Goal: Task Accomplishment & Management: Complete application form

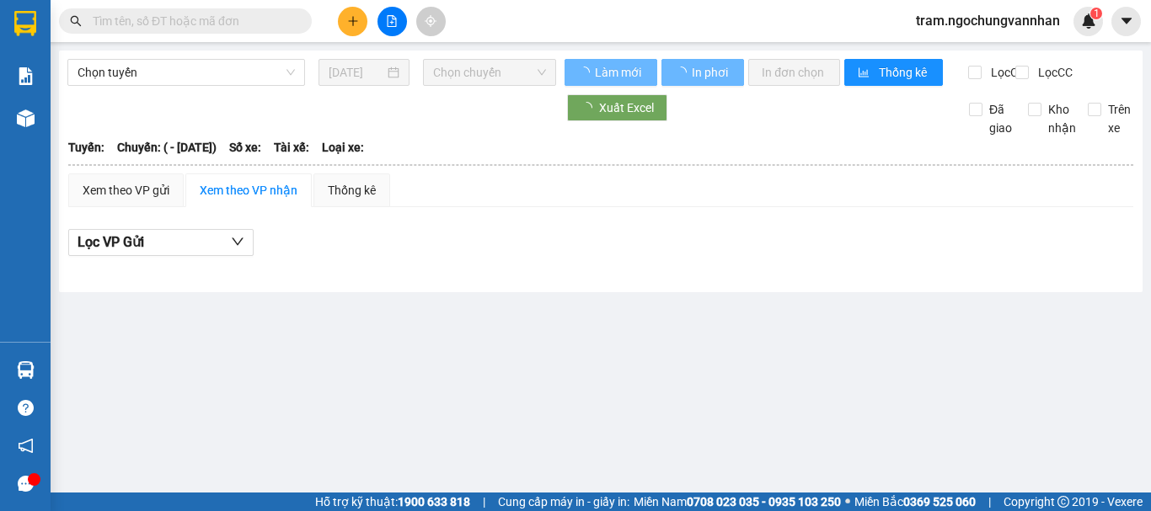
type input "03/02/2024"
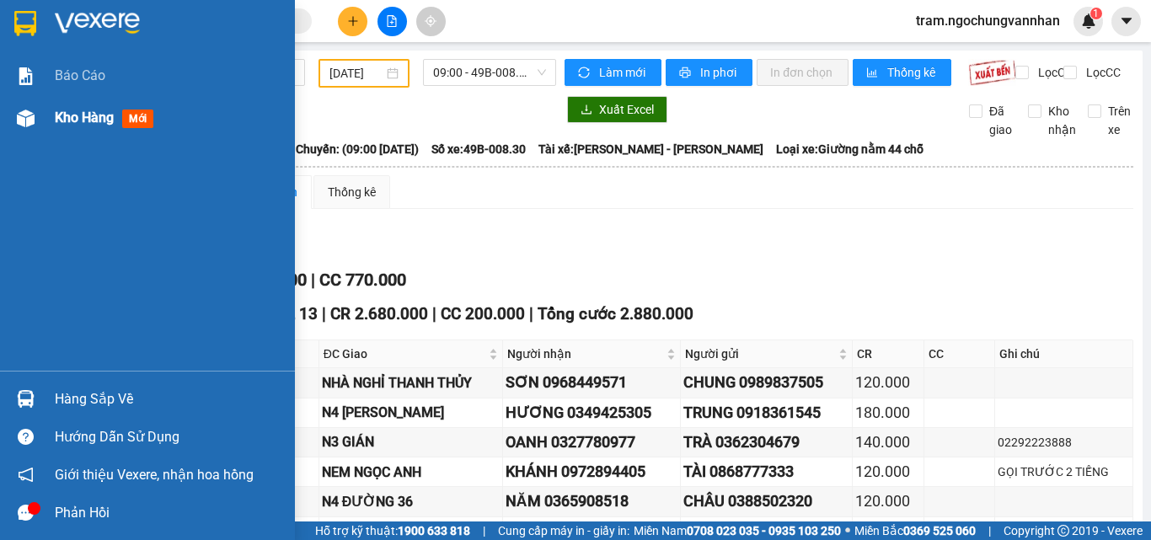
click at [66, 110] on span "Kho hàng" at bounding box center [84, 118] width 59 height 16
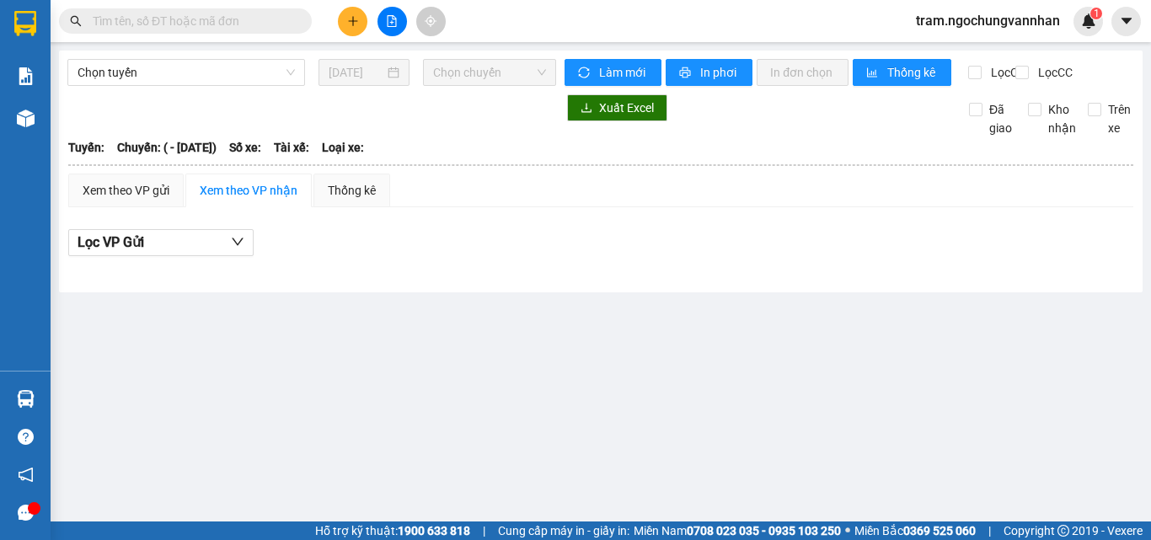
type input "03/02/2024"
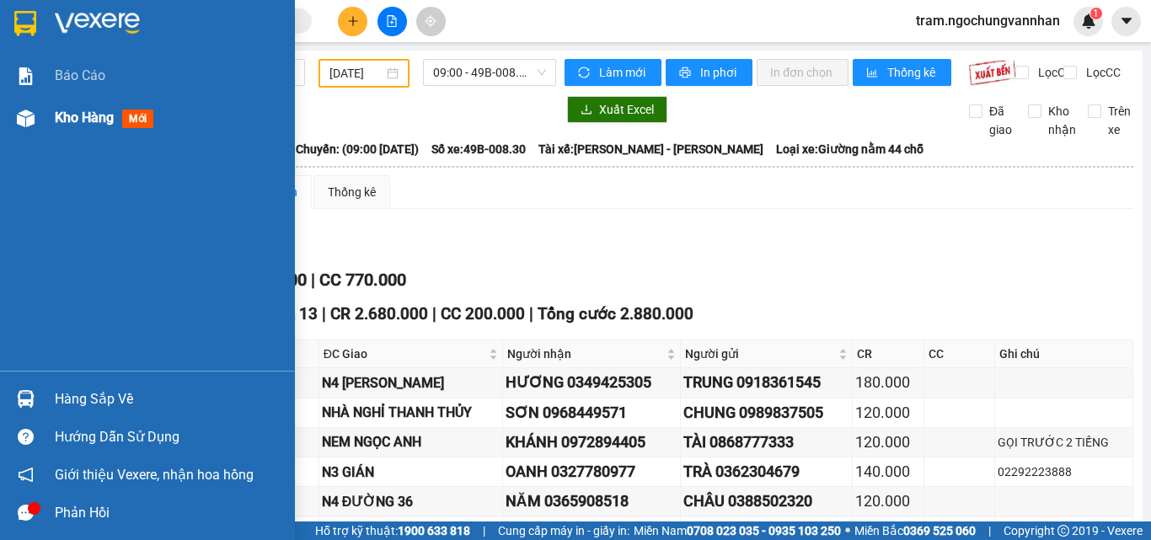
click at [51, 116] on div "Kho hàng mới" at bounding box center [147, 118] width 295 height 42
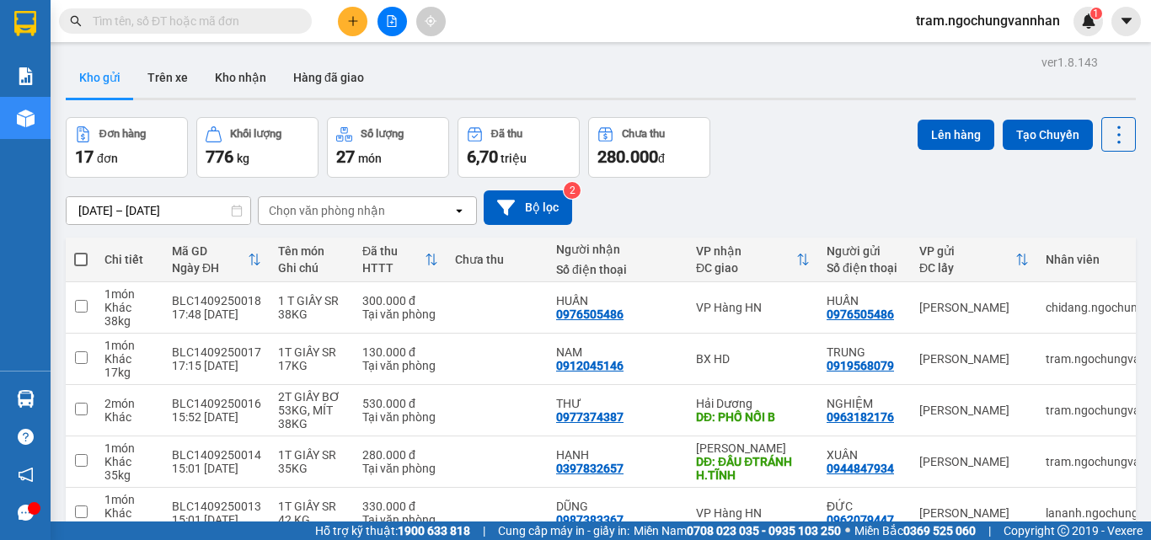
click at [103, 202] on input "[DATE] – [DATE]" at bounding box center [159, 210] width 184 height 27
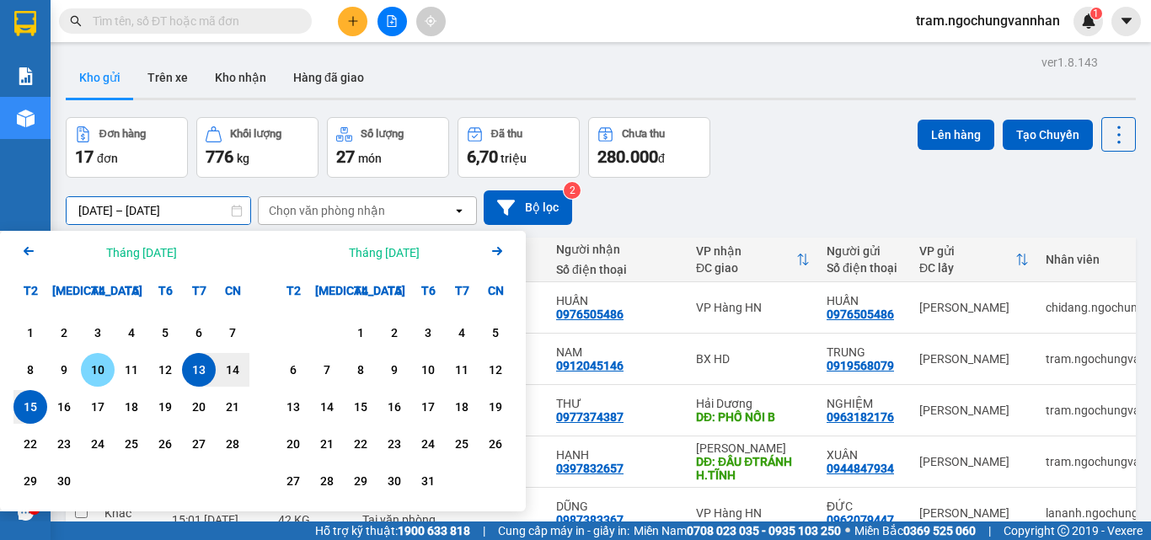
click at [103, 366] on div "10" at bounding box center [98, 370] width 24 height 20
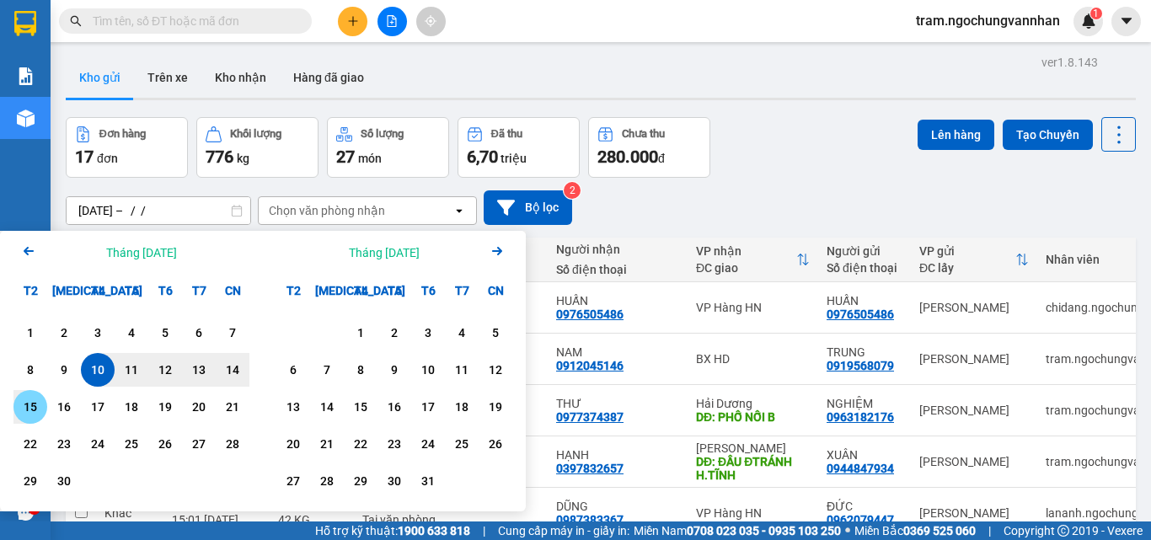
click at [41, 403] on div "15" at bounding box center [31, 407] width 24 height 20
type input "[DATE] – [DATE]"
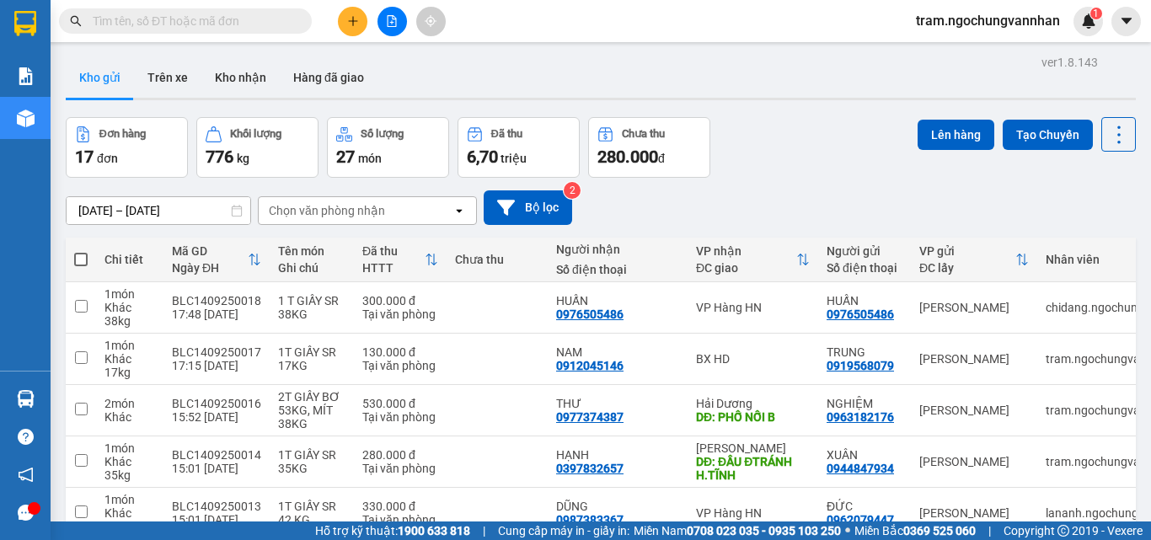
scroll to position [337, 0]
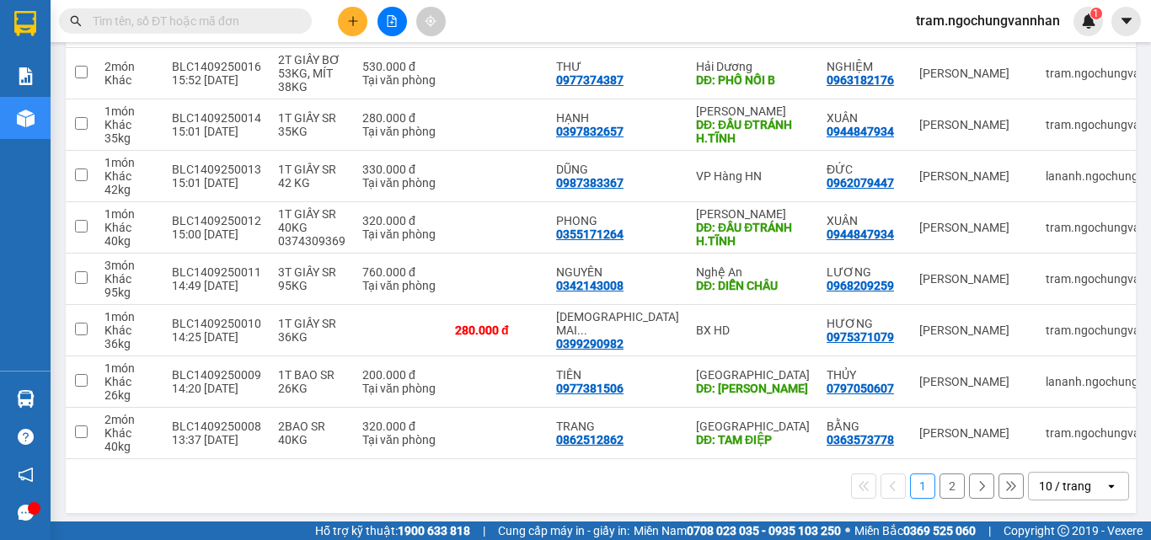
click at [1056, 490] on div "10 / trang" at bounding box center [1065, 486] width 52 height 17
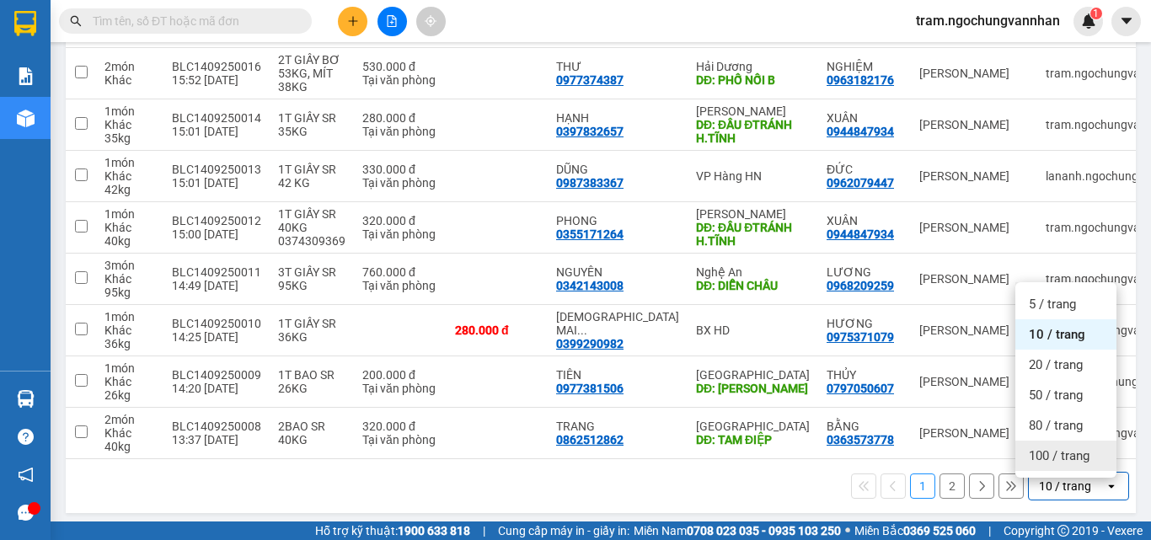
click at [1019, 449] on div "100 / trang" at bounding box center [1065, 456] width 101 height 30
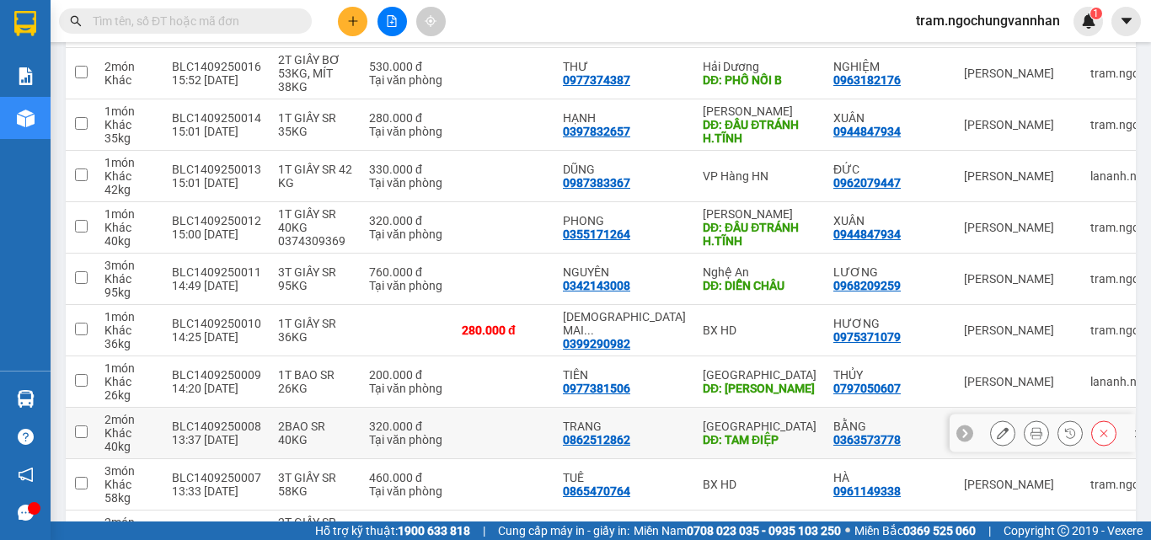
scroll to position [0, 0]
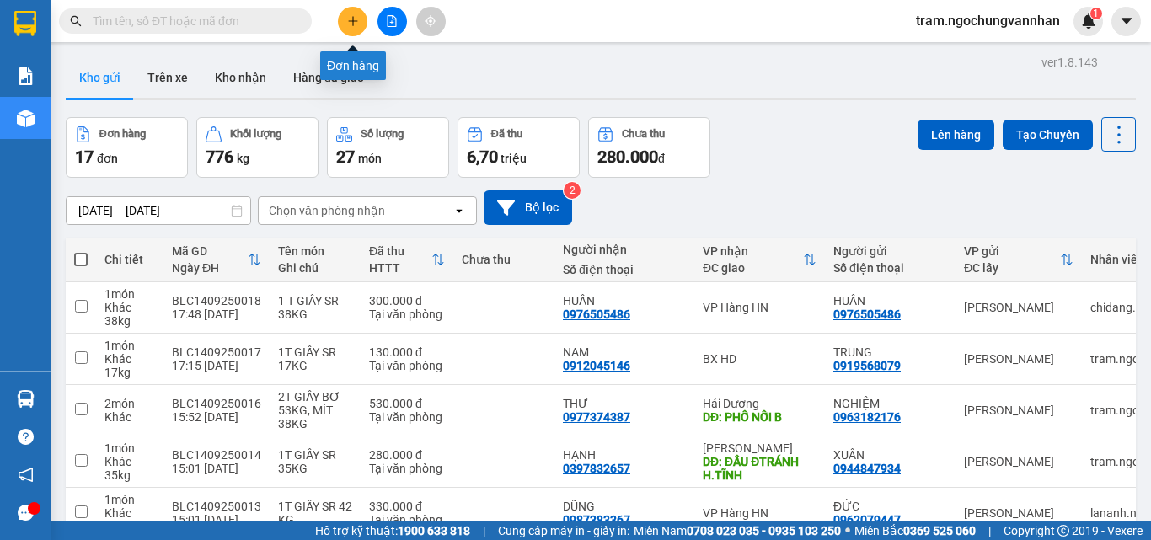
click at [351, 15] on icon "plus" at bounding box center [353, 21] width 12 height 12
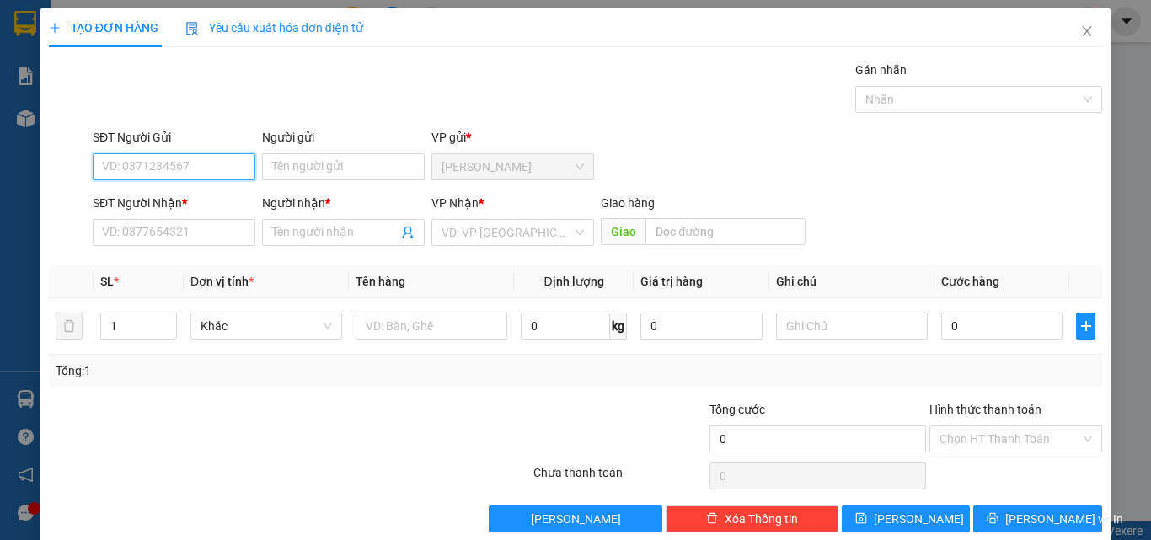
click at [154, 174] on input "SĐT Người Gửi" at bounding box center [174, 166] width 163 height 27
type input "0355762809"
click at [174, 206] on div "0355762809 - HÙNG" at bounding box center [172, 200] width 141 height 19
type input "HÙNG"
type input "0986438998"
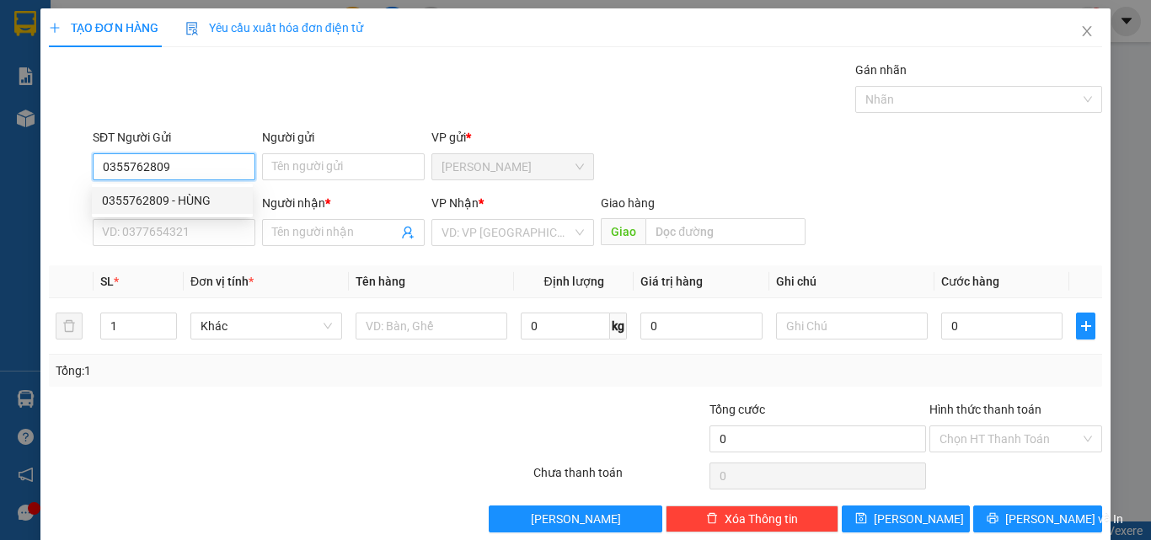
type input "LINH"
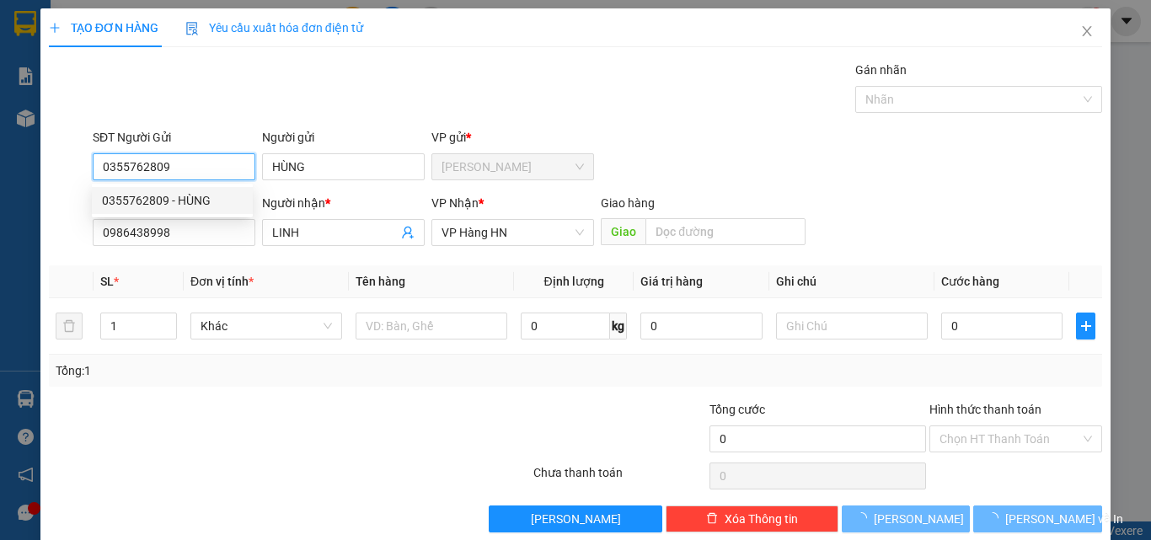
type input "360.000"
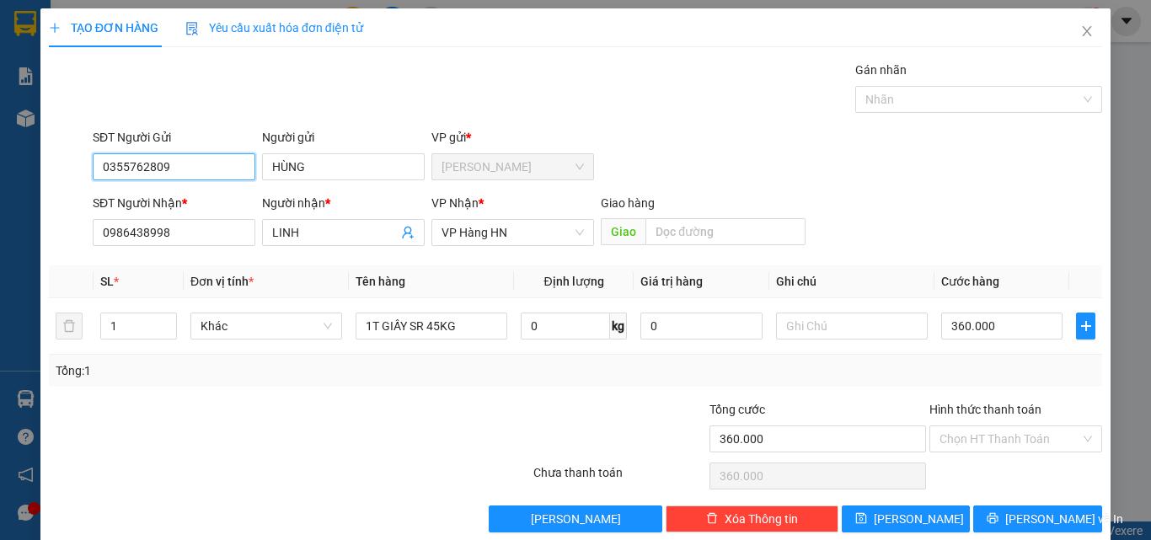
type input "0355762809"
click at [399, 405] on div at bounding box center [444, 429] width 176 height 59
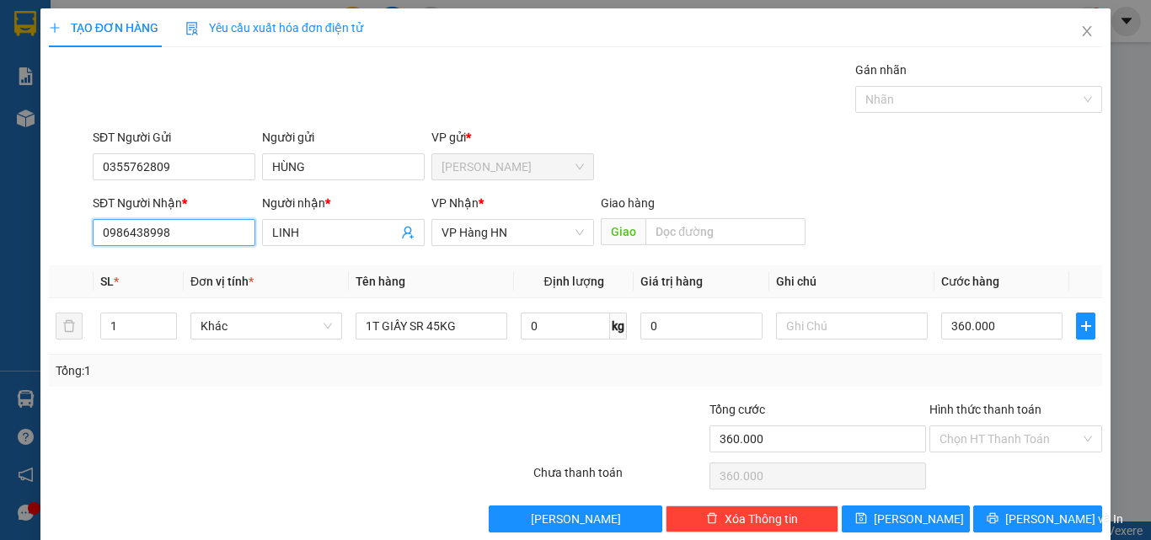
drag, startPoint x: 170, startPoint y: 236, endPoint x: 38, endPoint y: 237, distance: 132.3
click at [38, 237] on div "TẠO ĐƠN HÀNG Yêu cầu xuất hóa đơn điện tử Transit Pickup Surcharge Ids Transit …" at bounding box center [575, 270] width 1151 height 540
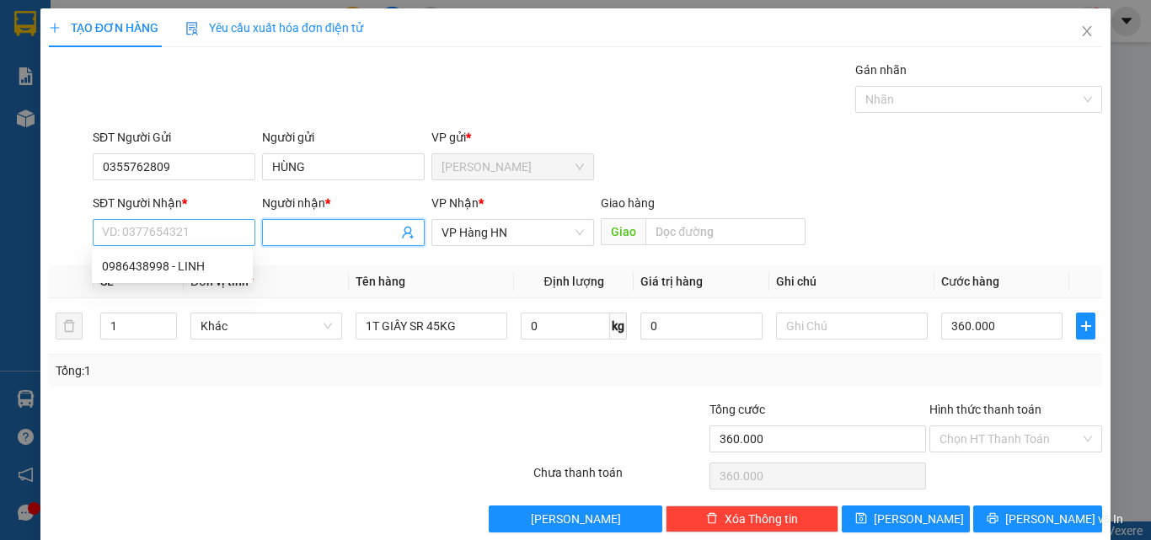
drag, startPoint x: 316, startPoint y: 230, endPoint x: 174, endPoint y: 236, distance: 142.5
click at [174, 236] on div "SĐT Người Nhận * VD: 0377654321 Người nhận * LINH VP Nhận * VP Hàng HN Giao hàn…" at bounding box center [597, 223] width 1016 height 59
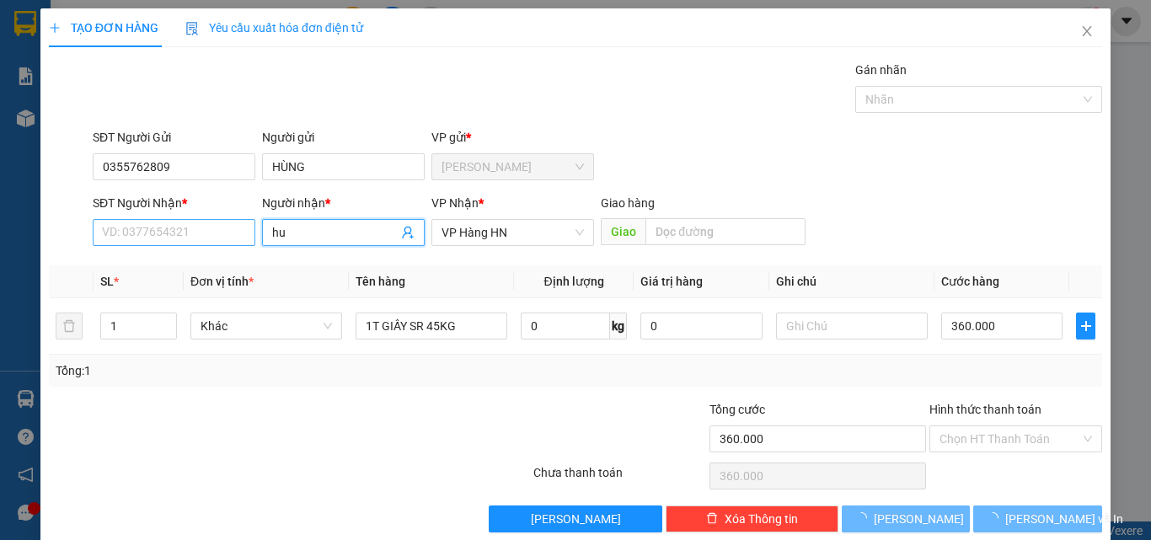
type input "h"
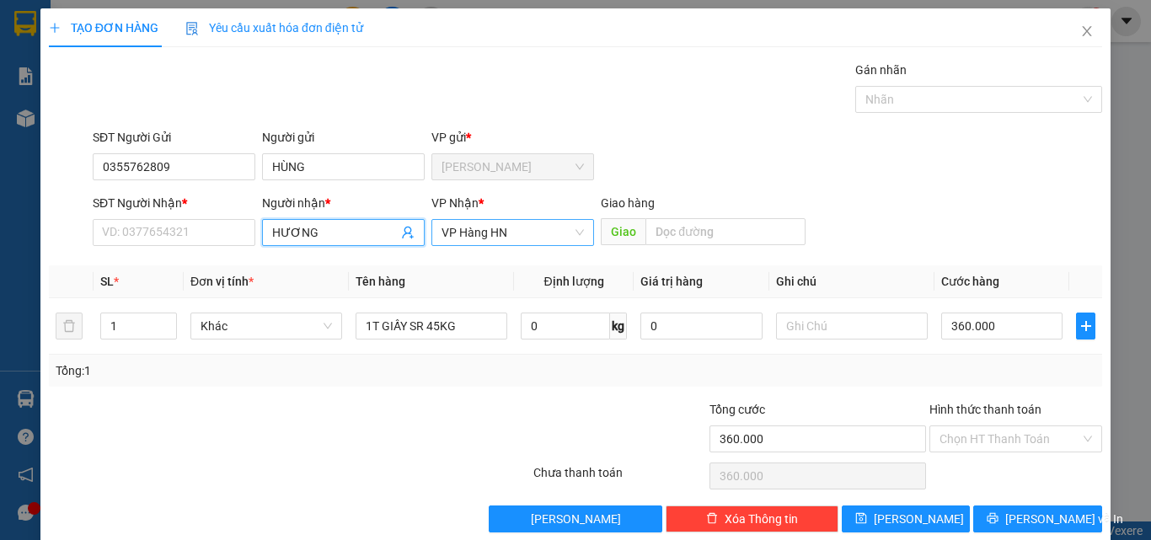
click at [469, 225] on span "VP Hàng HN" at bounding box center [513, 232] width 142 height 25
type input "HƯƠNG"
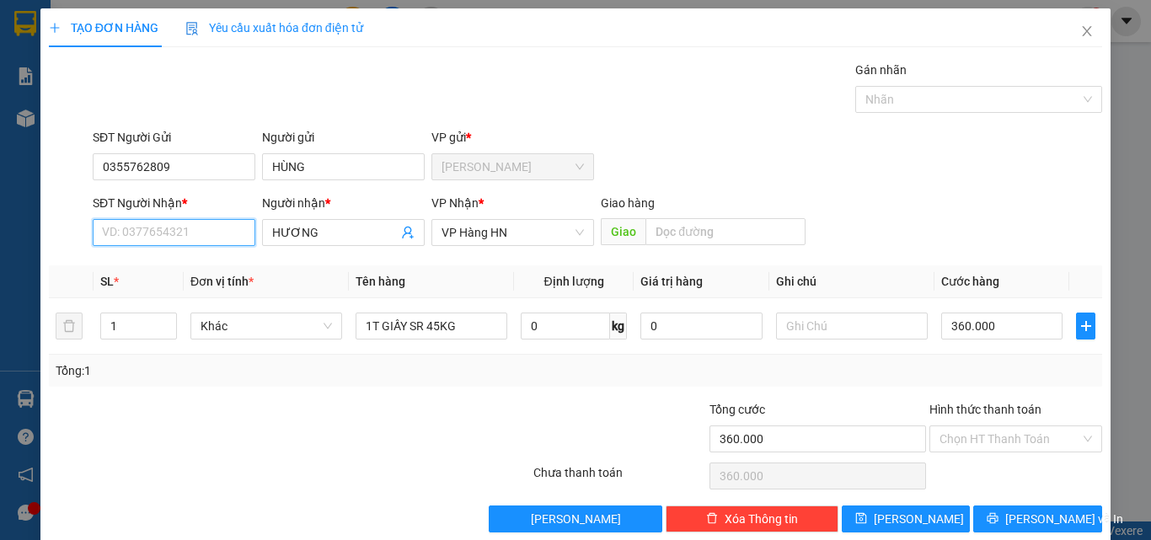
click at [132, 236] on input "SĐT Người Nhận *" at bounding box center [174, 232] width 163 height 27
click at [527, 233] on span "VP Hàng HN" at bounding box center [513, 232] width 142 height 25
type input "0985284625"
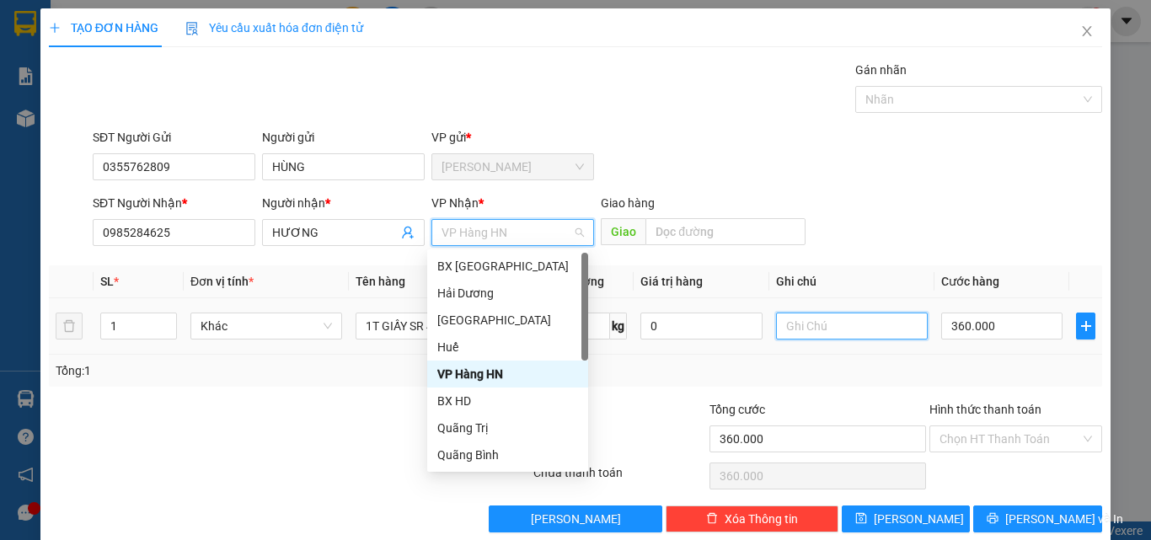
click at [806, 330] on input "text" at bounding box center [852, 326] width 152 height 27
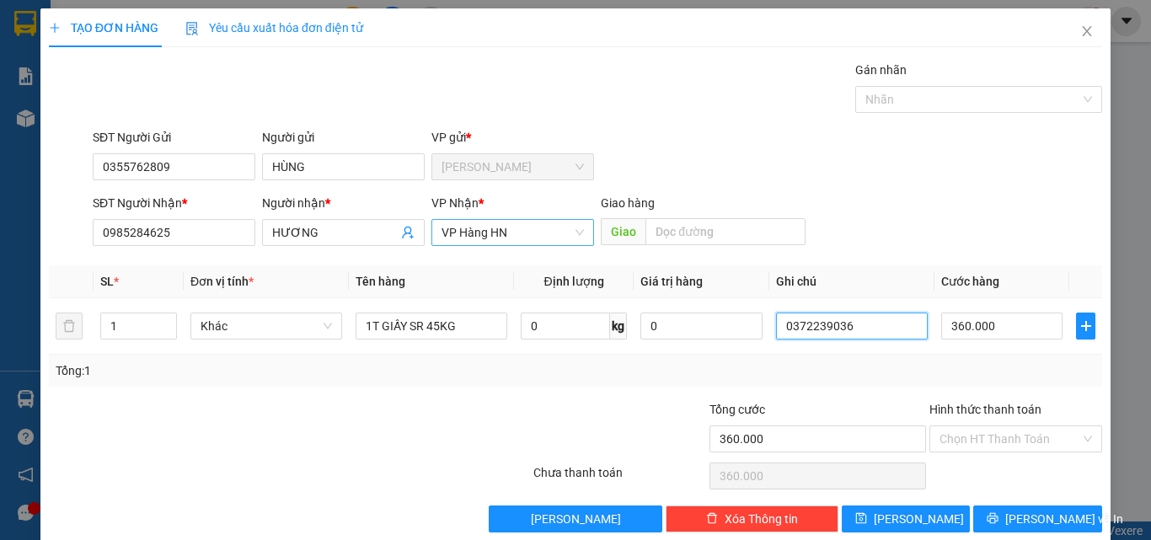
click at [460, 235] on span "VP Hàng HN" at bounding box center [513, 232] width 142 height 25
type input "0372239036"
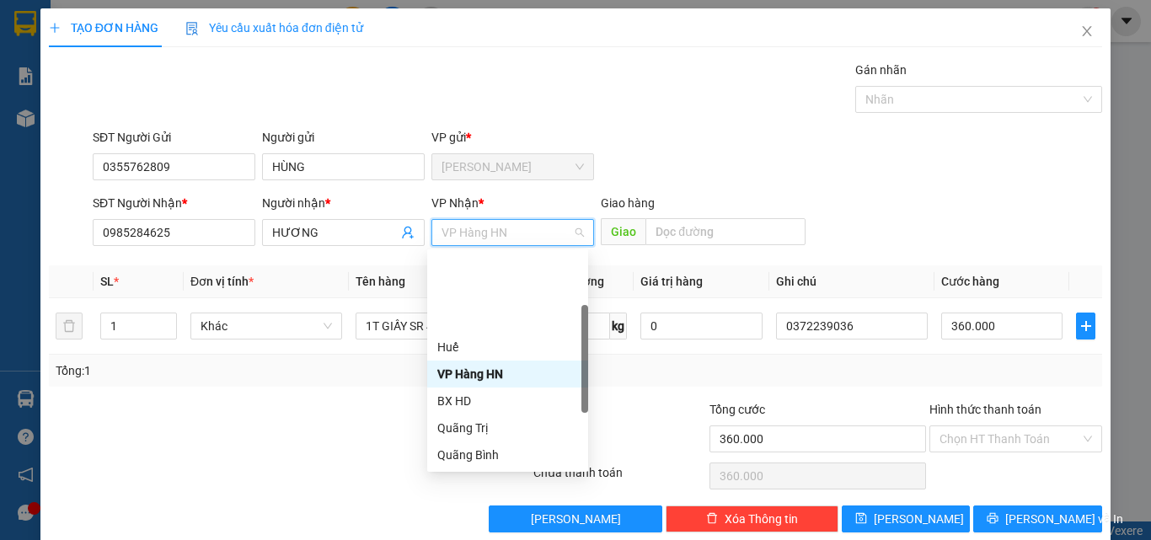
scroll to position [169, 0]
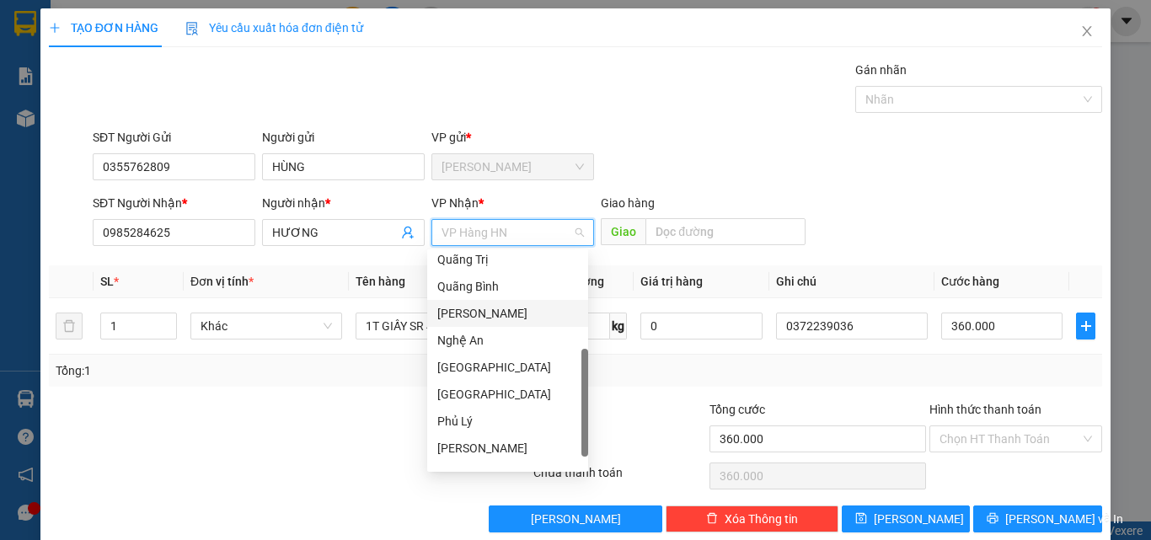
click at [462, 308] on div "[PERSON_NAME]" at bounding box center [507, 313] width 141 height 19
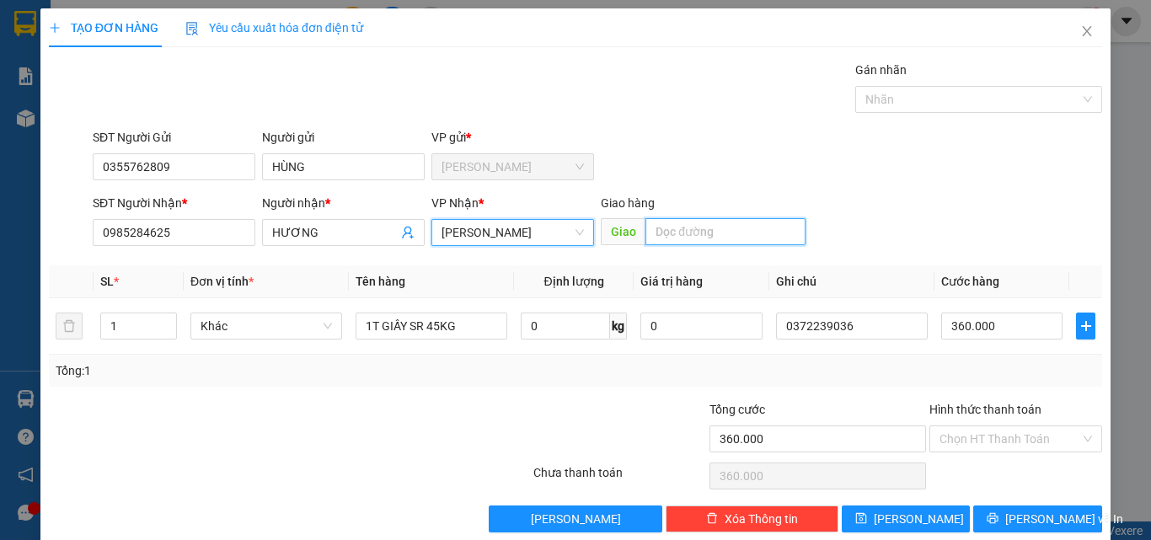
click at [667, 236] on input "text" at bounding box center [725, 231] width 160 height 27
click at [670, 221] on input "text" at bounding box center [725, 231] width 160 height 27
type input "[PERSON_NAME]"
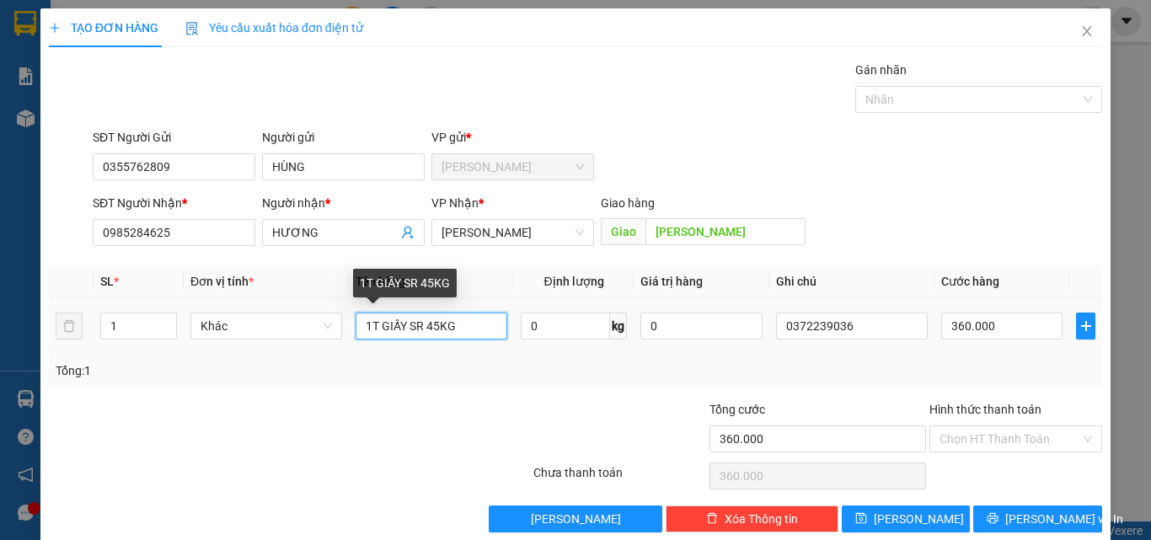
click at [437, 324] on input "1T GIẤY SR 45KG" at bounding box center [432, 326] width 152 height 27
type input "1T GIẤY SR 49KG"
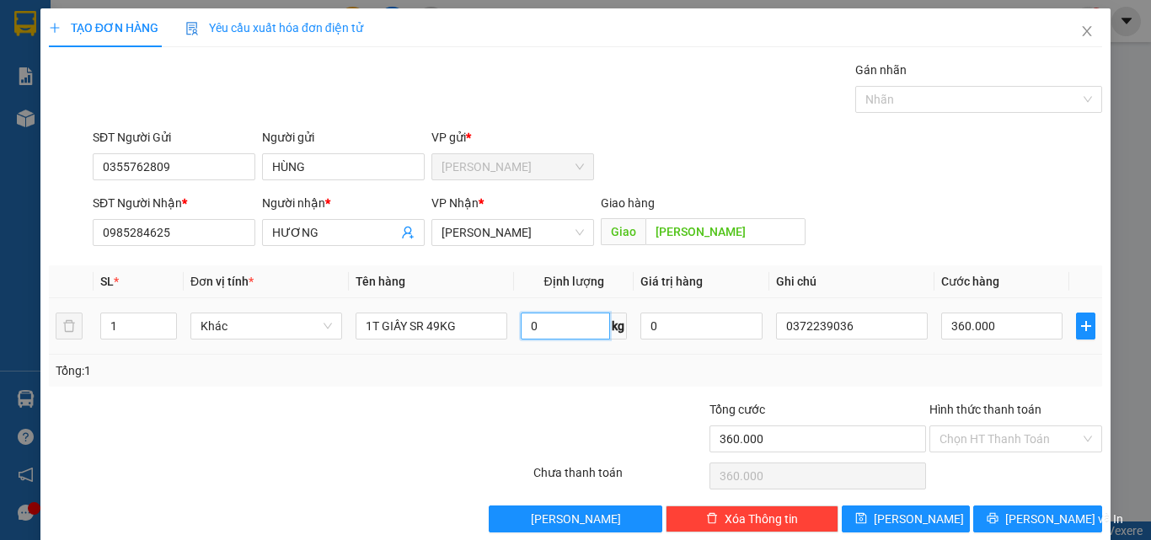
click at [553, 319] on input "0" at bounding box center [565, 326] width 89 height 27
type input "49"
click at [961, 331] on input "360.000" at bounding box center [1001, 326] width 121 height 27
type input "3"
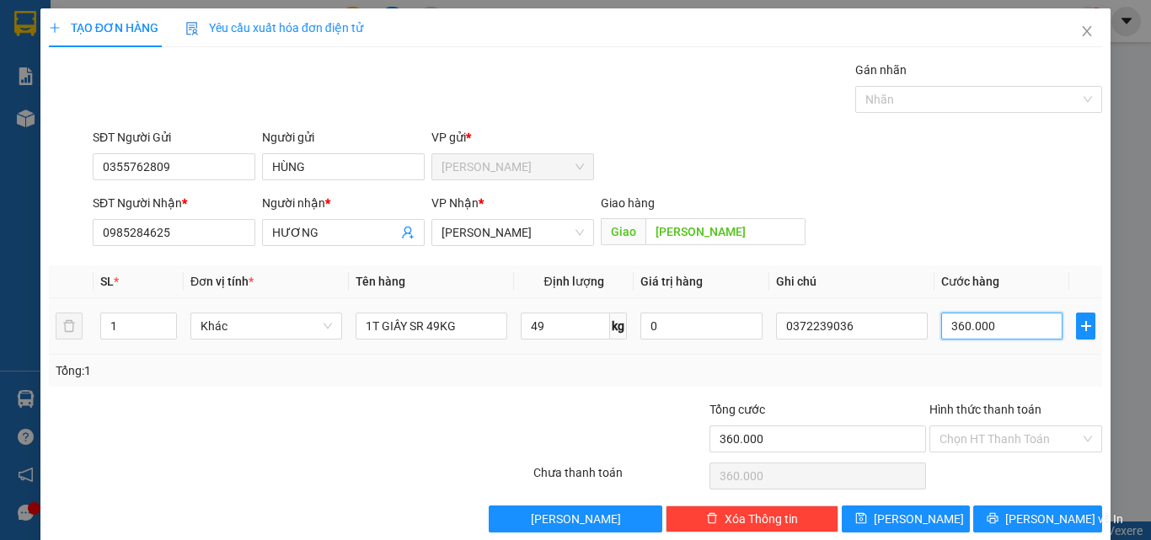
type input "3"
type input "39"
type input "390"
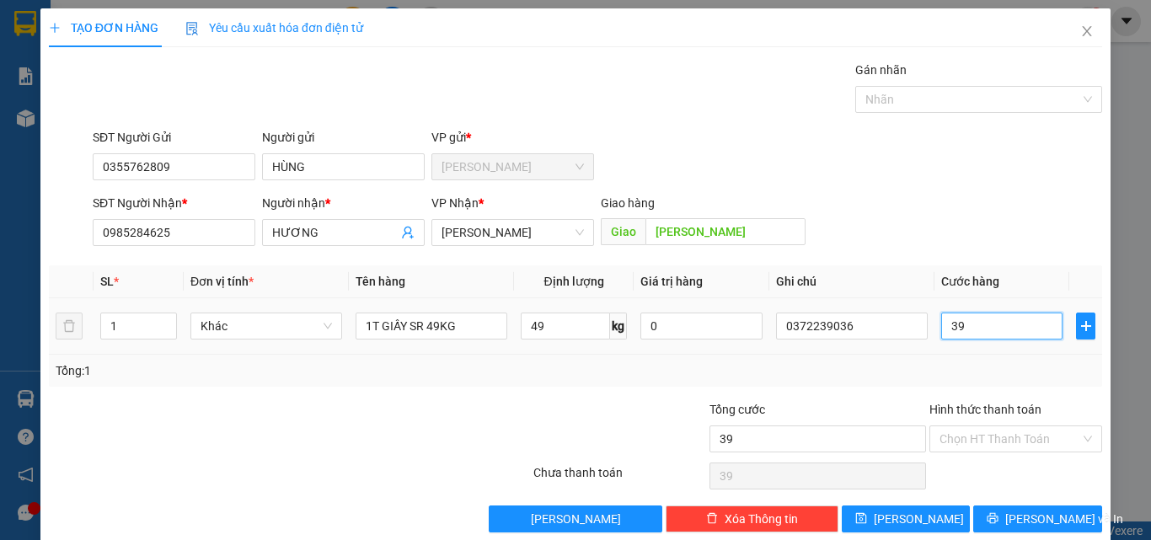
type input "390"
type input "3.900"
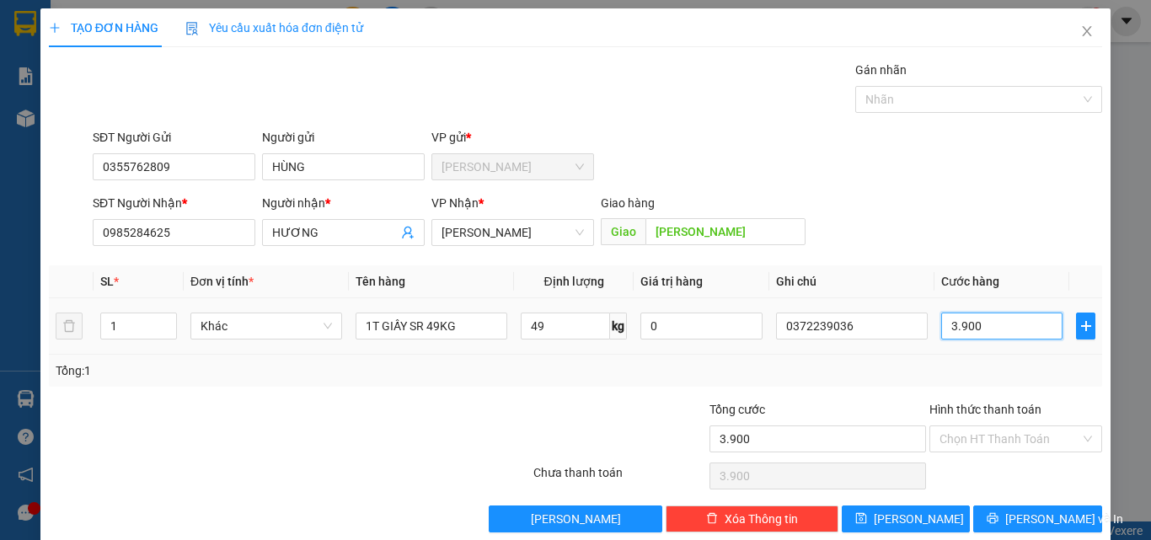
type input "39.000"
type input "390.000"
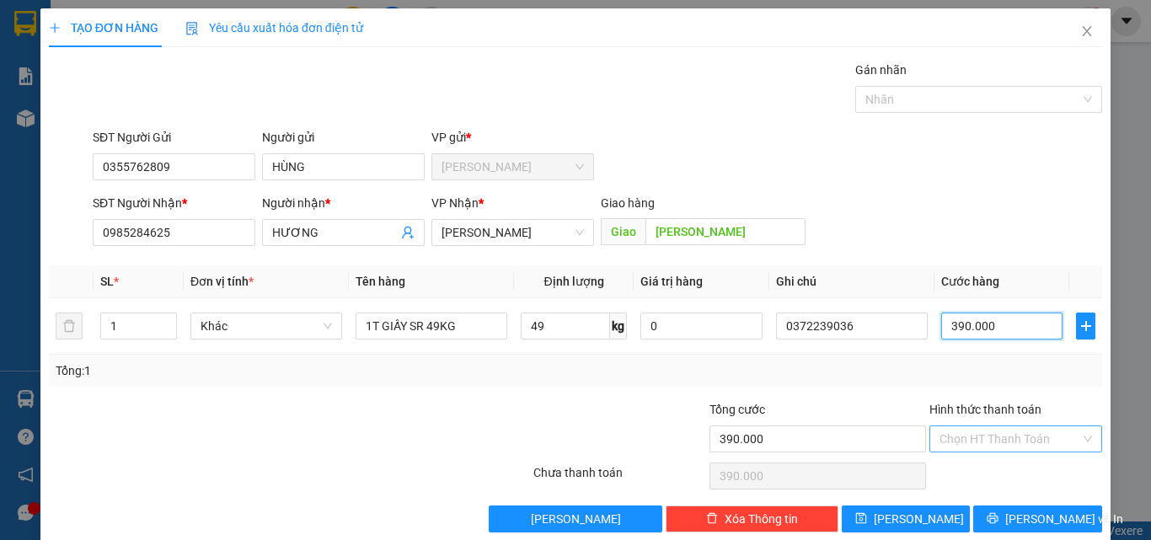
type input "390.000"
click at [955, 435] on input "Hình thức thanh toán" at bounding box center [1010, 438] width 141 height 25
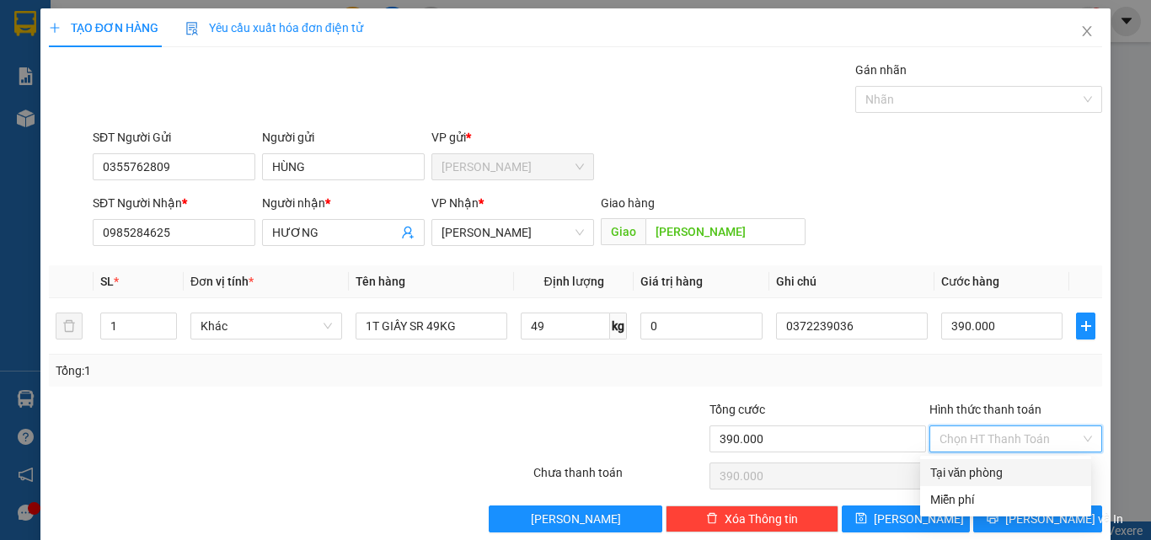
click at [965, 468] on div "Tại văn phòng" at bounding box center [1005, 472] width 151 height 19
type input "0"
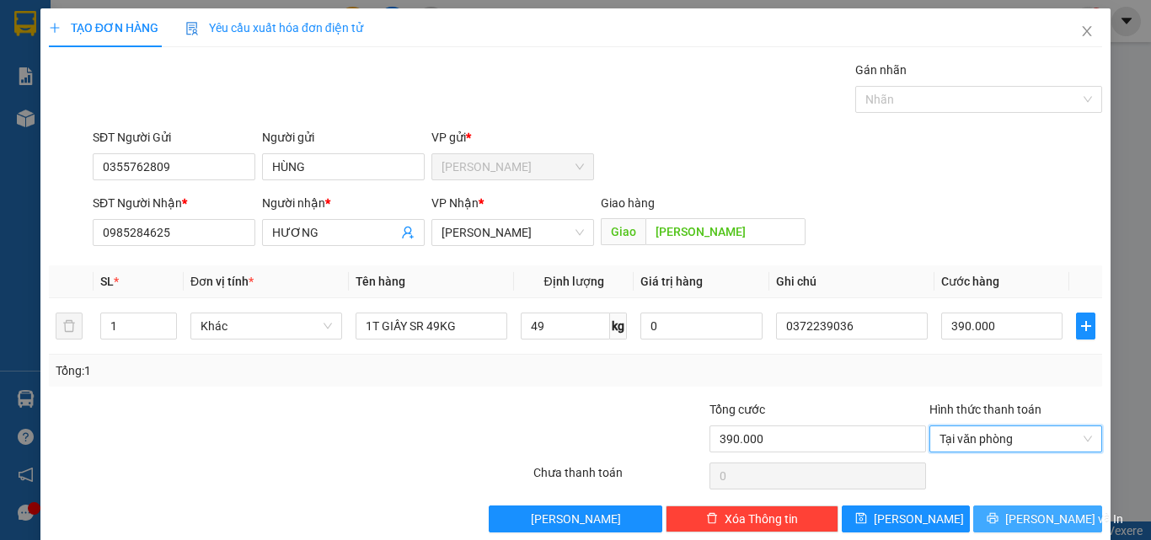
click at [1011, 510] on button "[PERSON_NAME] và In" at bounding box center [1037, 519] width 129 height 27
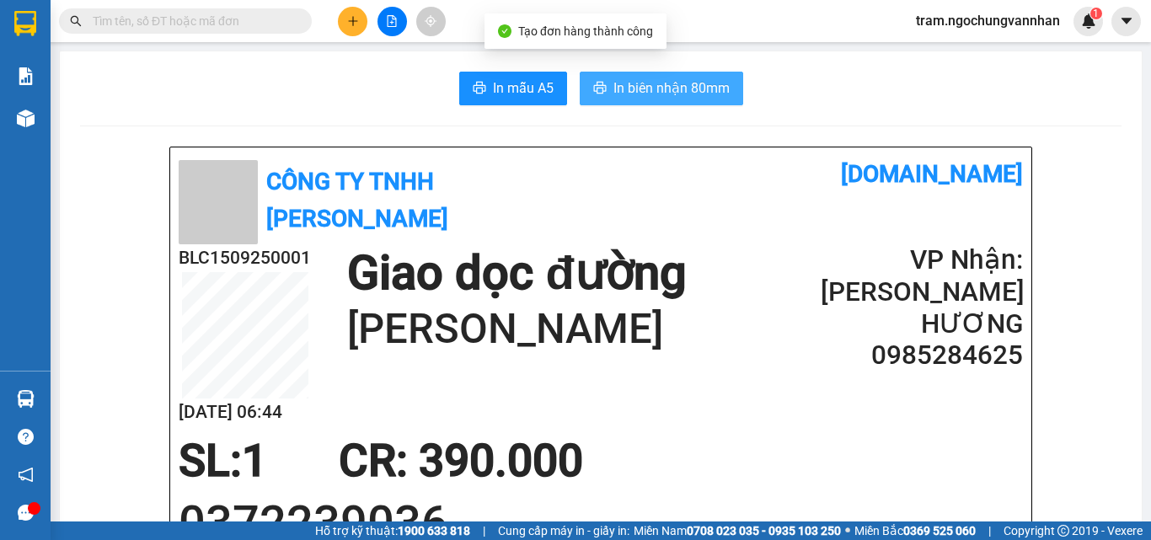
click at [711, 80] on span "In biên nhận 80mm" at bounding box center [671, 88] width 116 height 21
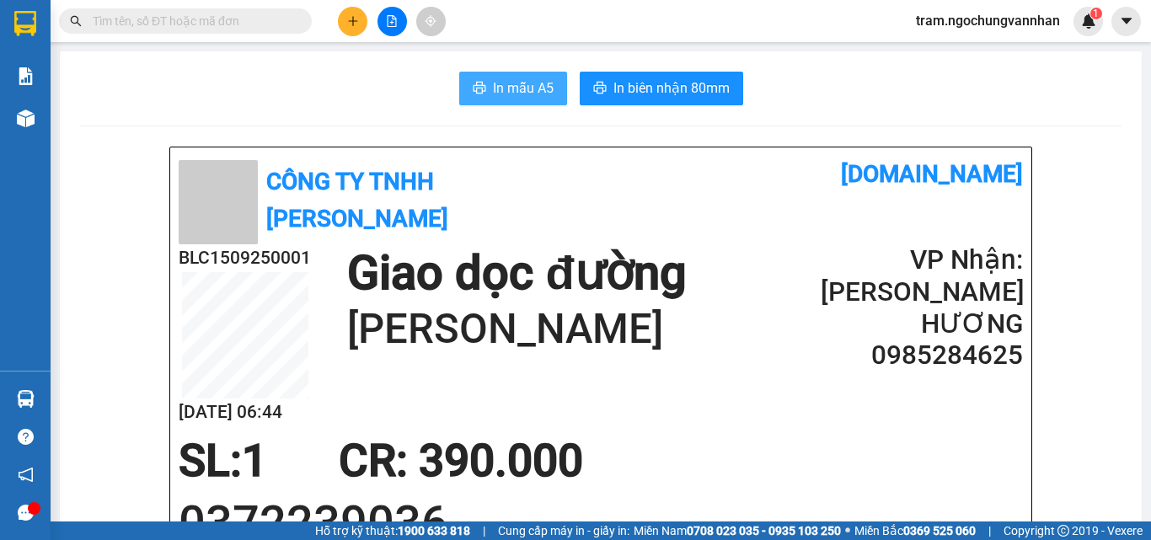
click at [515, 87] on span "In mẫu A5" at bounding box center [523, 88] width 61 height 21
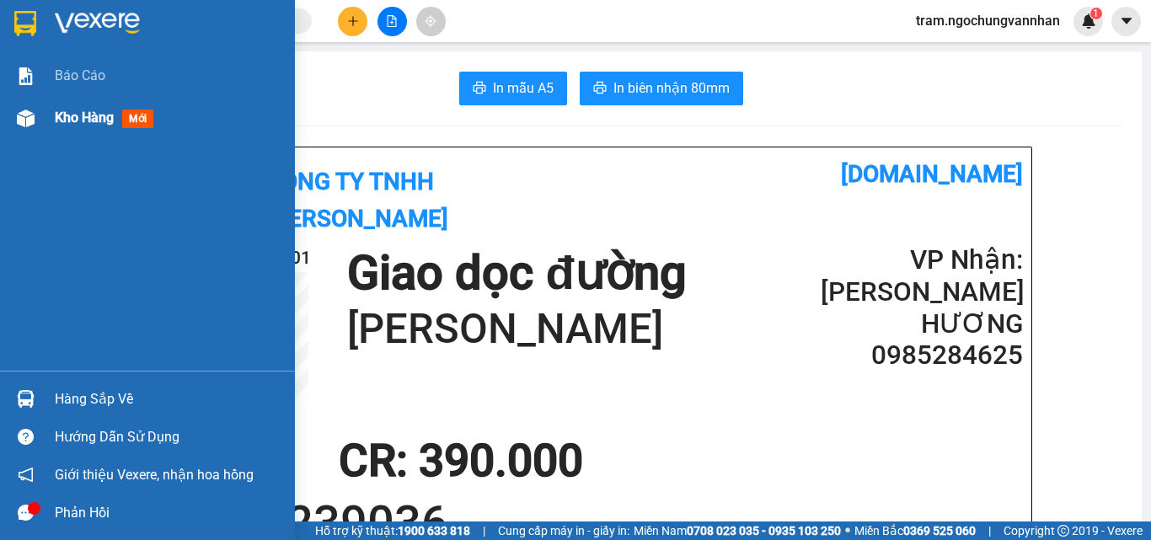
click at [72, 113] on span "Kho hàng" at bounding box center [84, 118] width 59 height 16
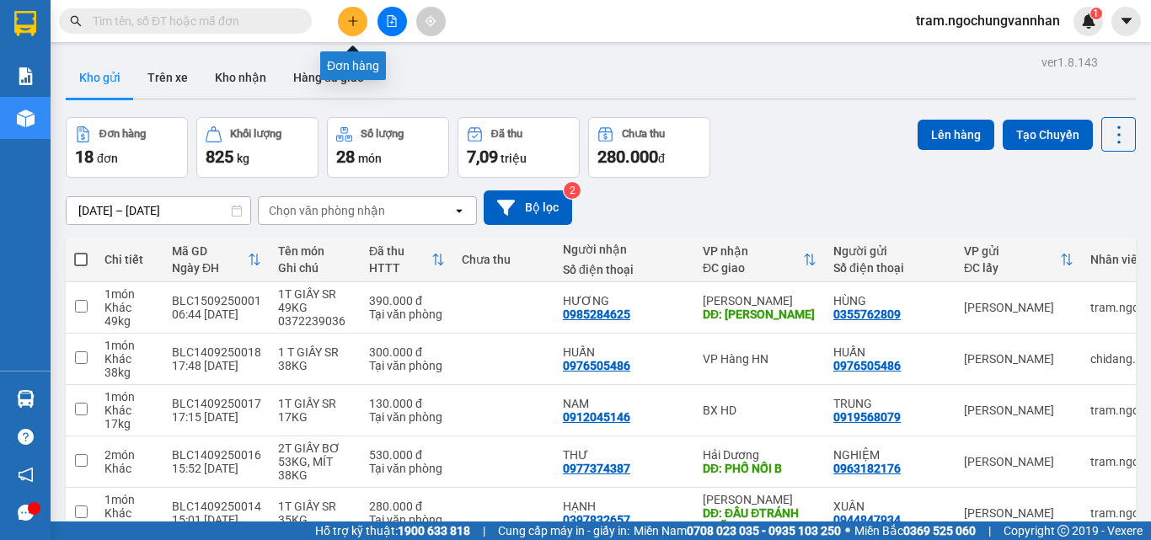
click at [345, 25] on button at bounding box center [352, 21] width 29 height 29
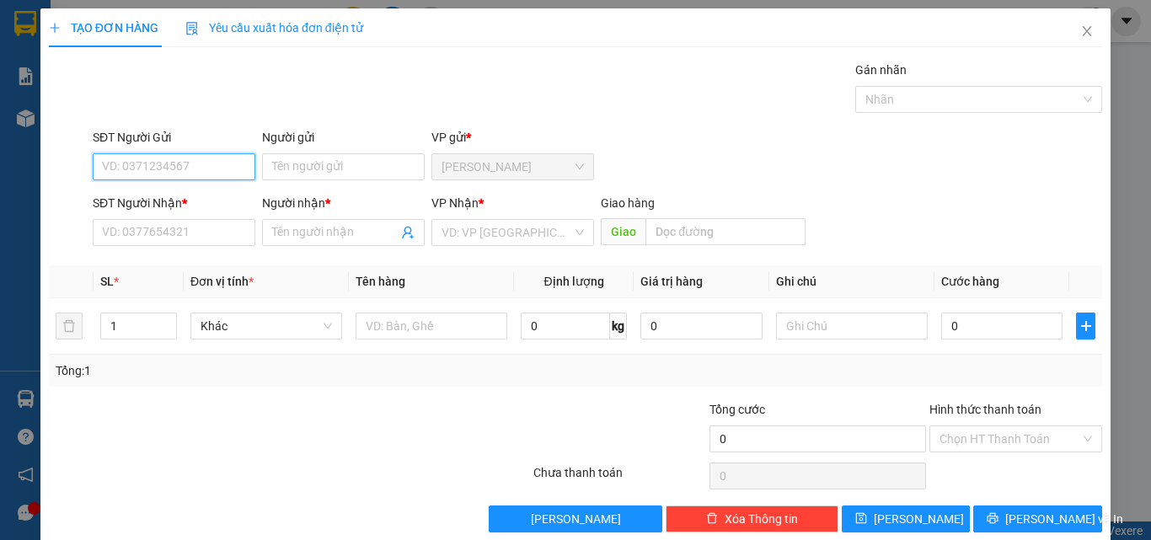
click at [153, 164] on input "SĐT Người Gửi" at bounding box center [174, 166] width 163 height 27
click at [67, 335] on tr "1 Khác 0 kg 0 0" at bounding box center [575, 326] width 1053 height 56
type input "2"
click at [153, 167] on input "SĐT Người Gửi" at bounding box center [174, 166] width 163 height 27
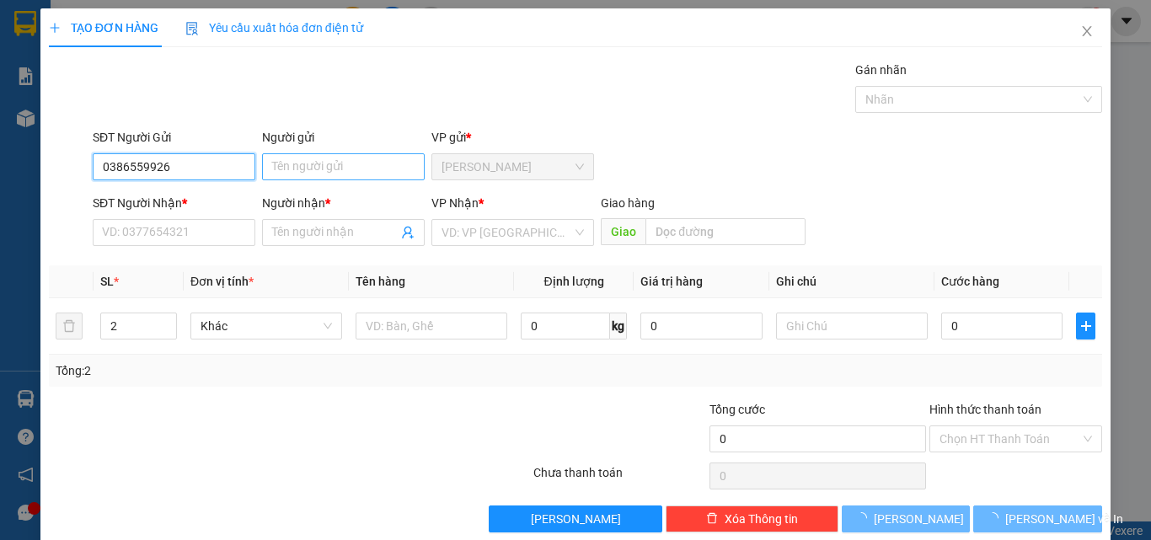
type input "0386559926"
click at [291, 176] on input "Người gửi" at bounding box center [343, 166] width 163 height 27
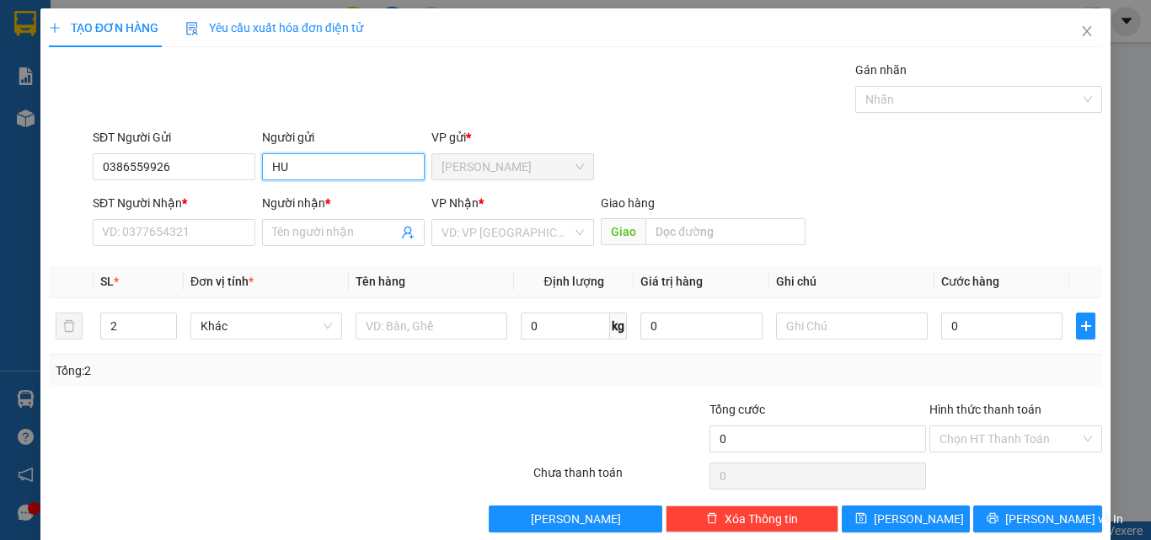
type input "H"
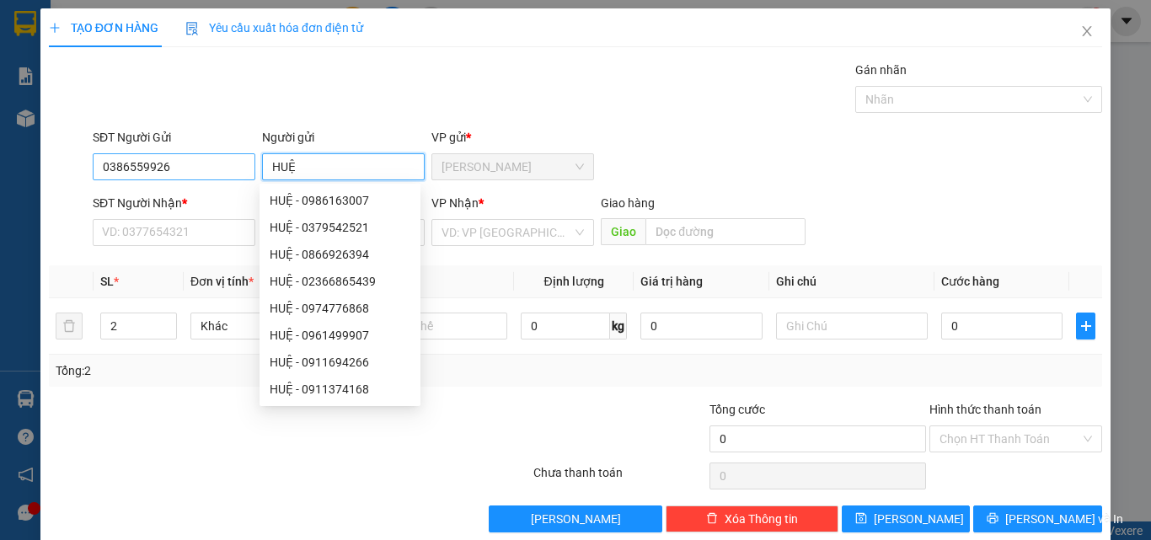
type input "HUỆ"
drag, startPoint x: 172, startPoint y: 173, endPoint x: 62, endPoint y: 163, distance: 110.8
click at [62, 163] on div "SĐT Người Gửi 0386559926 0386559926 Người gửi HUỆ VP gửi * Bảo Lộc" at bounding box center [575, 157] width 1057 height 59
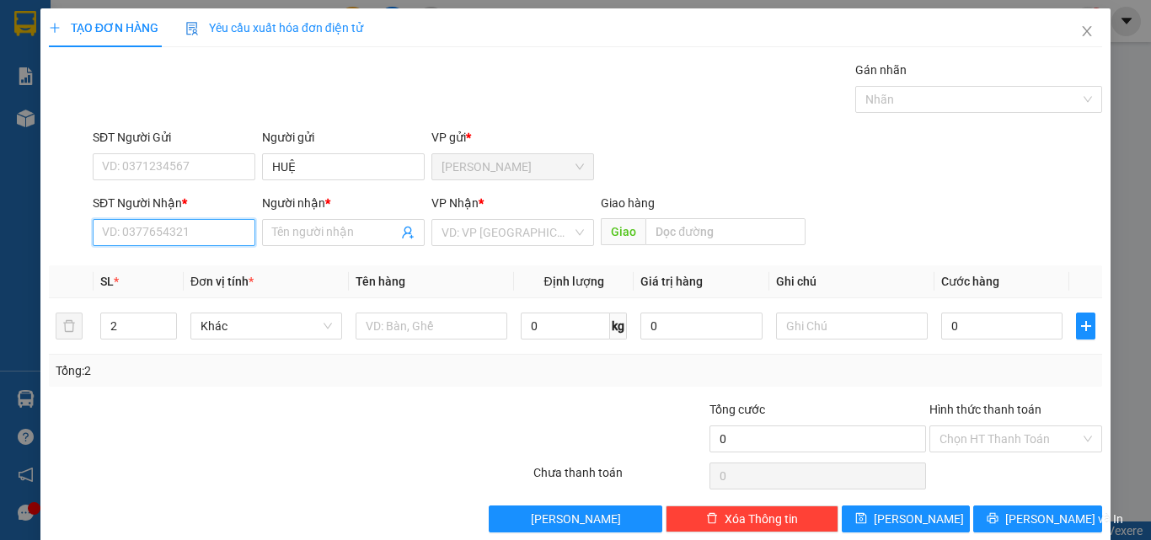
click at [122, 227] on input "SĐT Người Nhận *" at bounding box center [174, 232] width 163 height 27
paste input "0386559926"
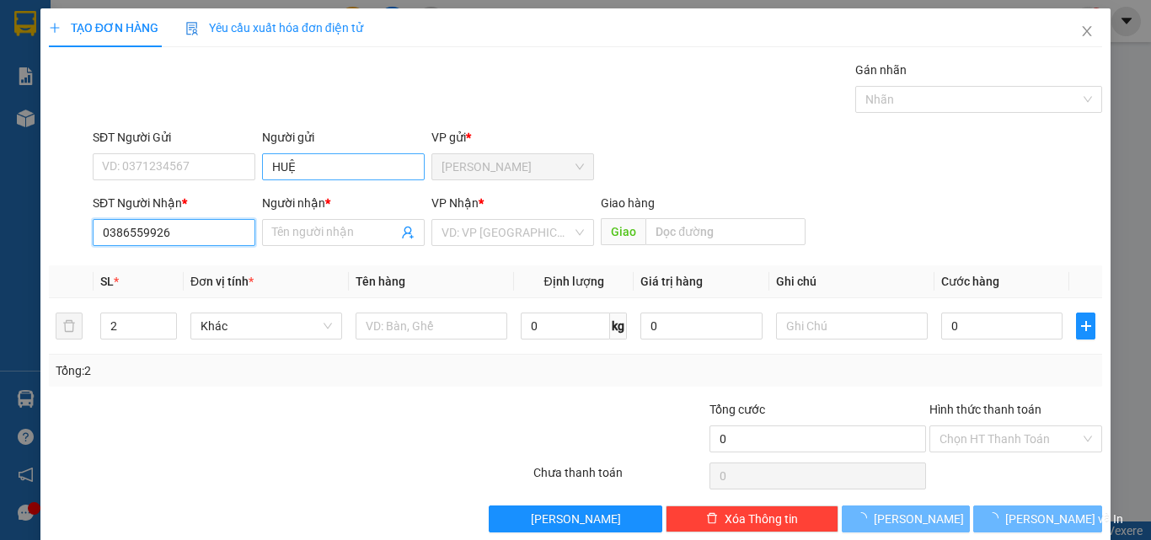
type input "0386559926"
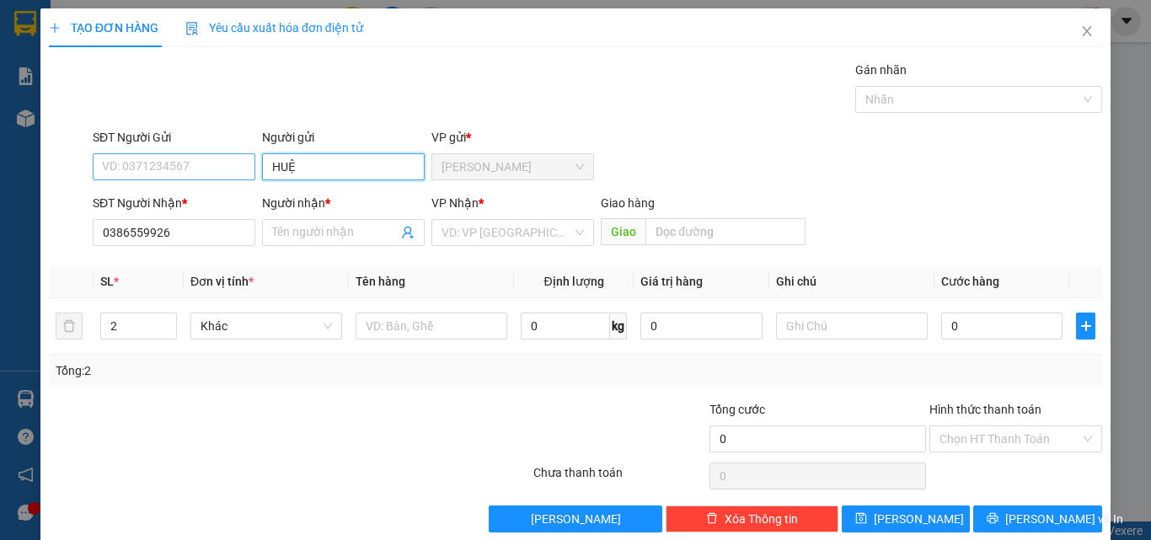
drag, startPoint x: 307, startPoint y: 168, endPoint x: 223, endPoint y: 168, distance: 83.4
click at [223, 168] on div "SĐT Người Gửi VD: 0371234567 Người gửi HUỆ HUỆ VP gửi * Bảo Lộc" at bounding box center [597, 157] width 1016 height 59
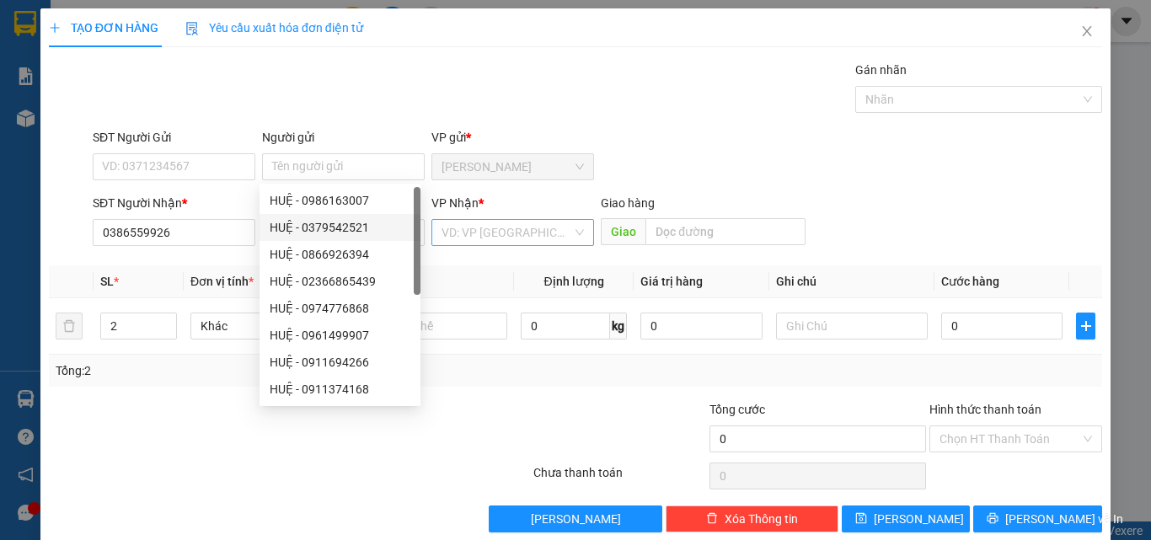
click at [482, 229] on input "search" at bounding box center [507, 232] width 131 height 25
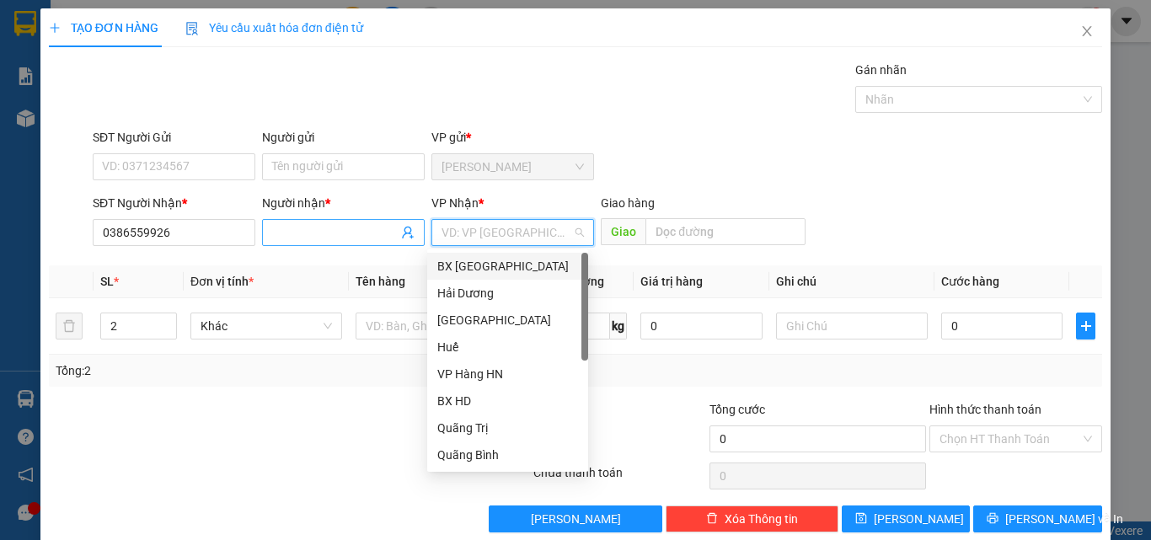
click at [273, 230] on input "Người nhận *" at bounding box center [335, 232] width 126 height 19
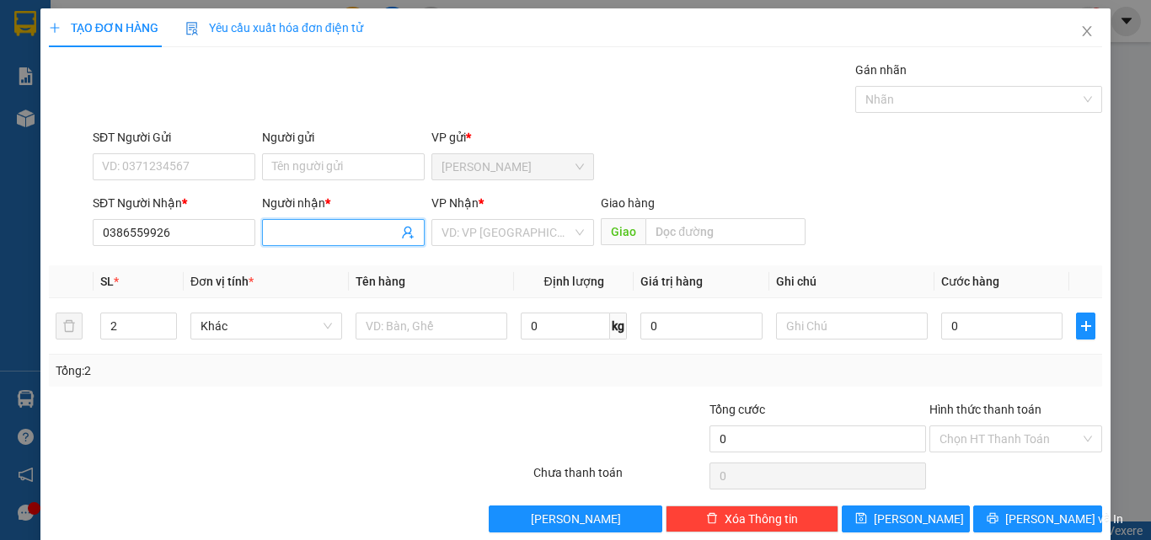
paste input "HUỆ"
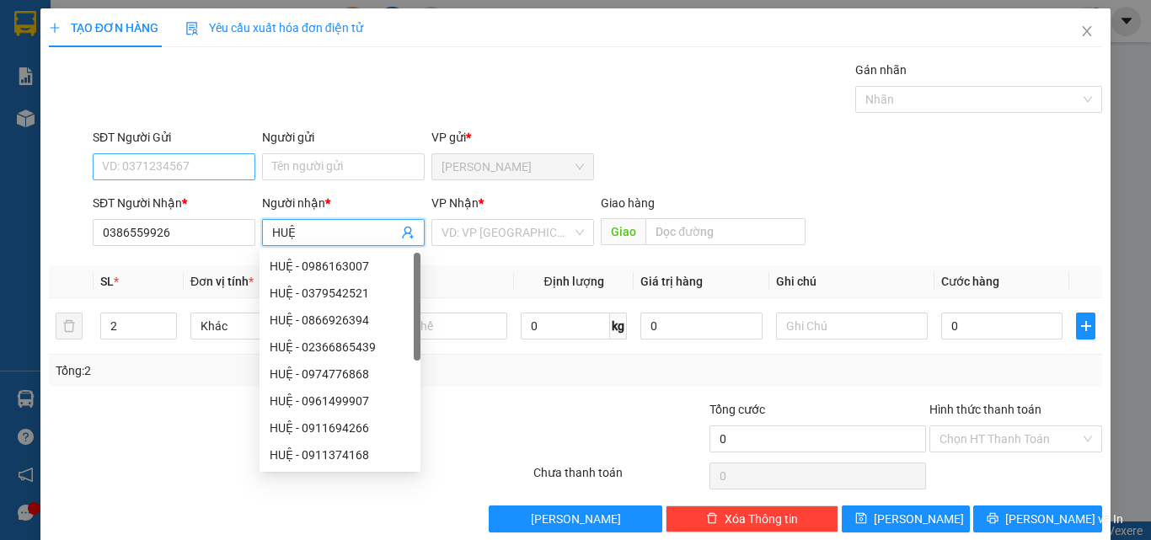
type input "HUỆ"
click at [151, 155] on input "SĐT Người Gửi" at bounding box center [174, 166] width 163 height 27
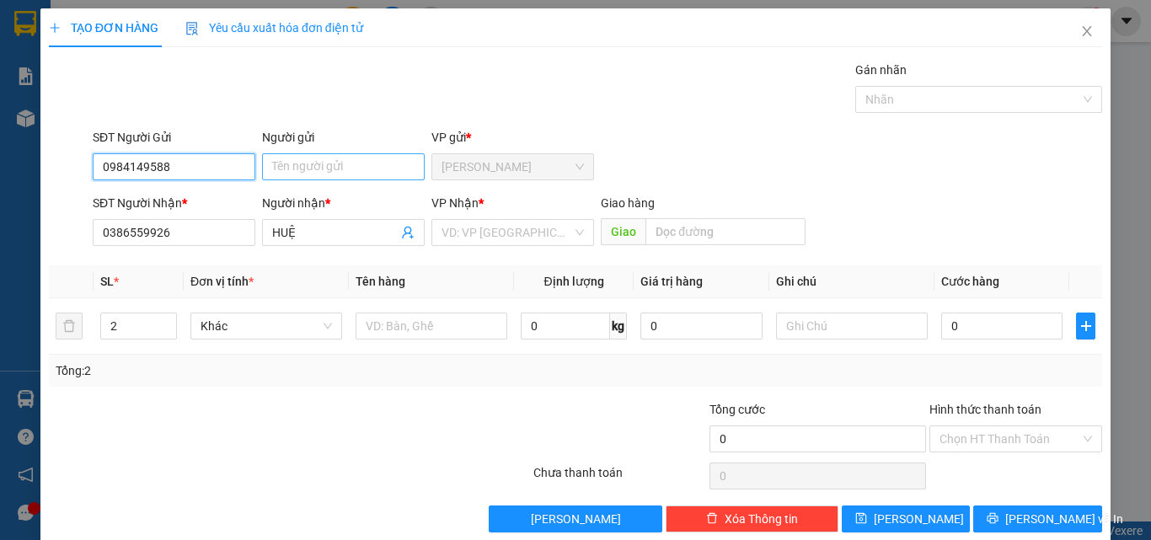
type input "0984149588"
click at [319, 175] on input "Người gửi" at bounding box center [343, 166] width 163 height 27
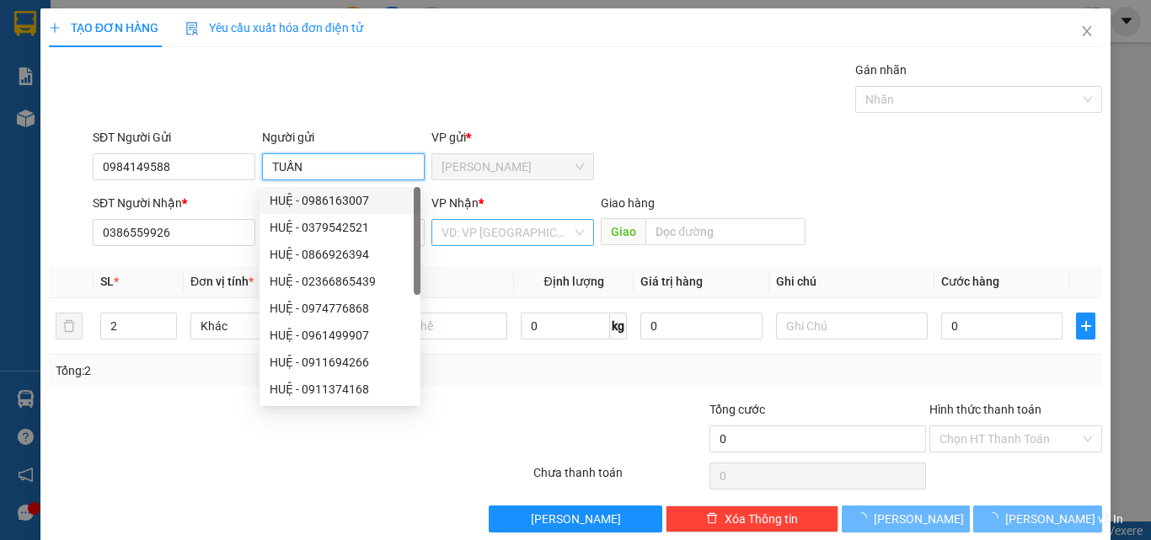
type input "TUẤN"
click at [513, 239] on input "search" at bounding box center [507, 232] width 131 height 25
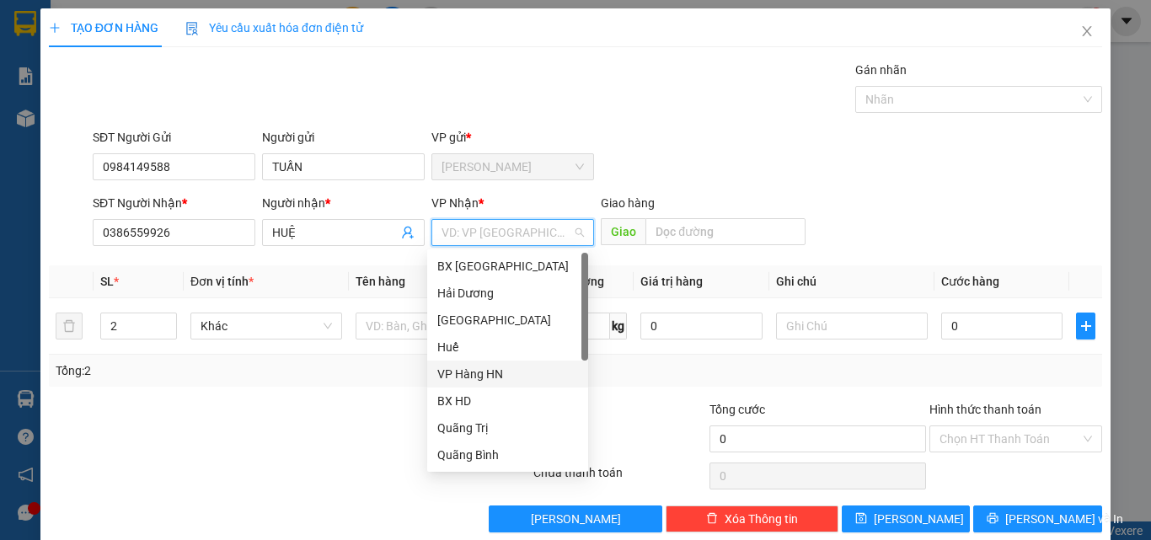
click at [477, 368] on div "VP Hàng HN" at bounding box center [507, 374] width 141 height 19
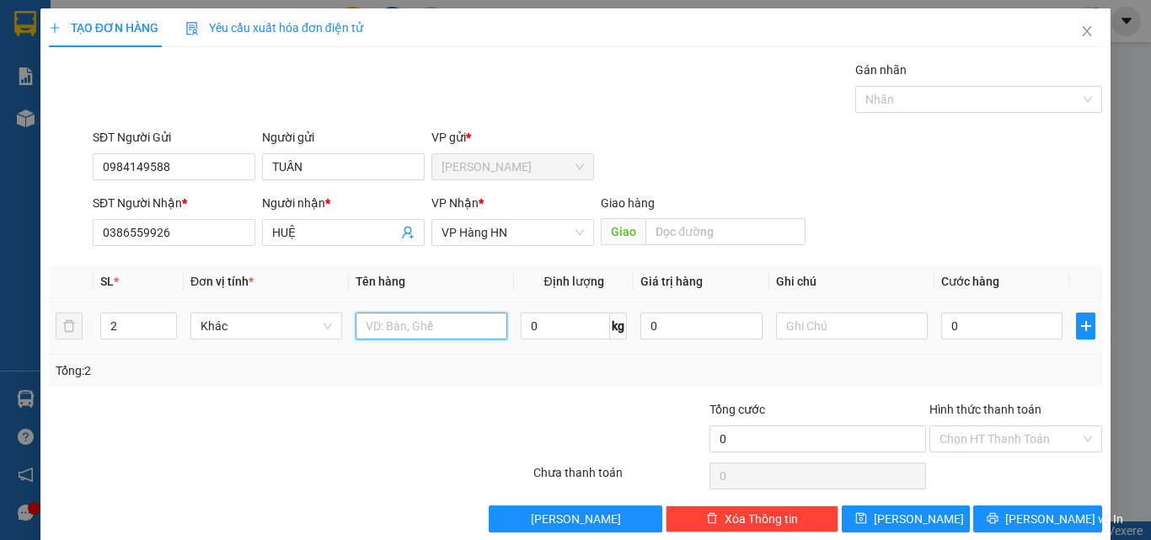
click at [404, 335] on input "text" at bounding box center [432, 326] width 152 height 27
type input "2T GIẤY SR 40KG"
click at [533, 323] on input "0" at bounding box center [565, 326] width 89 height 27
type input "40"
click at [985, 320] on input "0" at bounding box center [1001, 326] width 121 height 27
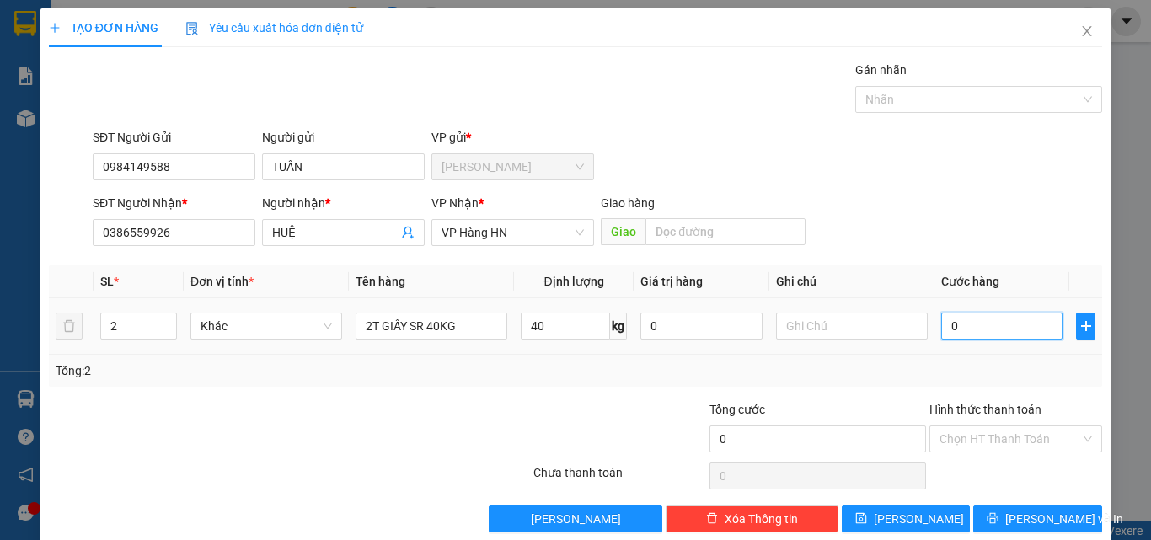
type input "3"
type input "32"
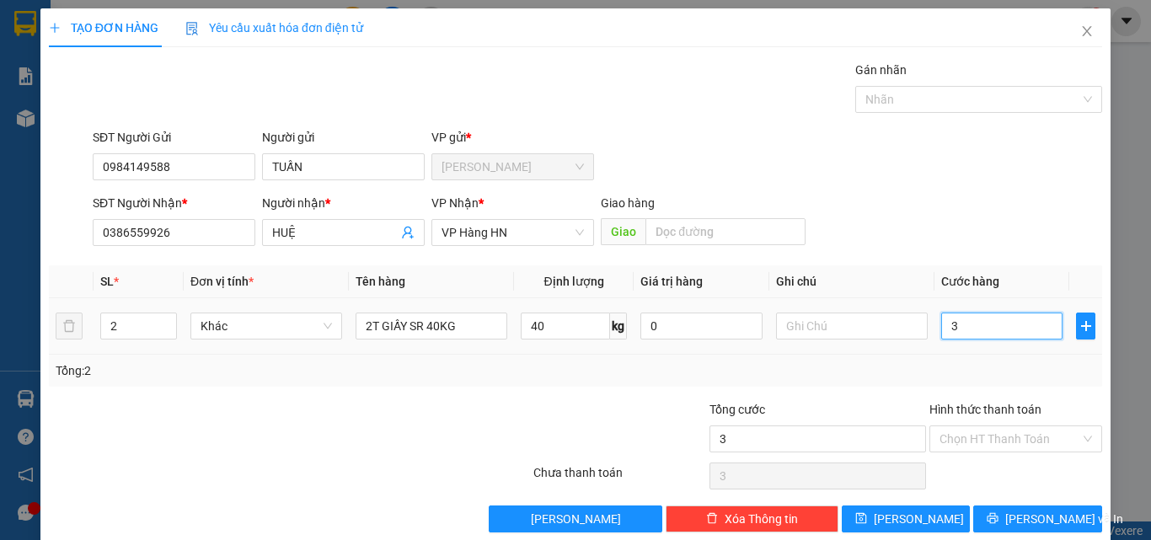
type input "32"
type input "320"
type input "3.200"
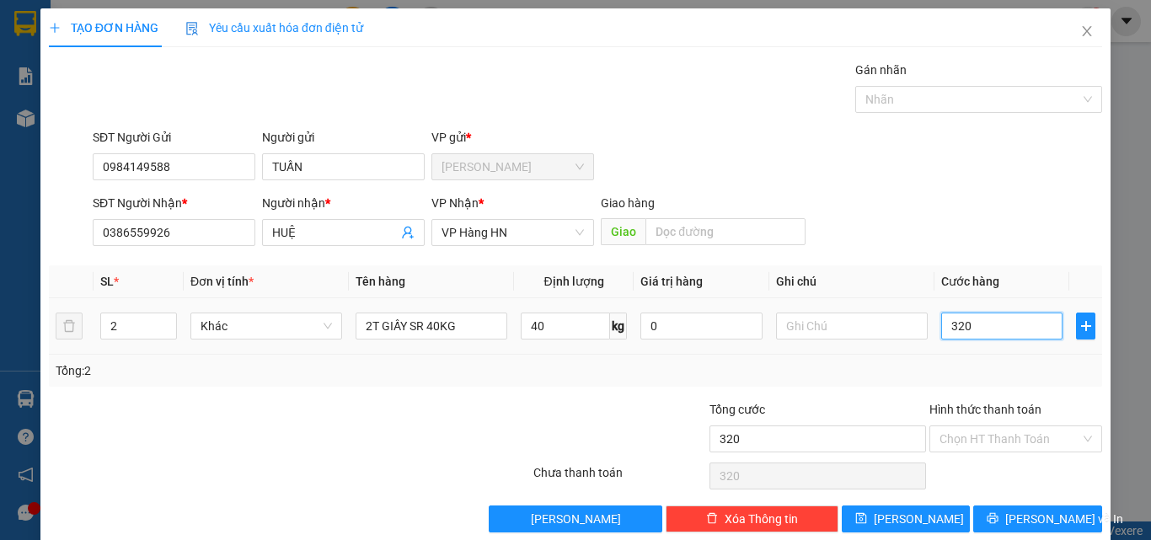
type input "3.200"
type input "32.000"
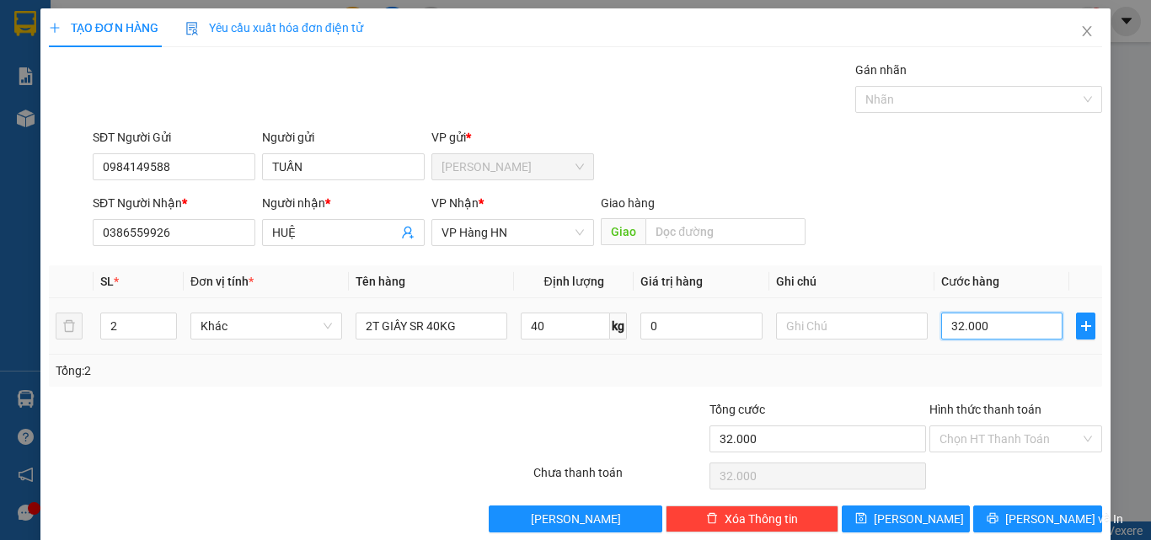
type input "320.000"
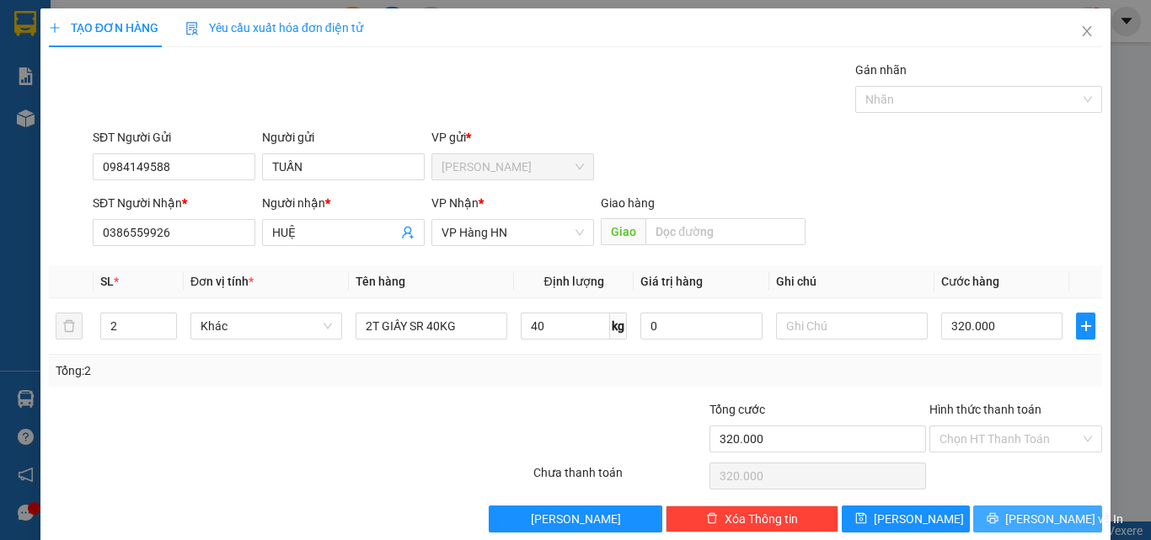
click at [1015, 522] on span "[PERSON_NAME] và In" at bounding box center [1064, 519] width 118 height 19
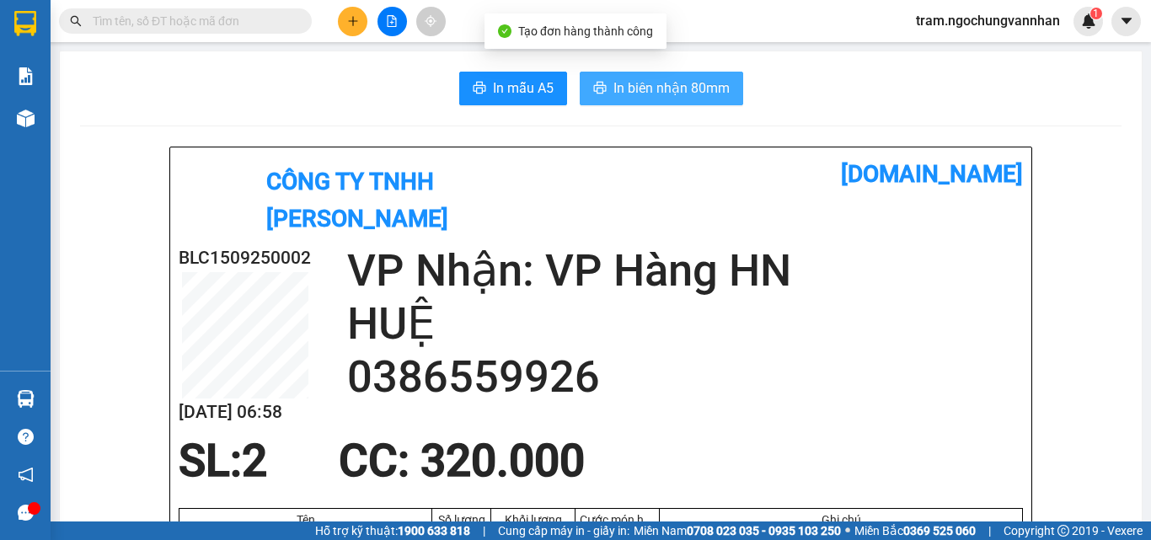
click at [619, 83] on span "In biên nhận 80mm" at bounding box center [671, 88] width 116 height 21
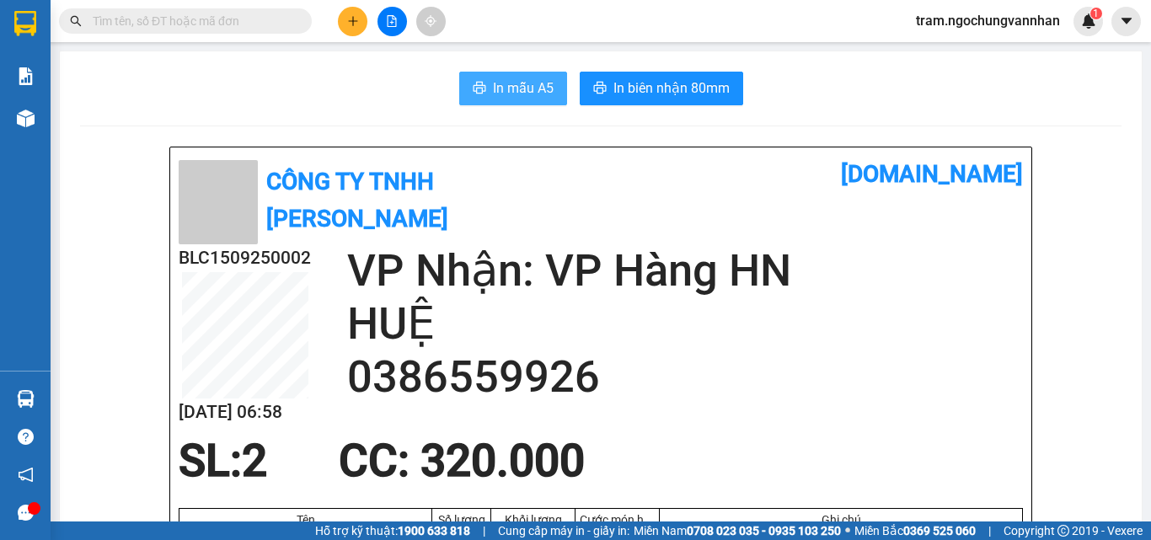
click at [473, 89] on icon "printer" at bounding box center [479, 88] width 13 height 12
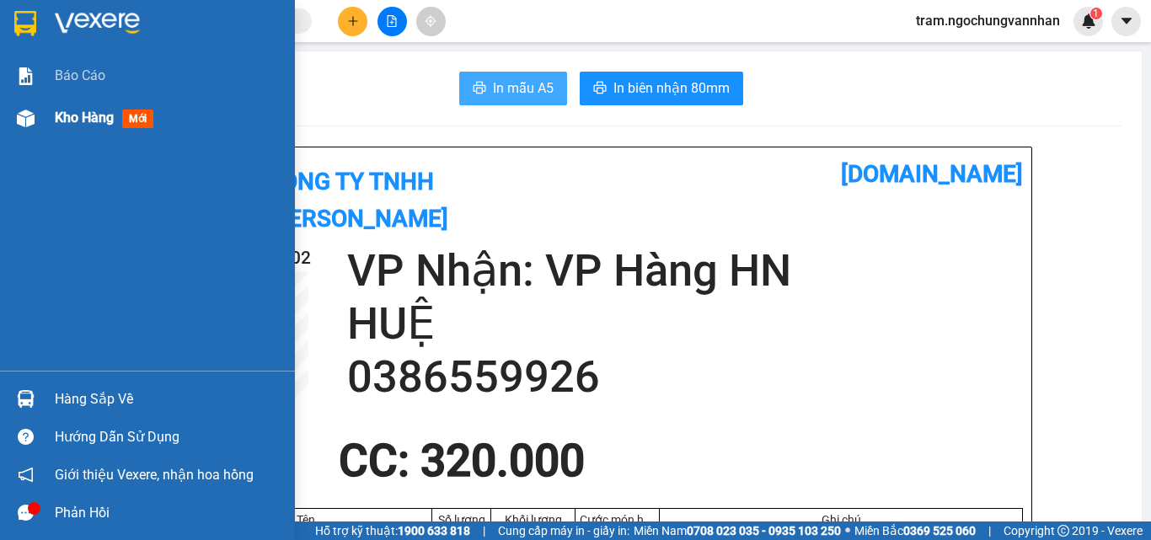
click at [101, 122] on span "Kho hàng" at bounding box center [84, 118] width 59 height 16
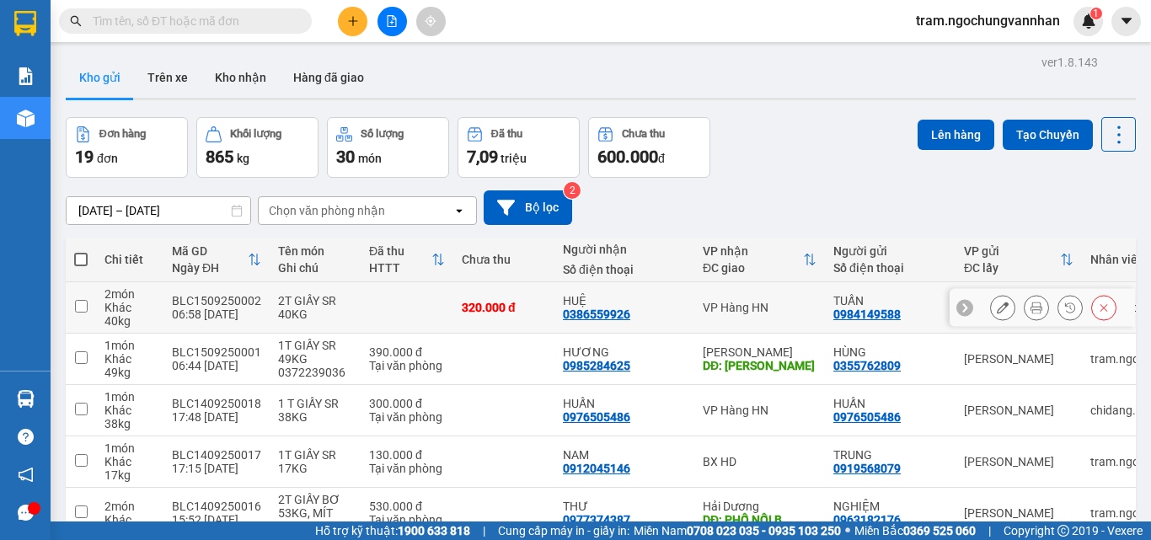
drag, startPoint x: 552, startPoint y: 314, endPoint x: 619, endPoint y: 313, distance: 67.4
click at [619, 313] on div "HUỆ 0386559926" at bounding box center [624, 307] width 123 height 27
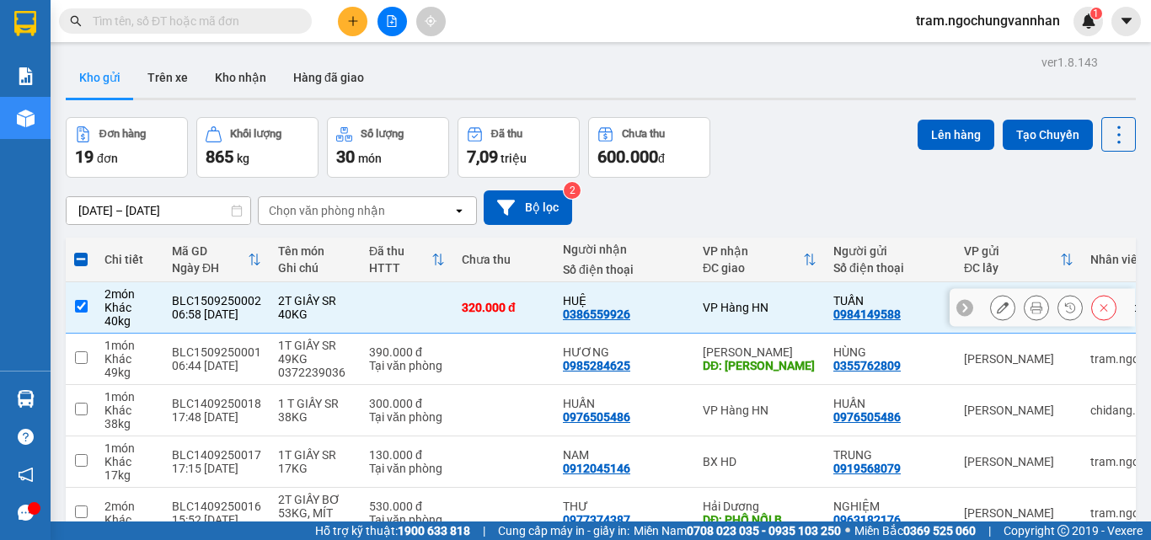
drag, startPoint x: 767, startPoint y: 314, endPoint x: 839, endPoint y: 314, distance: 72.5
click at [839, 314] on td "TUẤN 0984149588" at bounding box center [890, 307] width 131 height 51
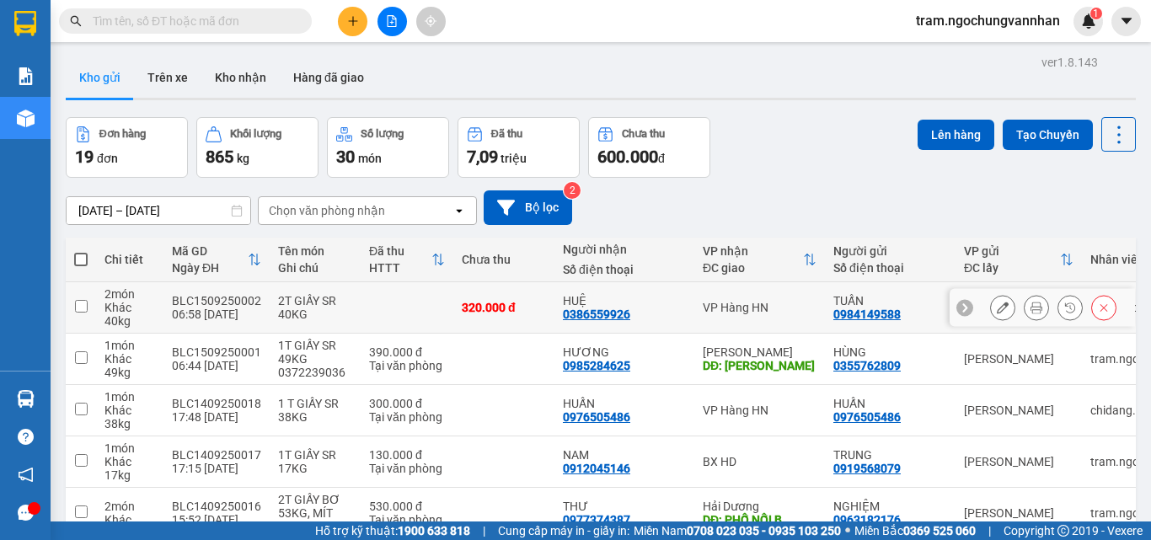
drag, startPoint x: 545, startPoint y: 314, endPoint x: 618, endPoint y: 313, distance: 72.5
click at [618, 313] on td "HUỆ 0386559926" at bounding box center [624, 307] width 140 height 51
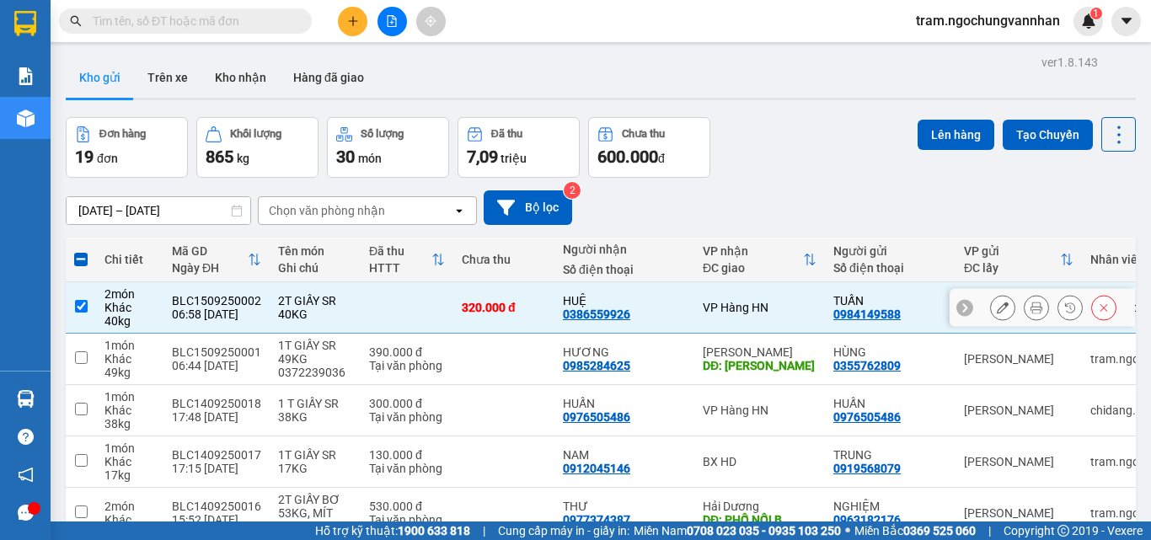
click at [79, 306] on input "checkbox" at bounding box center [81, 306] width 13 height 13
checkbox input "false"
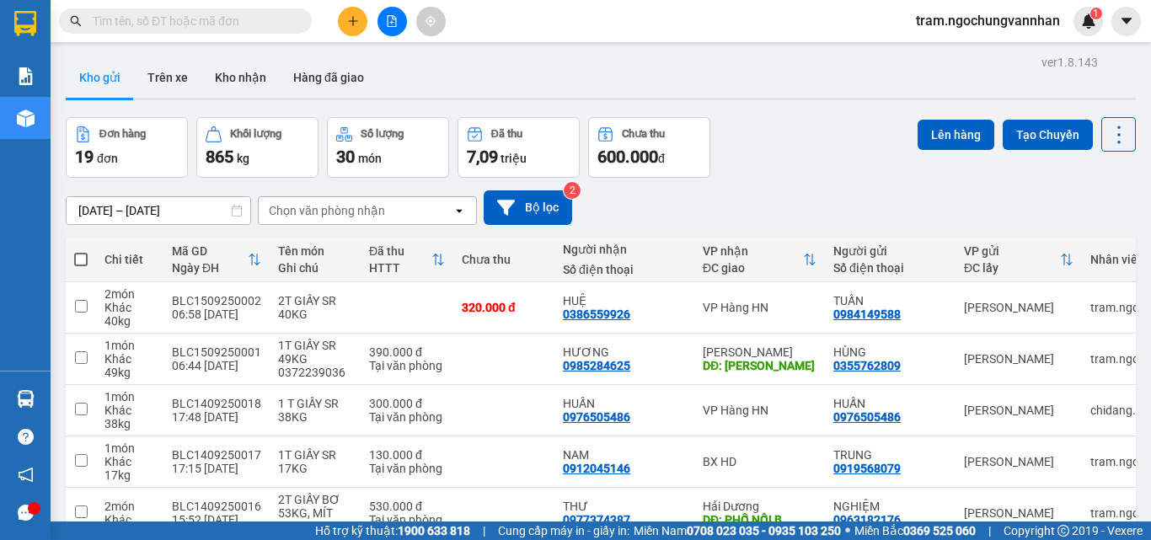
click at [724, 209] on div "10/09/2025 – 15/09/2025 Press the down arrow key to interact with the calendar …" at bounding box center [601, 207] width 1070 height 35
click at [354, 25] on icon "plus" at bounding box center [353, 21] width 12 height 12
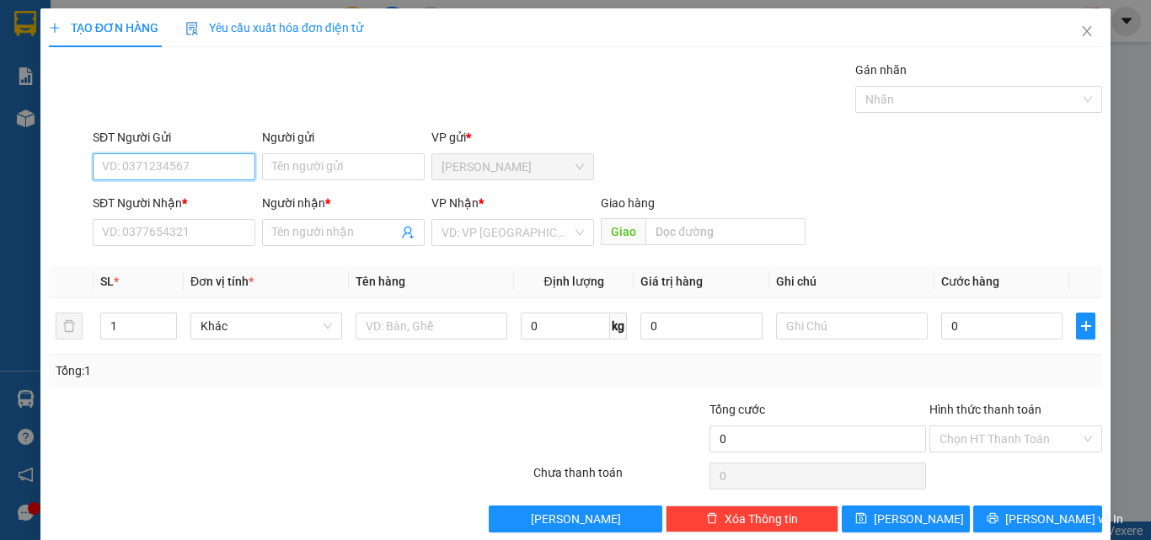
click at [201, 163] on input "SĐT Người Gửi" at bounding box center [174, 166] width 163 height 27
click at [125, 203] on div "0336199700 - HOÀNG" at bounding box center [172, 200] width 141 height 19
type input "0336199700"
type input "HOÀNG"
type input "0978861136"
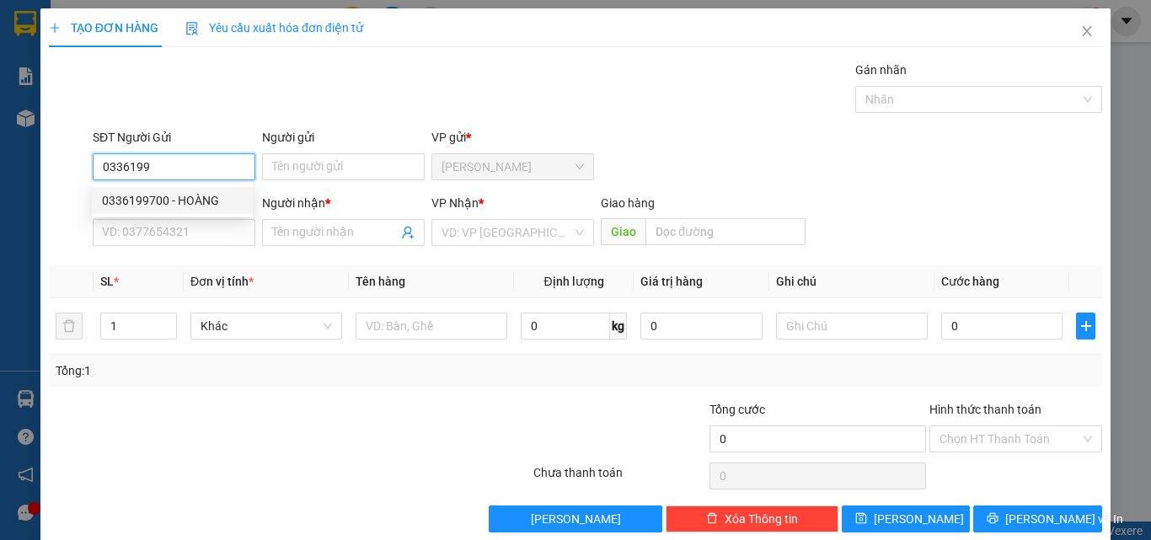
type input "TUẤN"
type input "CHỢ KHO"
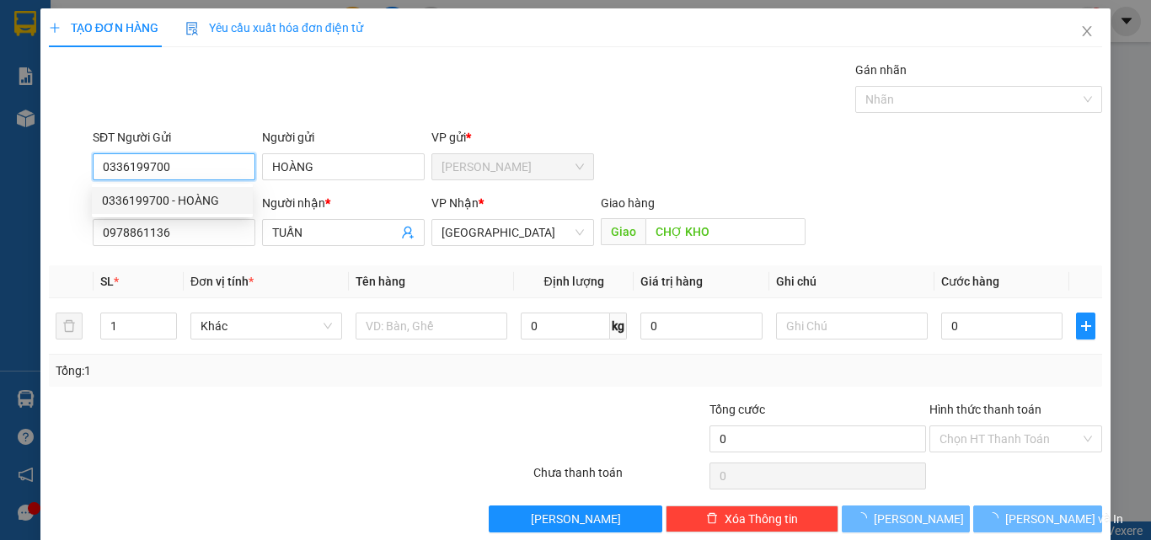
type input "410.000"
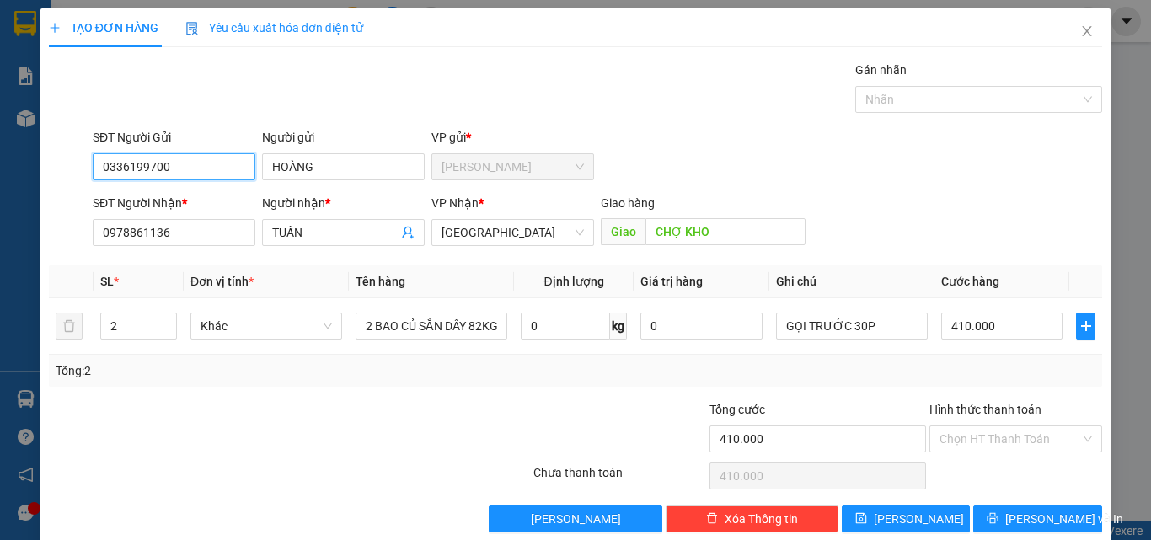
type input "0336199700"
click at [350, 454] on div at bounding box center [201, 429] width 308 height 59
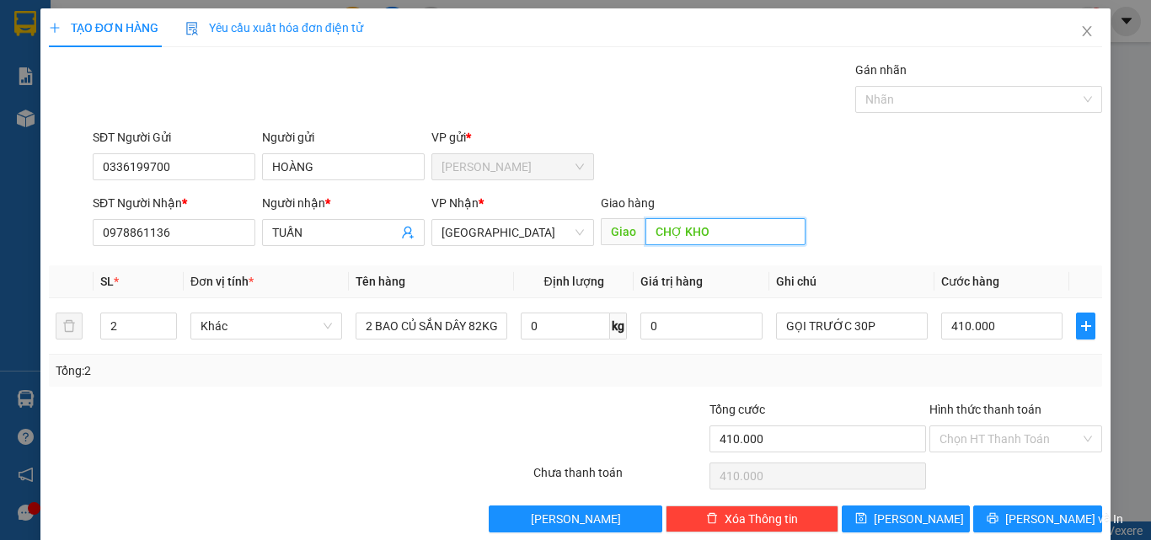
click at [708, 219] on input "CHỢ KHO" at bounding box center [725, 231] width 160 height 27
click at [708, 228] on input "CHỢ KHO" at bounding box center [725, 231] width 160 height 27
type input "CHỢ KHO (CX NGỌC HÀ)"
drag, startPoint x: 137, startPoint y: 316, endPoint x: 37, endPoint y: 327, distance: 100.9
click at [40, 327] on div "TẠO ĐƠN HÀNG Yêu cầu xuất hóa đơn điện tử Transit Pickup Surcharge Ids Transit …" at bounding box center [575, 276] width 1070 height 537
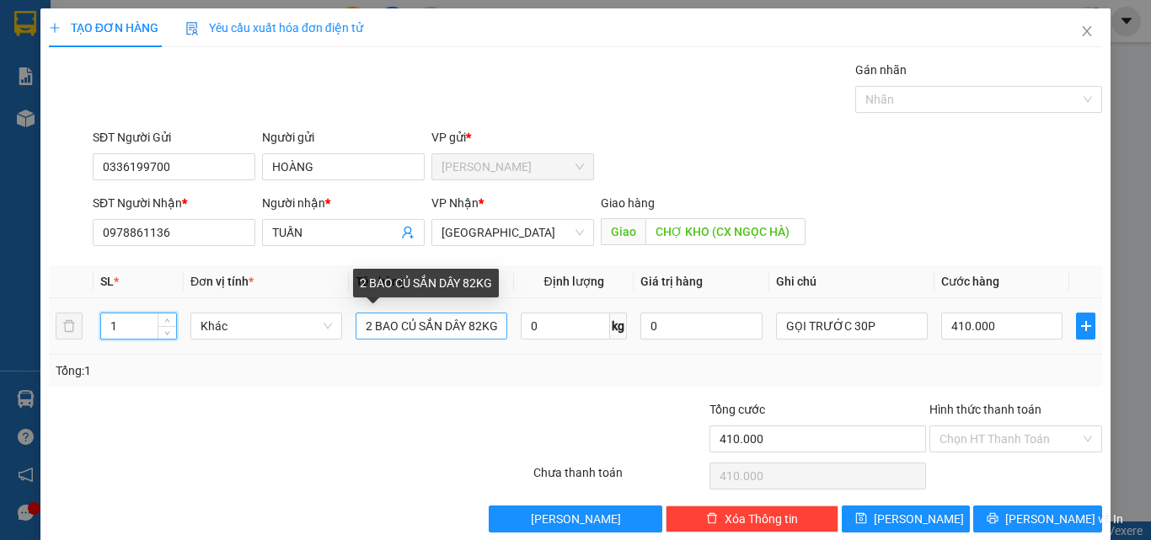
type input "1"
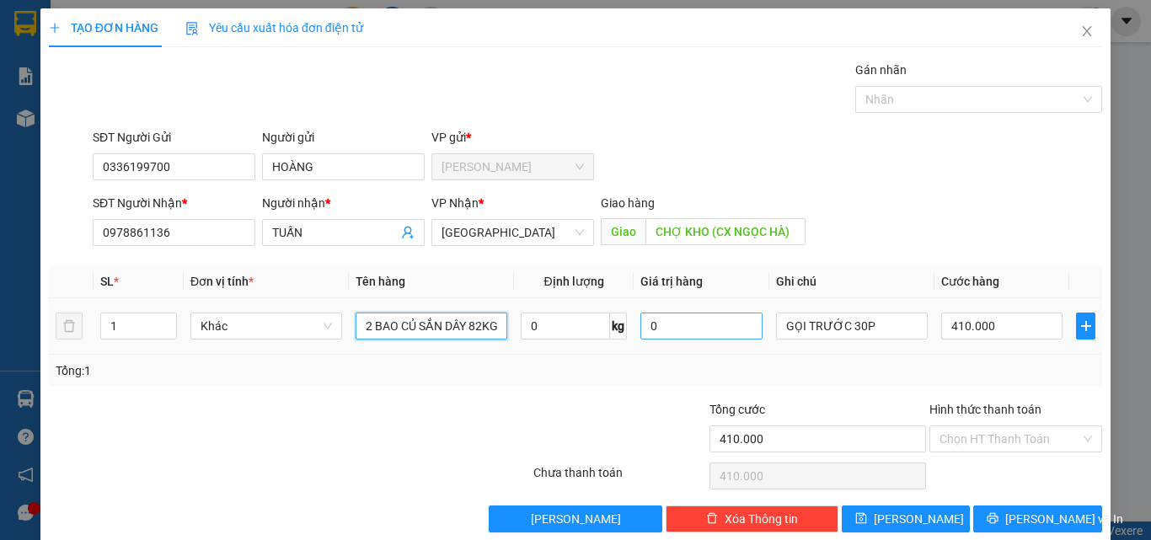
drag, startPoint x: 367, startPoint y: 329, endPoint x: 663, endPoint y: 329, distance: 295.8
click at [663, 329] on tr "1 Khác 2 BAO CỦ SẮN DÂY 82KG 0 kg 0 GỌI TRƯỚC 30P 410.000" at bounding box center [575, 326] width 1053 height 56
type input "1T XỐP SR LẠNH"
click at [988, 320] on input "410.000" at bounding box center [1001, 326] width 121 height 27
type input "2"
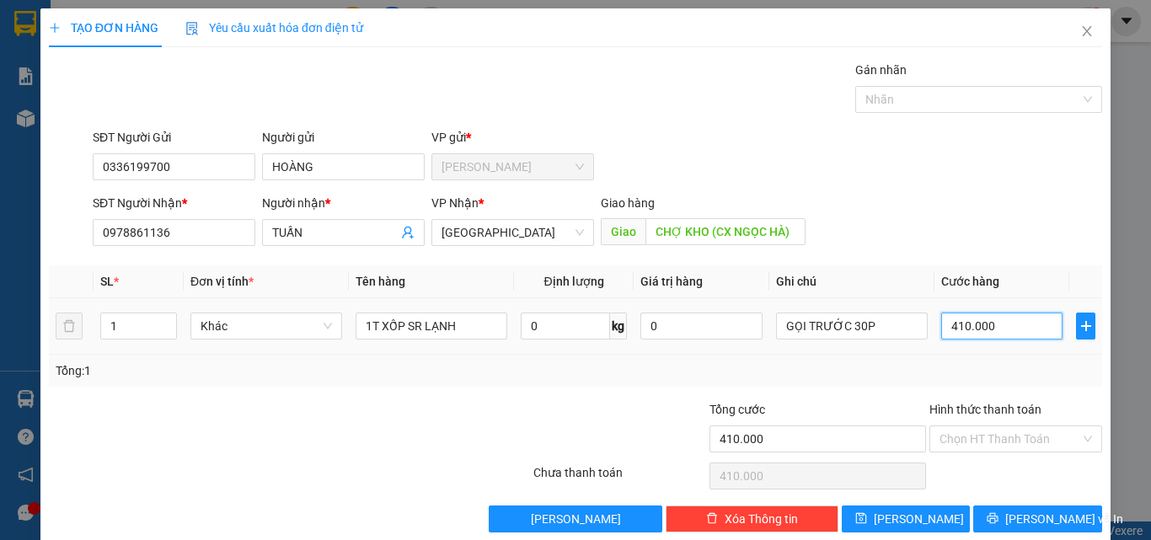
type input "2"
type input "25"
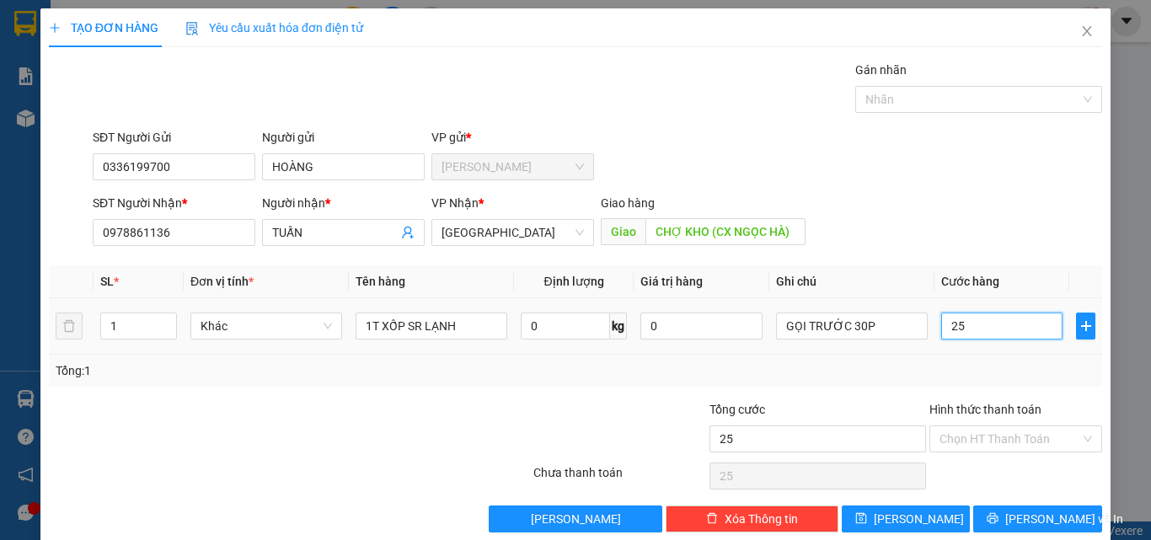
type input "250"
type input "2.500"
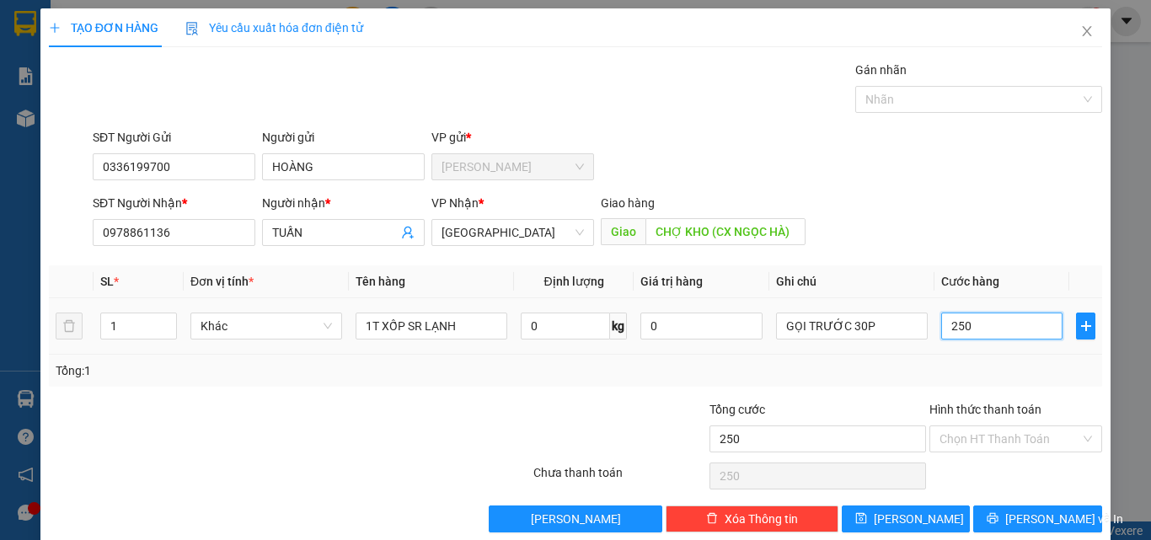
type input "2.500"
type input "25.000"
type input "250.000"
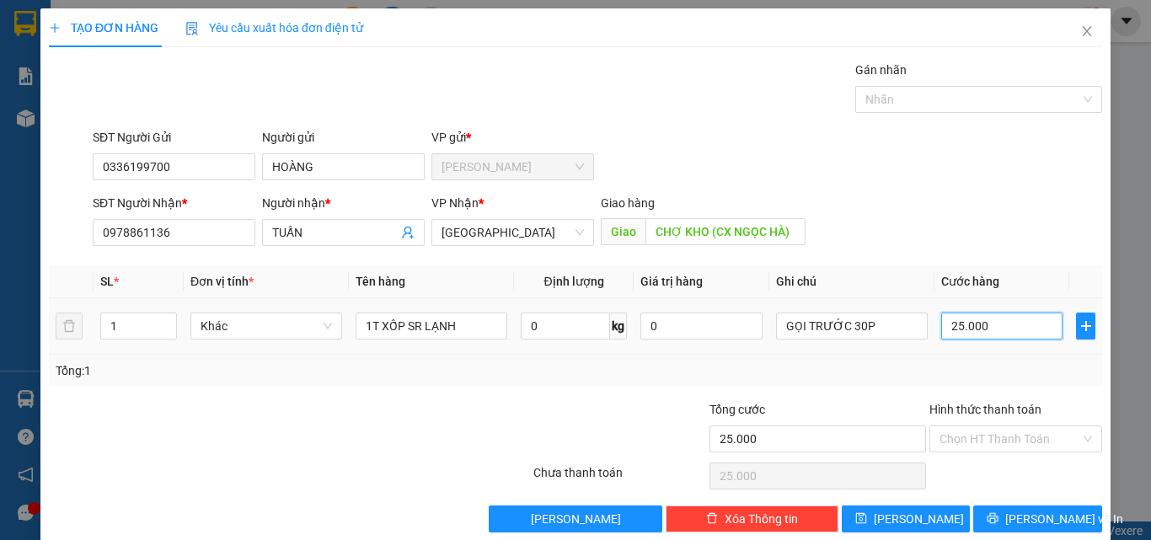
type input "250.000"
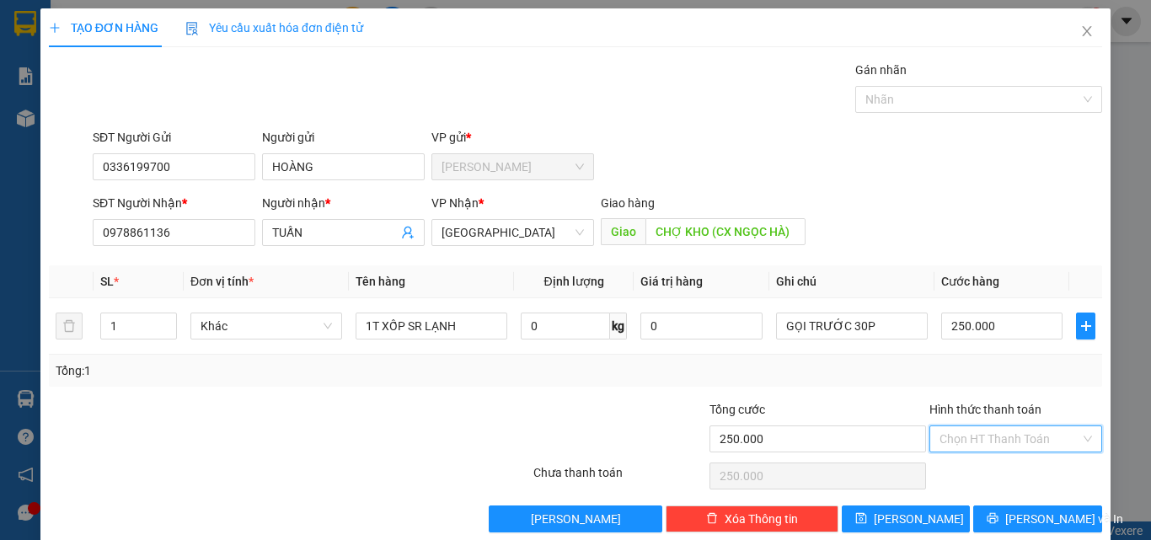
click at [983, 445] on input "Hình thức thanh toán" at bounding box center [1010, 438] width 141 height 25
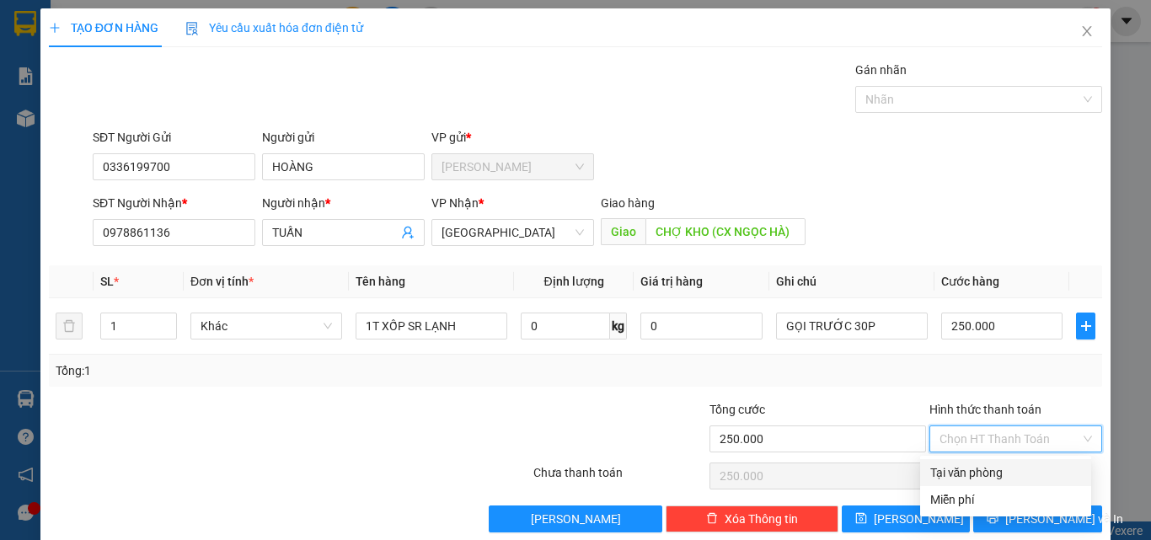
click at [974, 475] on div "Tại văn phòng" at bounding box center [1005, 472] width 151 height 19
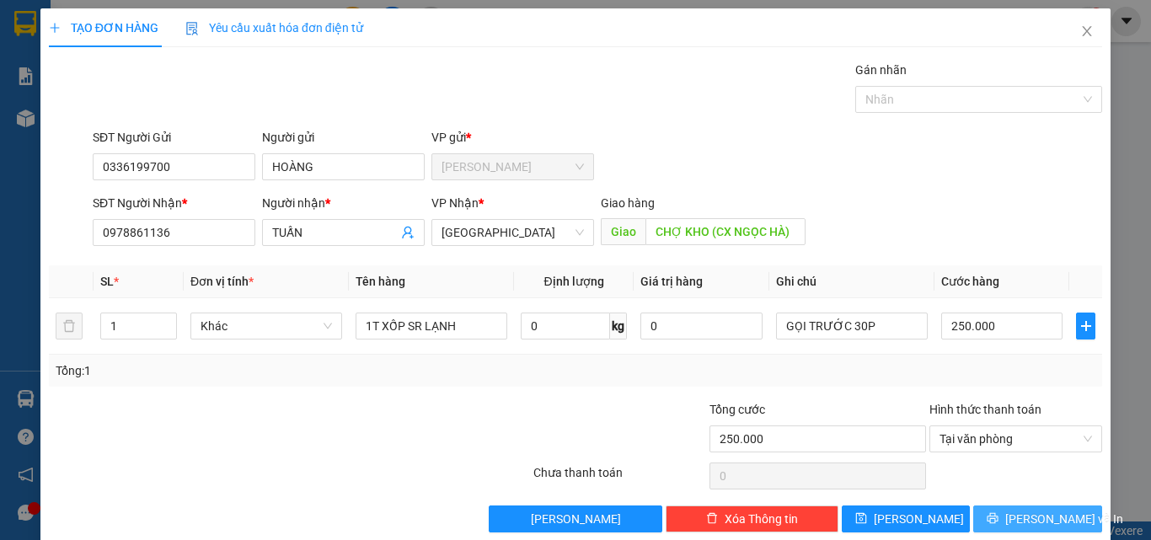
click at [1016, 514] on span "[PERSON_NAME] và In" at bounding box center [1064, 519] width 118 height 19
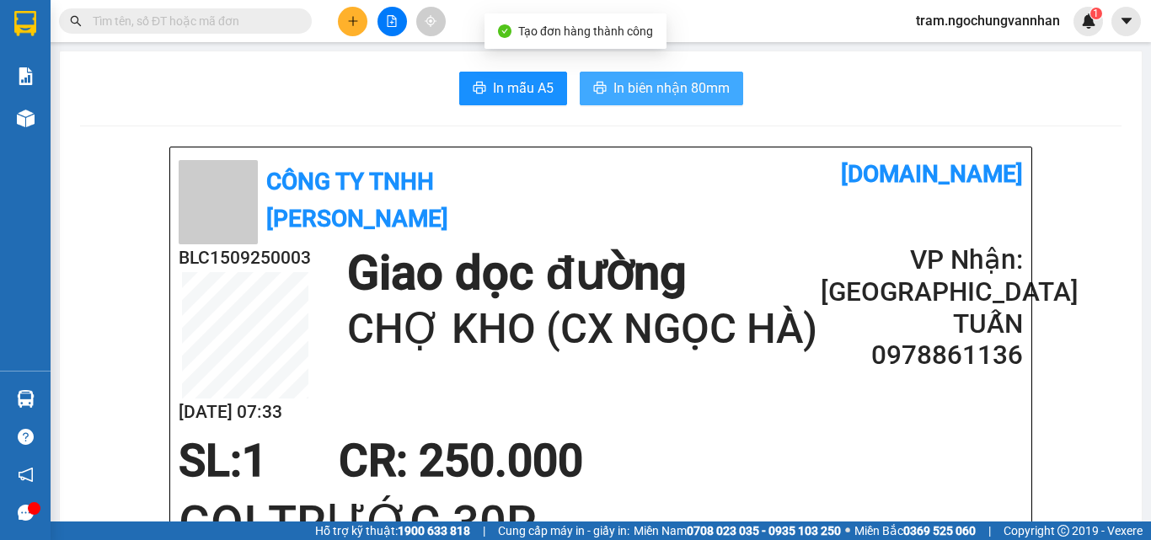
click at [667, 83] on span "In biên nhận 80mm" at bounding box center [671, 88] width 116 height 21
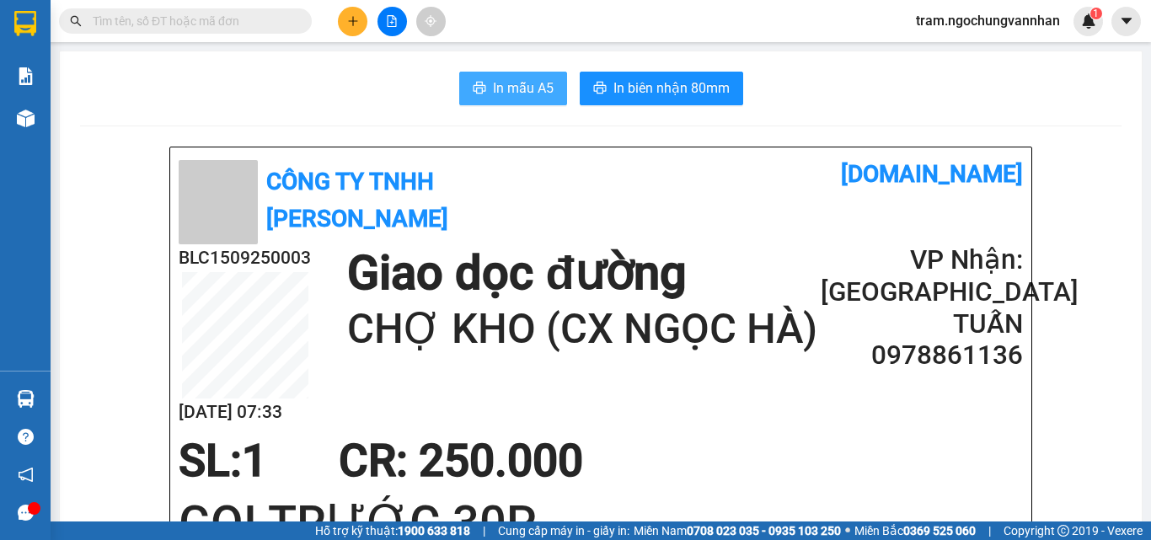
click at [493, 85] on span "In mẫu A5" at bounding box center [523, 88] width 61 height 21
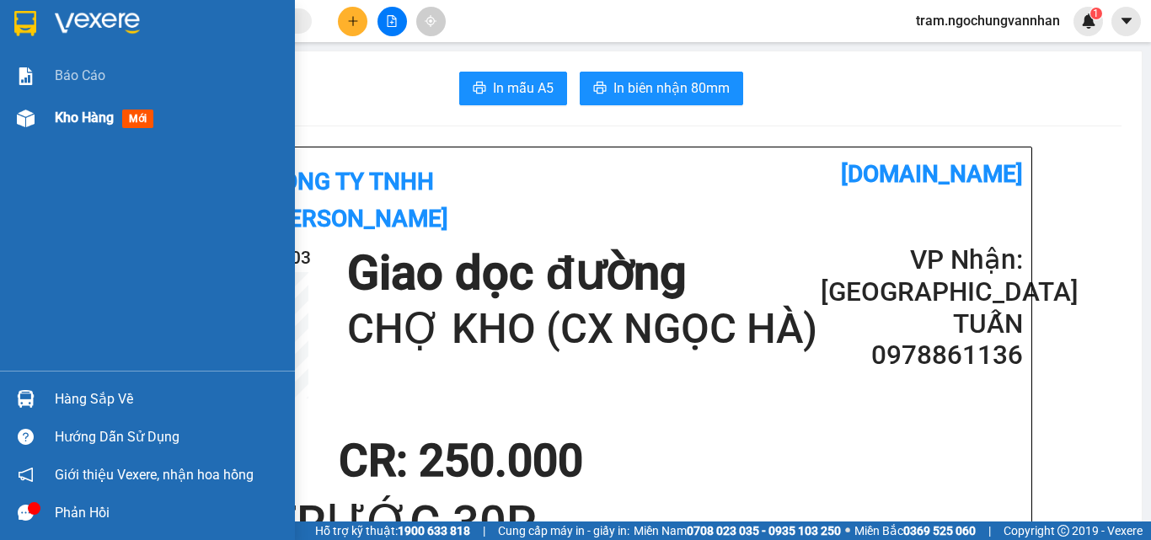
click at [67, 120] on span "Kho hàng" at bounding box center [84, 118] width 59 height 16
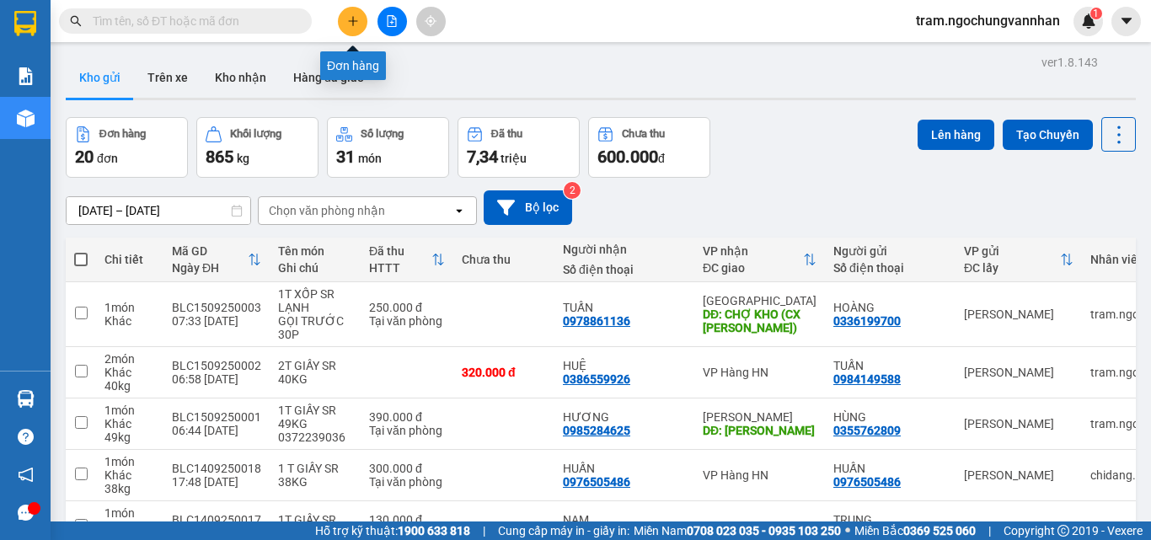
click at [352, 21] on icon "plus" at bounding box center [352, 20] width 9 height 1
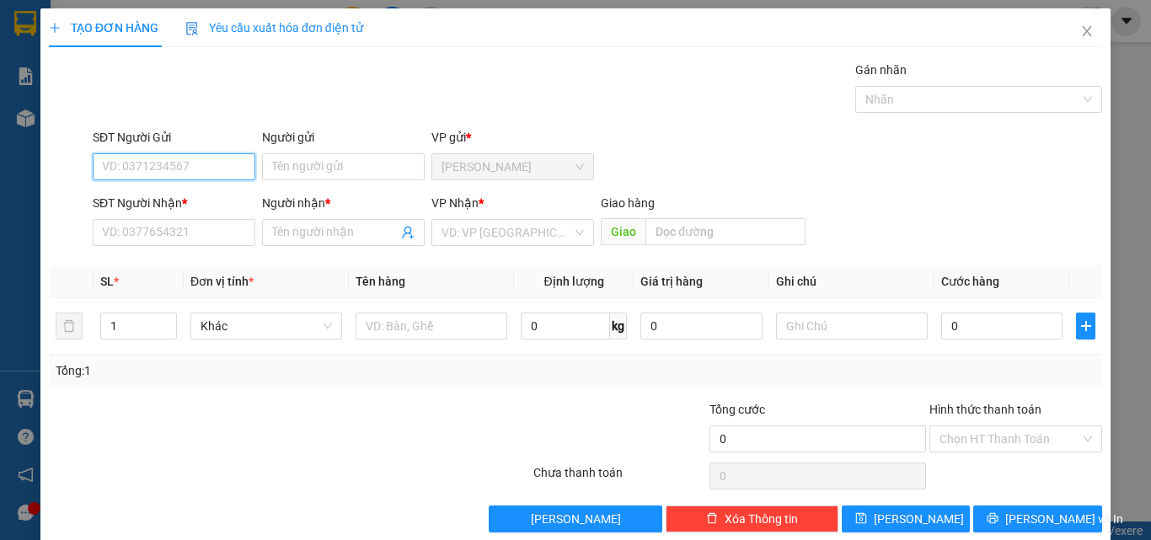
click at [115, 165] on input "SĐT Người Gửi" at bounding box center [174, 166] width 163 height 27
type input "0367261087"
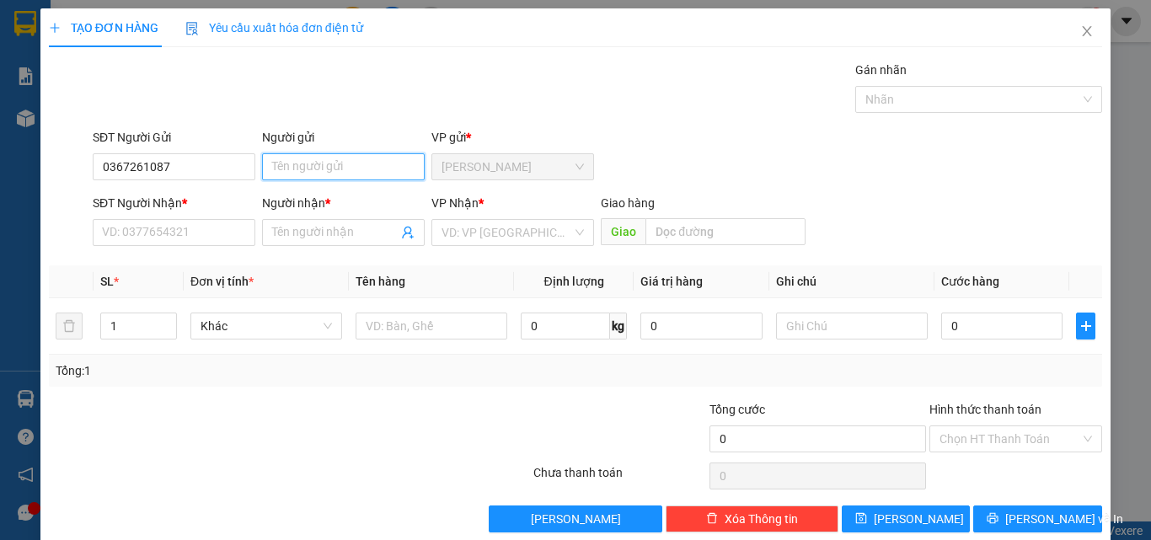
click at [316, 171] on input "Người gửi" at bounding box center [343, 166] width 163 height 27
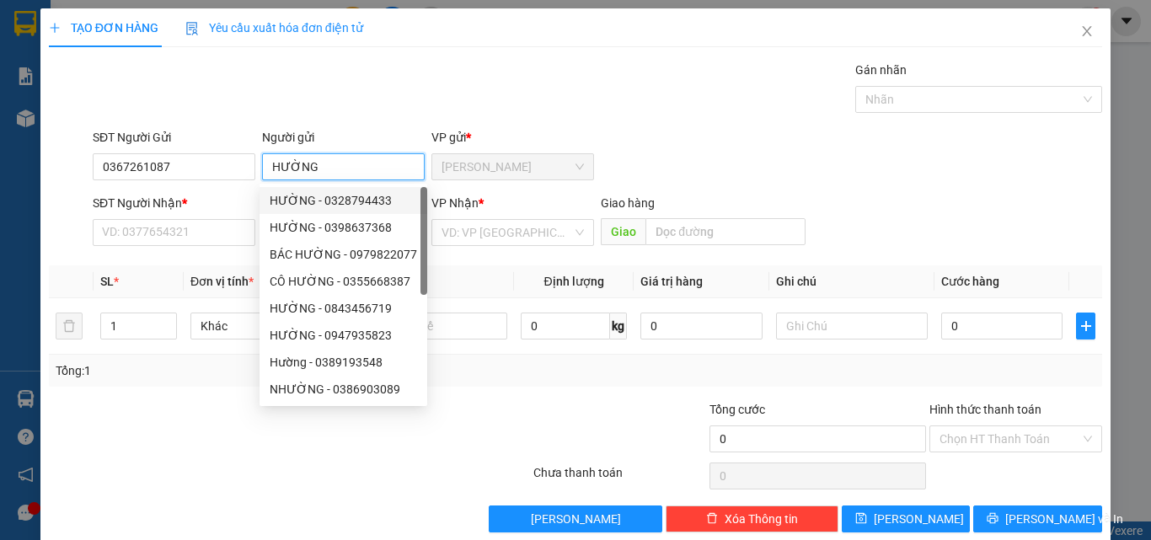
type input "HƯỜNG"
click at [180, 248] on div "SĐT Người Nhận * VD: 0377654321" at bounding box center [174, 223] width 163 height 59
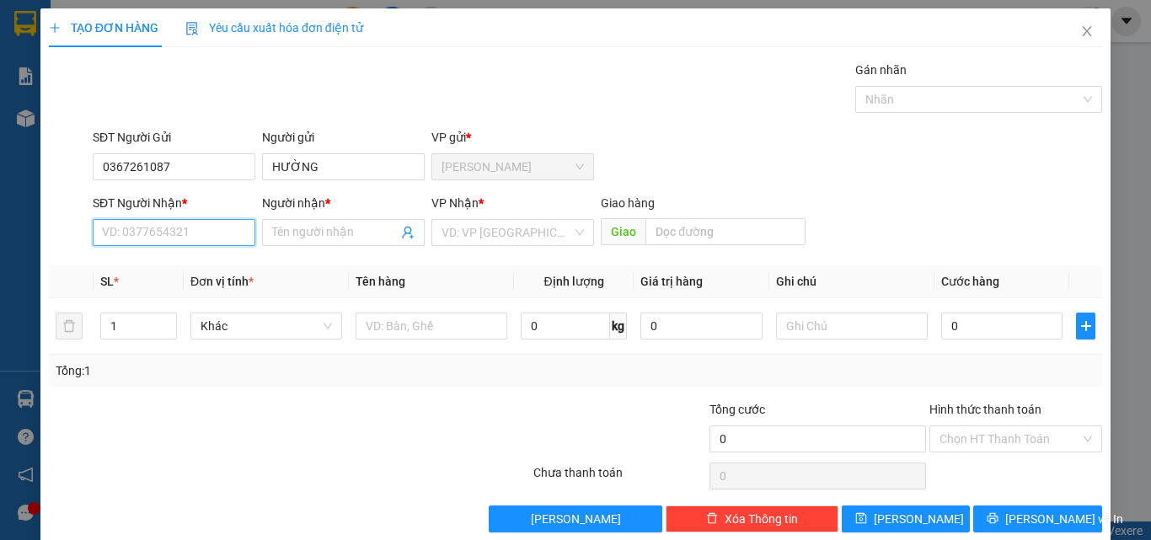
click at [158, 242] on input "SĐT Người Nhận *" at bounding box center [174, 232] width 163 height 27
click at [348, 239] on input "Người nhận *" at bounding box center [335, 232] width 126 height 19
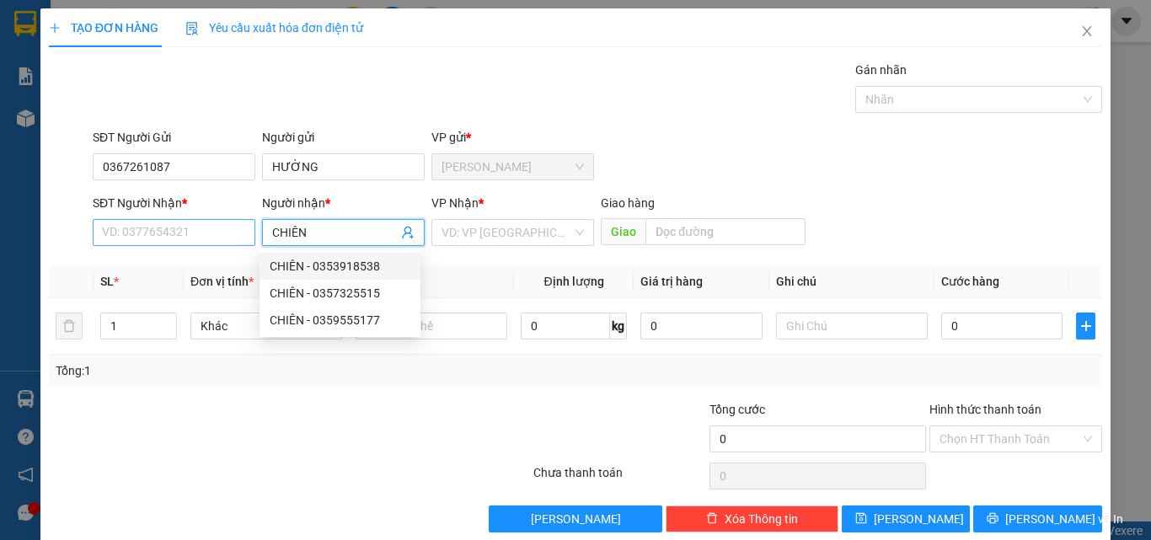
type input "CHIÊN"
click at [186, 236] on input "SĐT Người Nhận *" at bounding box center [174, 232] width 163 height 27
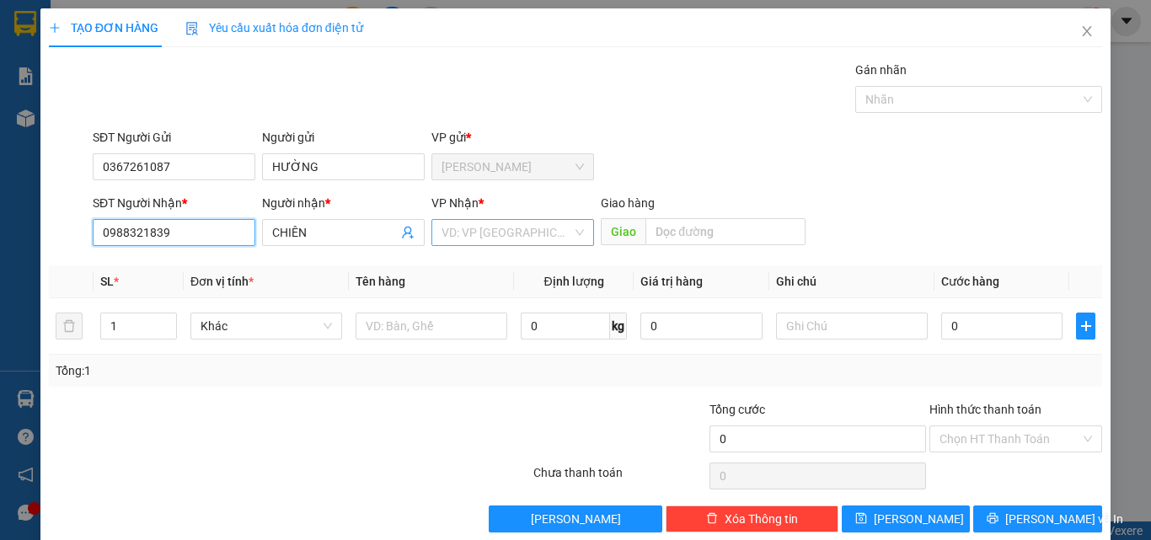
type input "0988321839"
click at [519, 235] on input "search" at bounding box center [507, 232] width 131 height 25
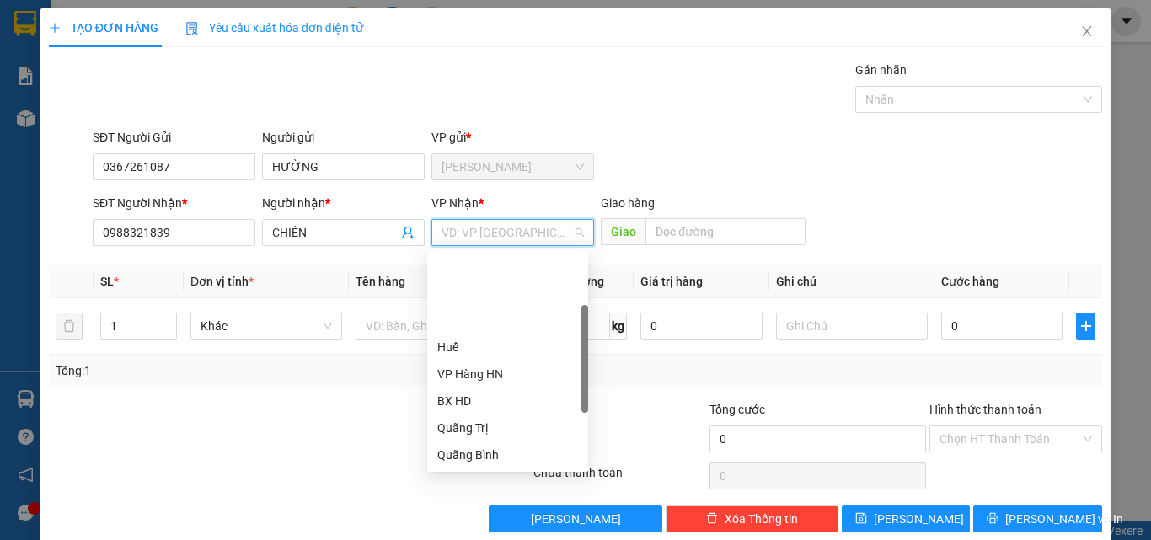
click at [477, 500] on div "Nghệ An" at bounding box center [507, 509] width 141 height 19
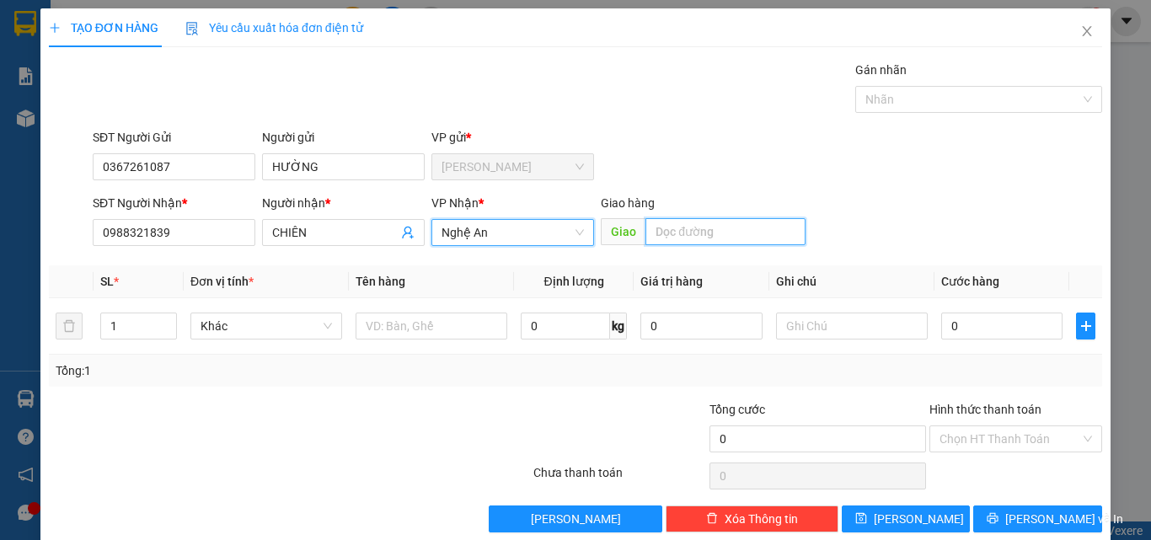
click at [677, 240] on input "text" at bounding box center [725, 231] width 160 height 27
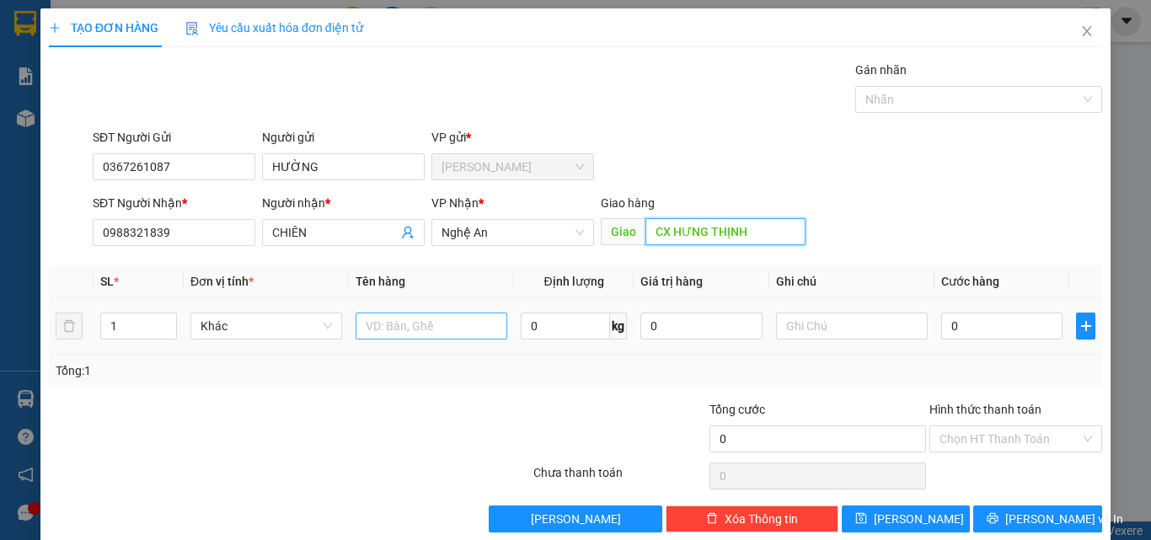
type input "CX HƯNG THỊNH"
click at [427, 316] on input "text" at bounding box center [432, 326] width 152 height 27
type input "1T XỐP SR LẠNH, BƠ"
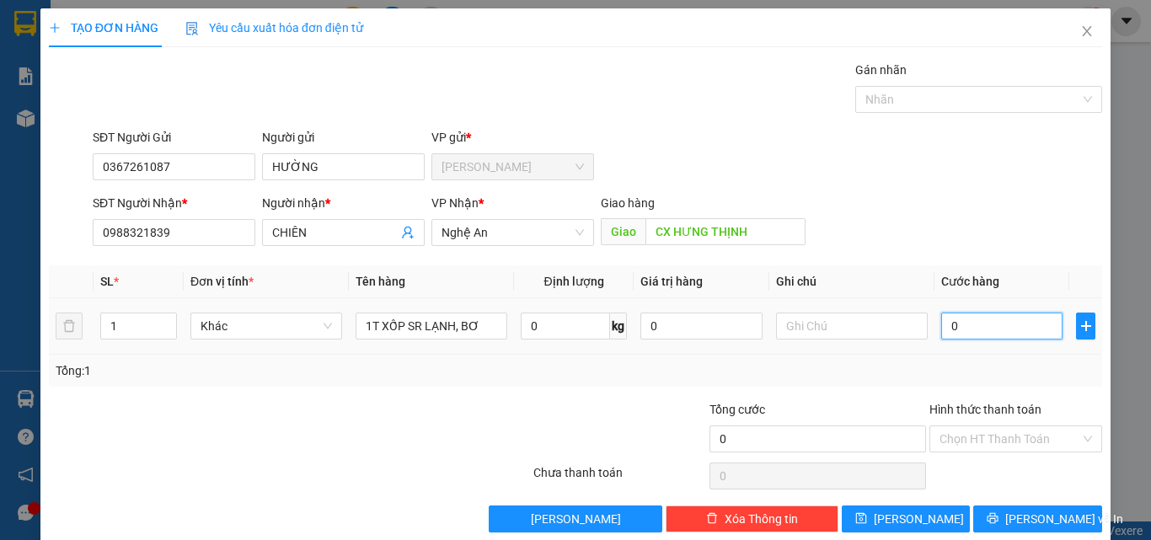
click at [1033, 333] on input "0" at bounding box center [1001, 326] width 121 height 27
type input "2"
type input "25"
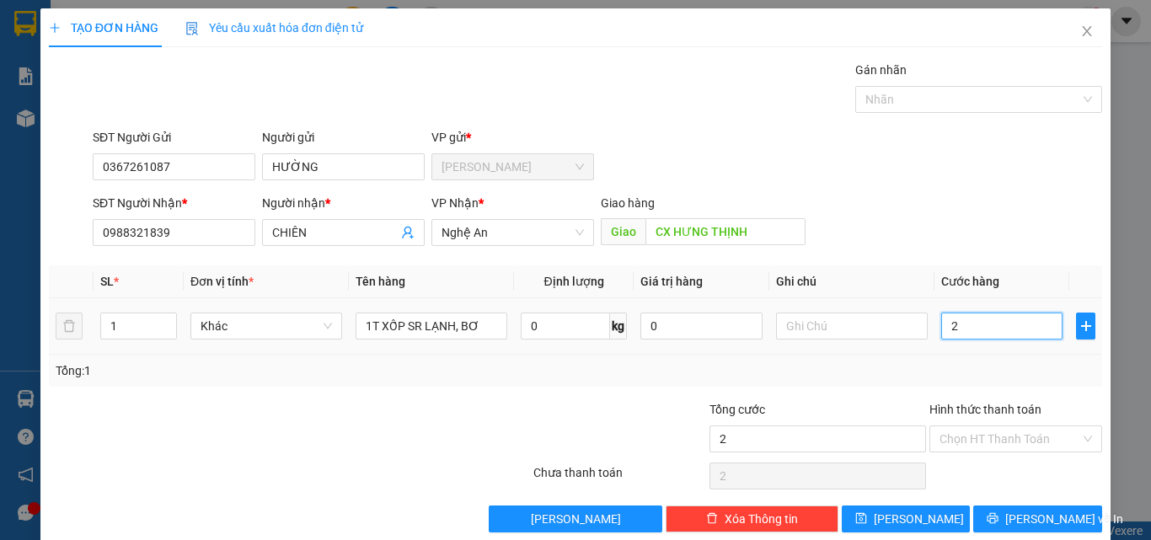
type input "25"
type input "250"
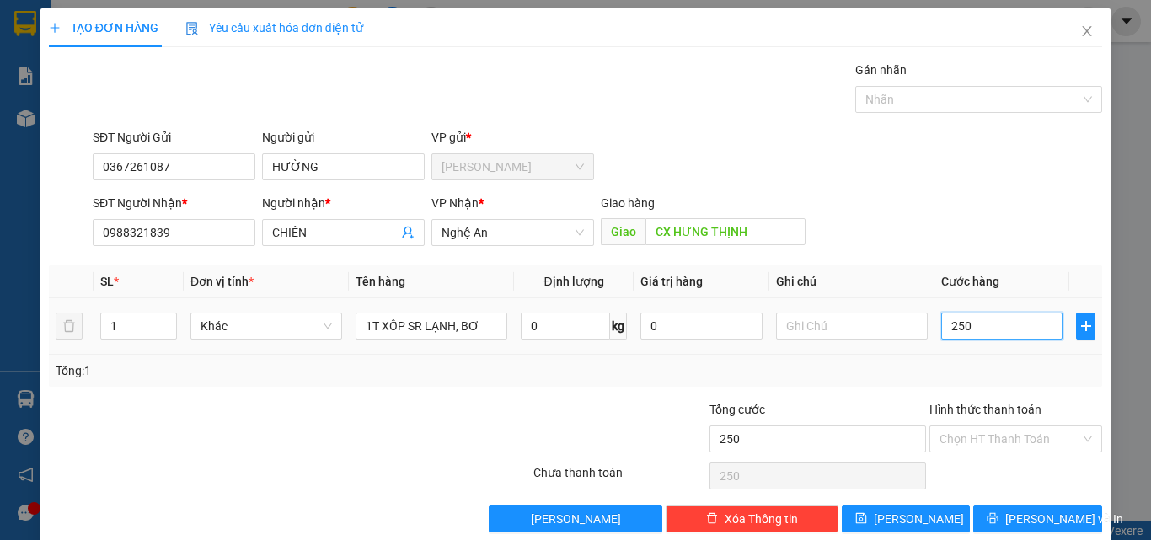
type input "2.500"
type input "25.000"
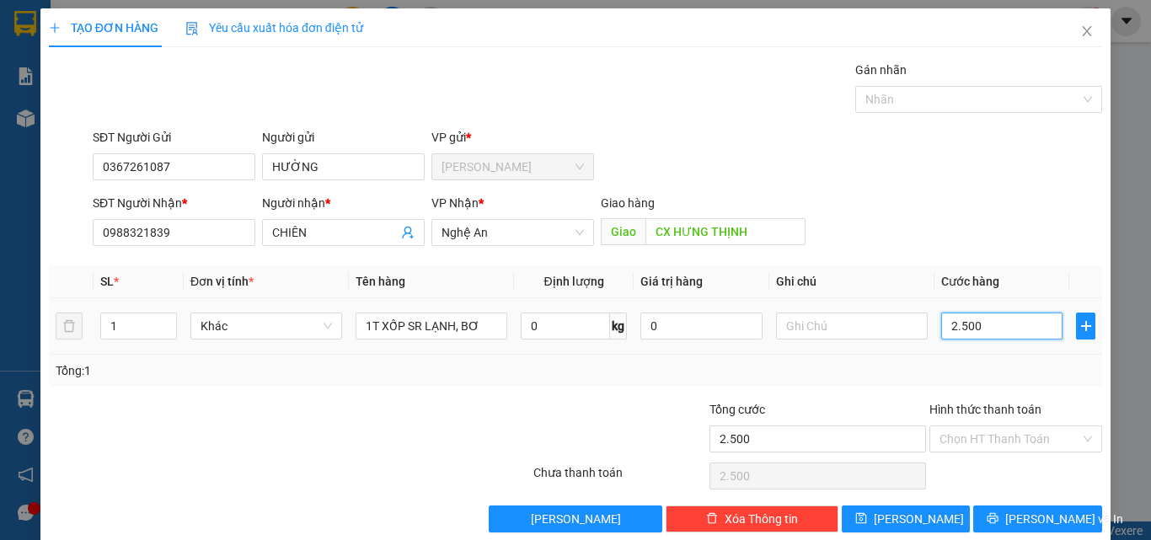
type input "25.000"
type input "250.000"
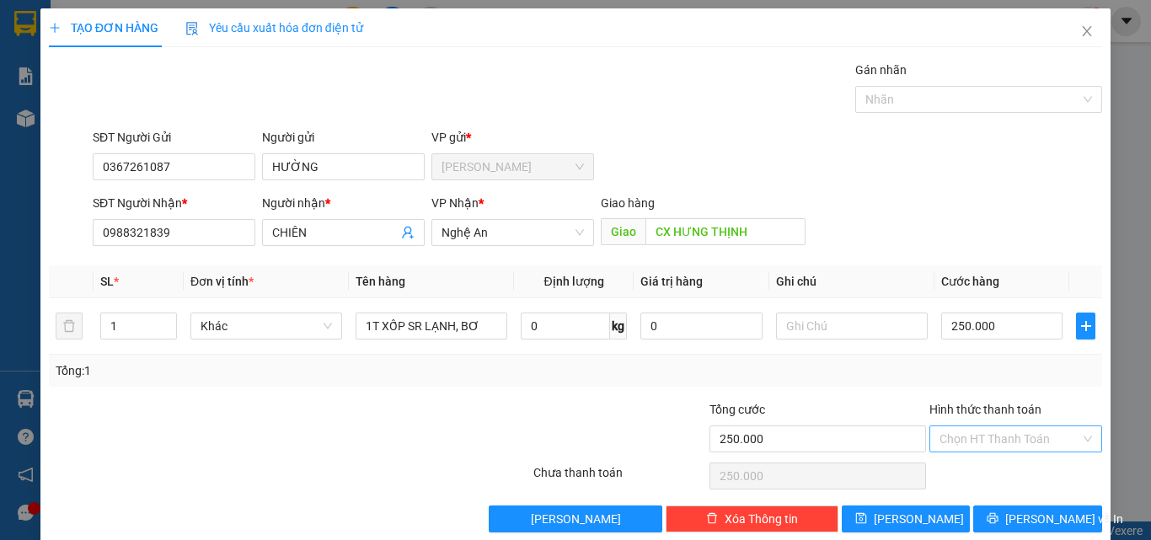
click at [956, 431] on input "Hình thức thanh toán" at bounding box center [1010, 438] width 141 height 25
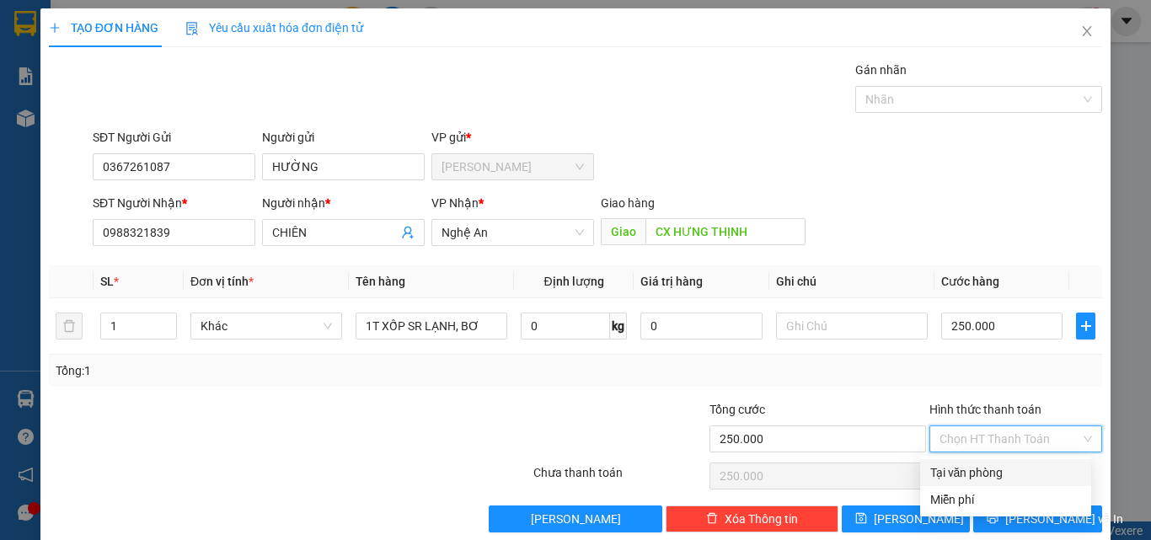
click at [971, 475] on div "Tại văn phòng" at bounding box center [1005, 472] width 151 height 19
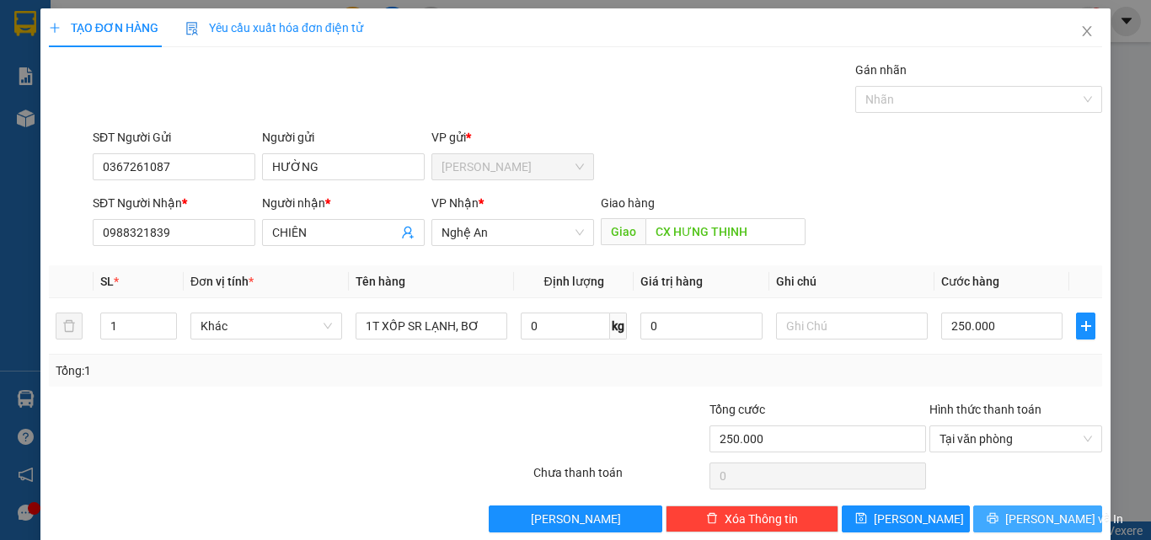
click at [1029, 516] on span "[PERSON_NAME] và In" at bounding box center [1064, 519] width 118 height 19
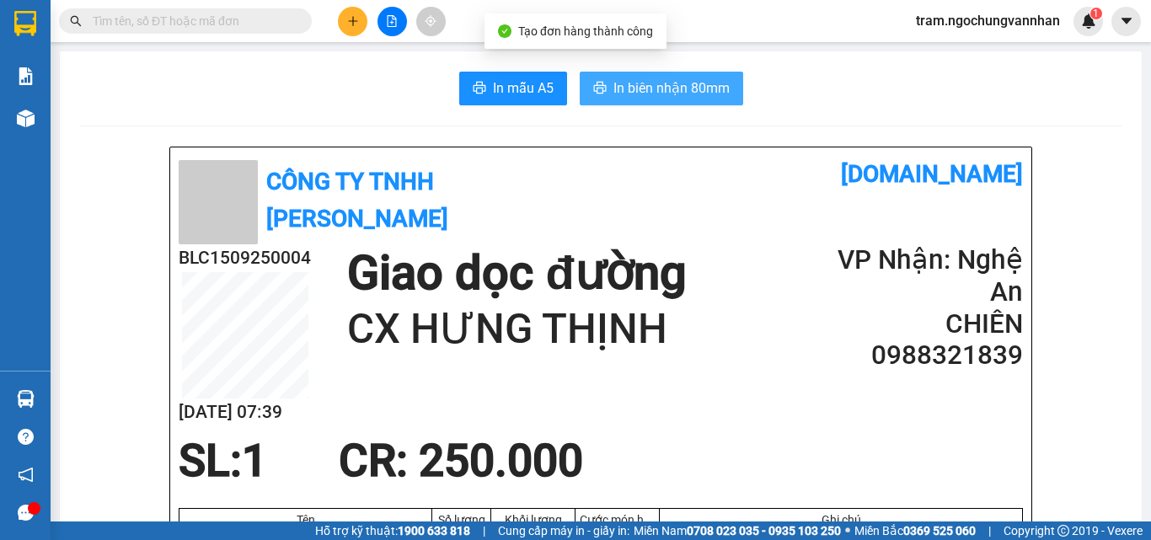
click at [659, 87] on span "In biên nhận 80mm" at bounding box center [671, 88] width 116 height 21
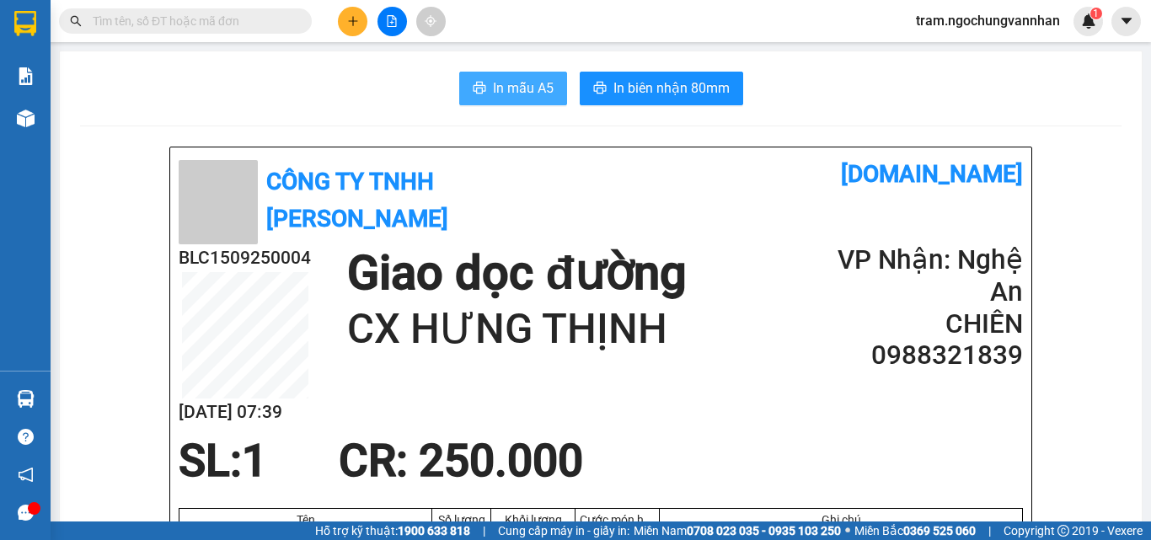
click at [520, 91] on span "In mẫu A5" at bounding box center [523, 88] width 61 height 21
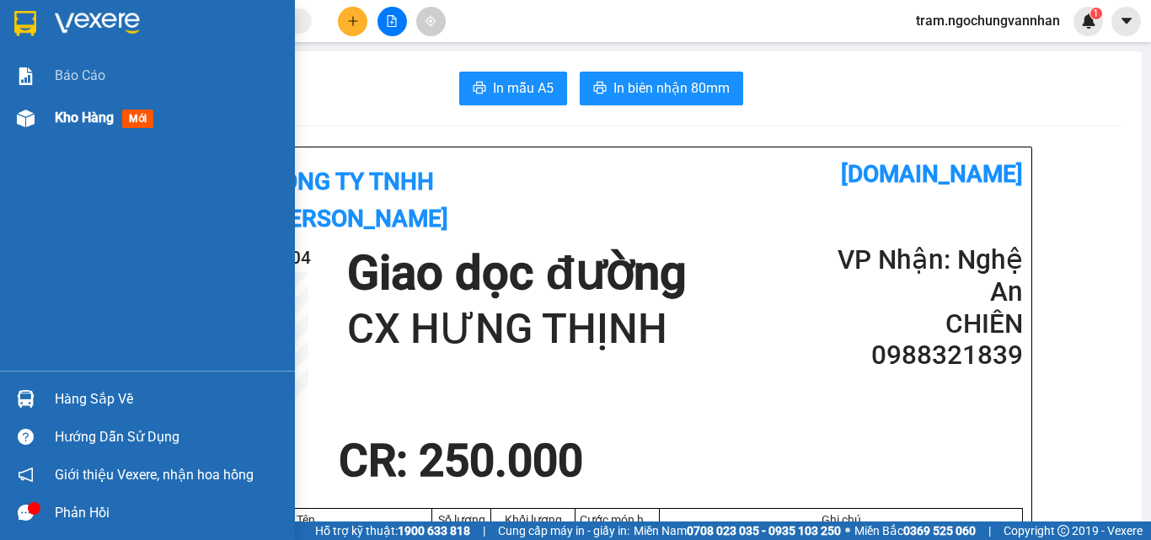
click at [67, 113] on span "Kho hàng" at bounding box center [84, 118] width 59 height 16
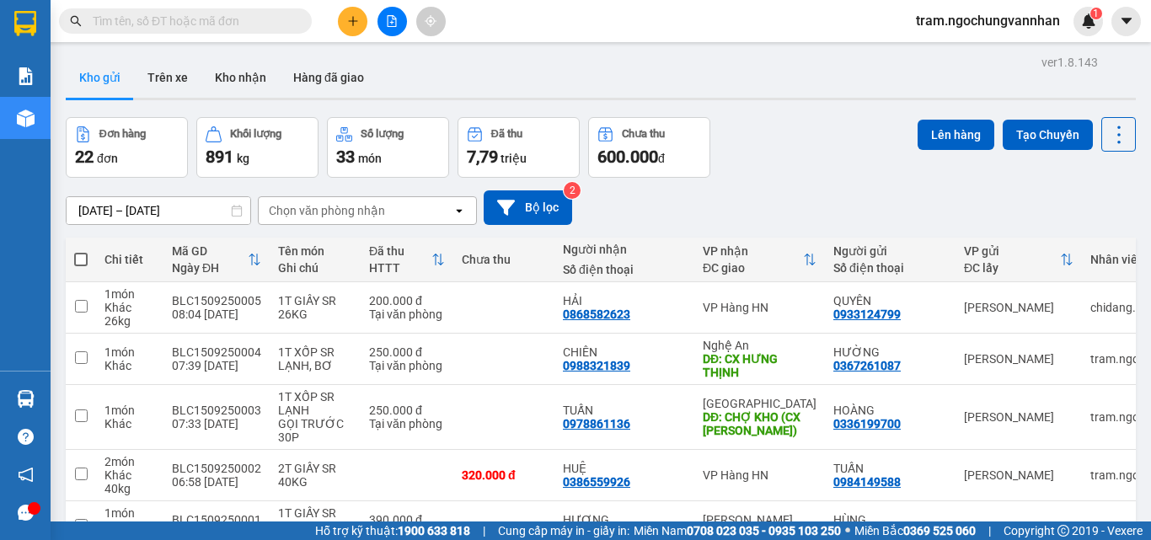
click at [353, 20] on icon "plus" at bounding box center [352, 20] width 1 height 9
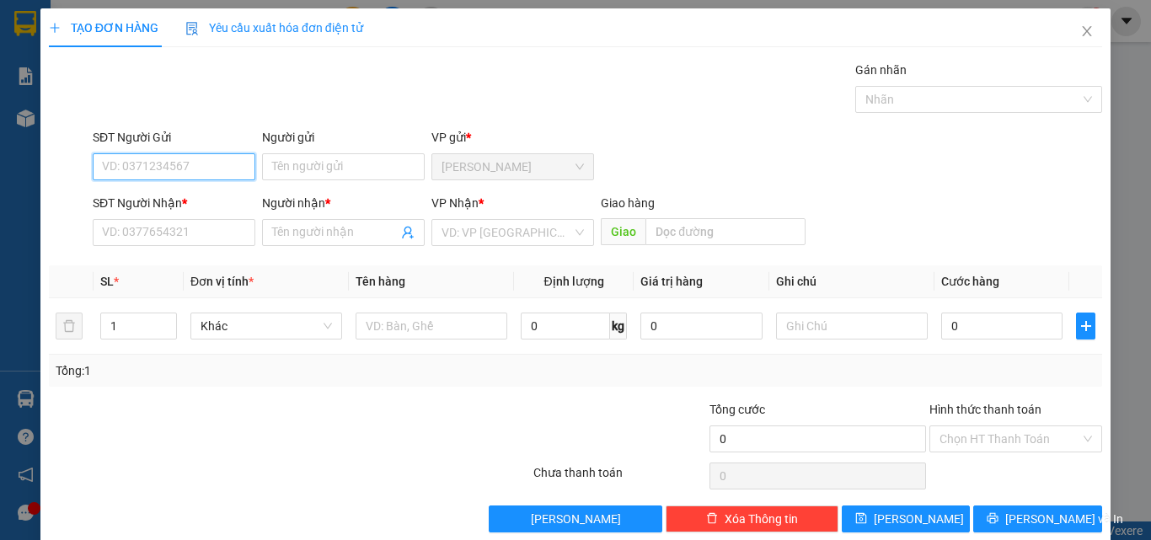
click at [204, 162] on input "SĐT Người Gửi" at bounding box center [174, 166] width 163 height 27
paste input "0396431748"
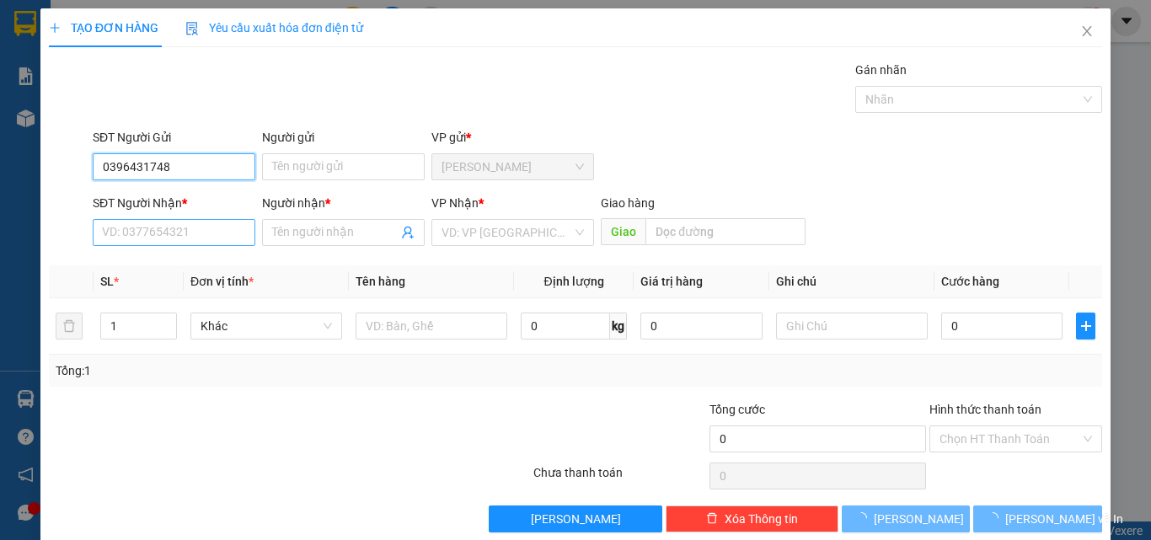
type input "0396431748"
click at [206, 228] on input "SĐT Người Nhận *" at bounding box center [174, 232] width 163 height 27
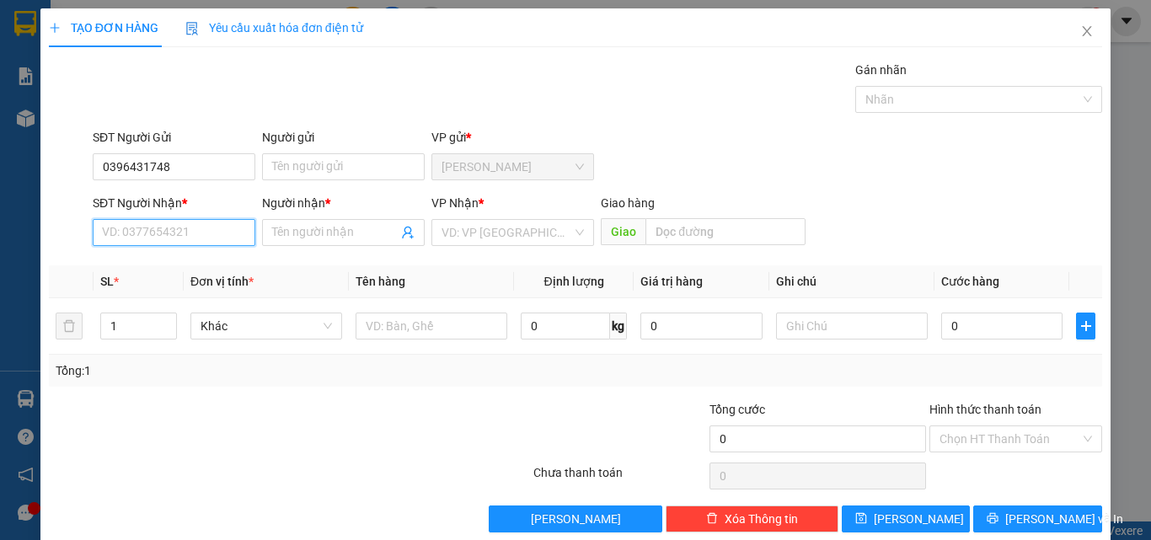
paste input "0396431748"
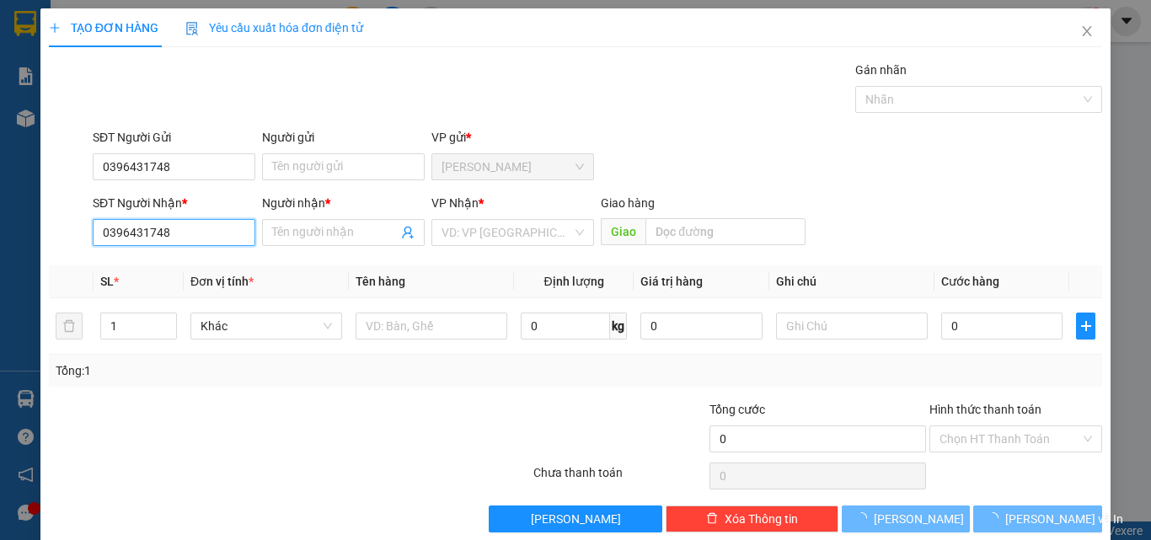
type input "0396431748"
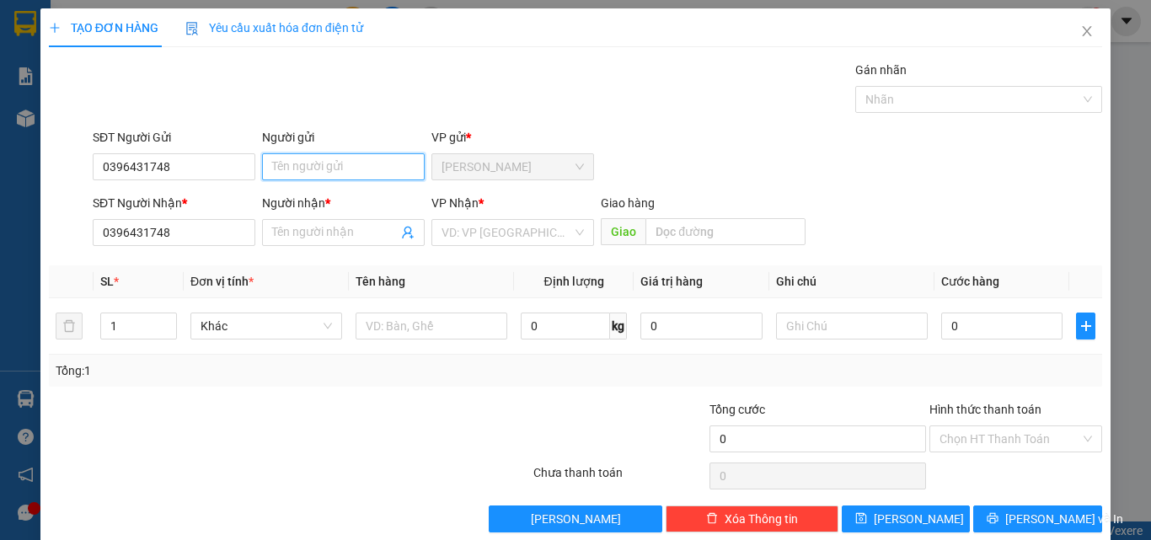
click at [333, 168] on input "Người gửi" at bounding box center [343, 166] width 163 height 27
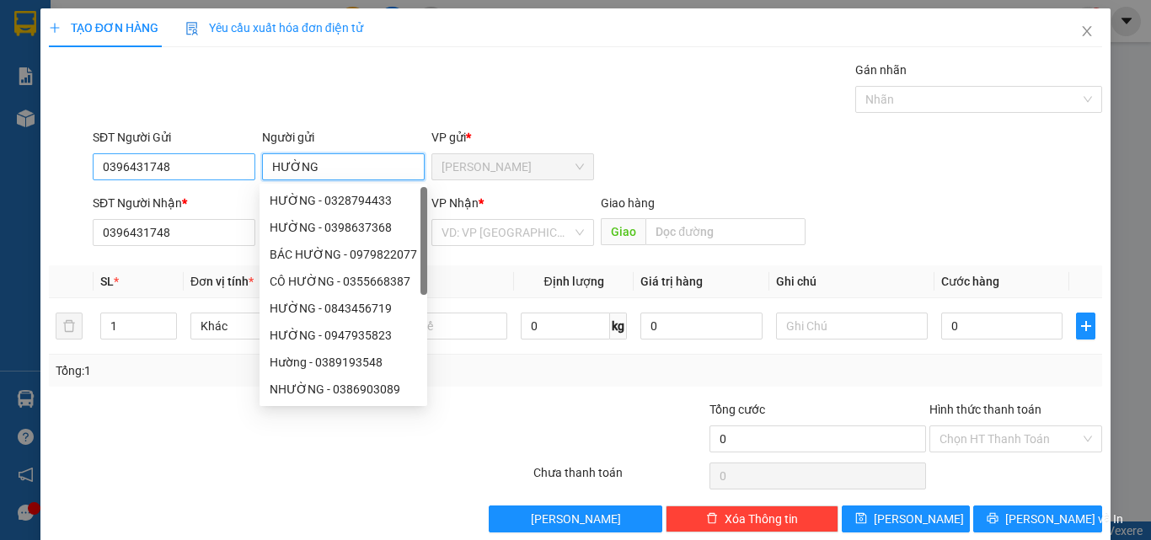
type input "HƯỜNG"
click at [229, 169] on input "0396431748" at bounding box center [174, 166] width 163 height 27
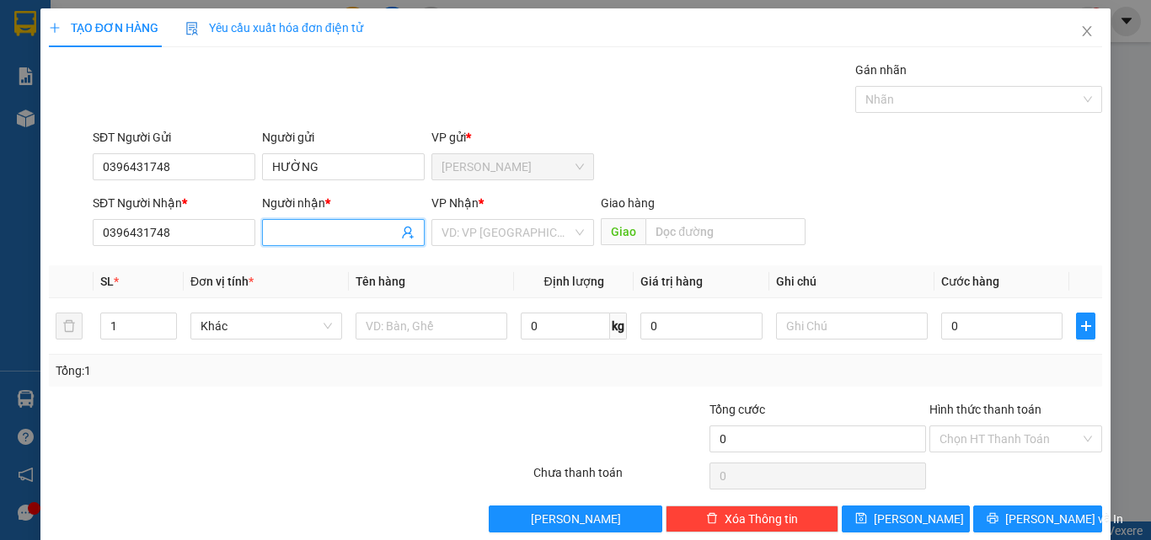
click at [285, 243] on span at bounding box center [343, 232] width 163 height 27
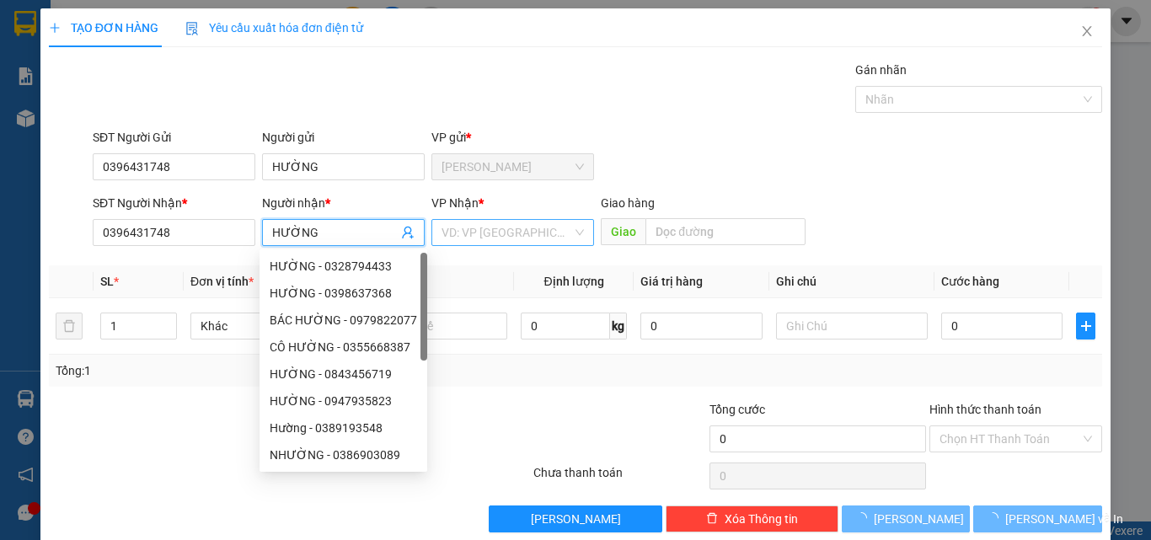
type input "HƯỜNG"
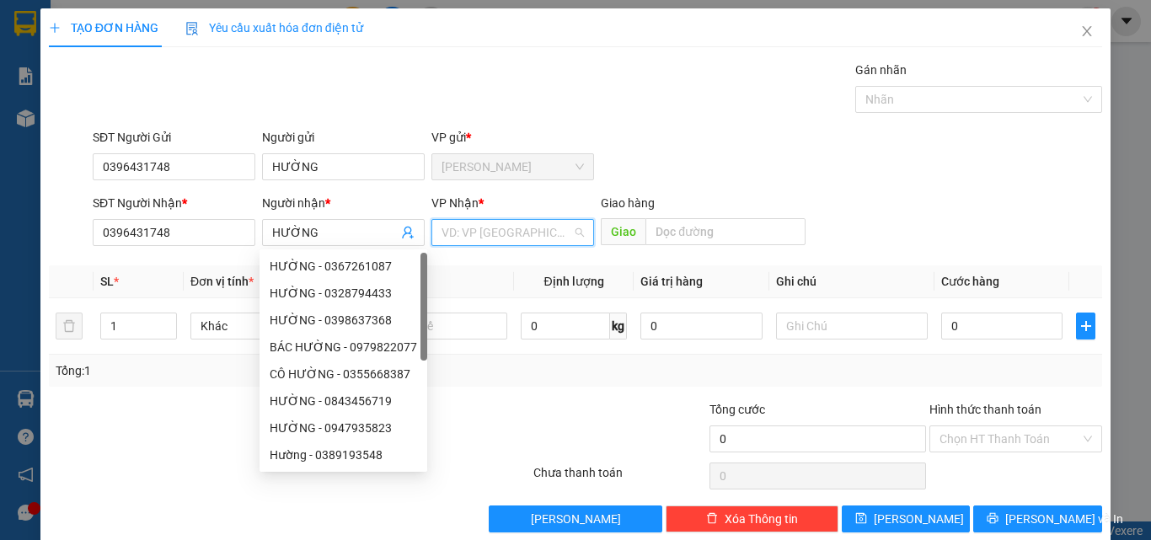
click at [551, 229] on input "search" at bounding box center [507, 232] width 131 height 25
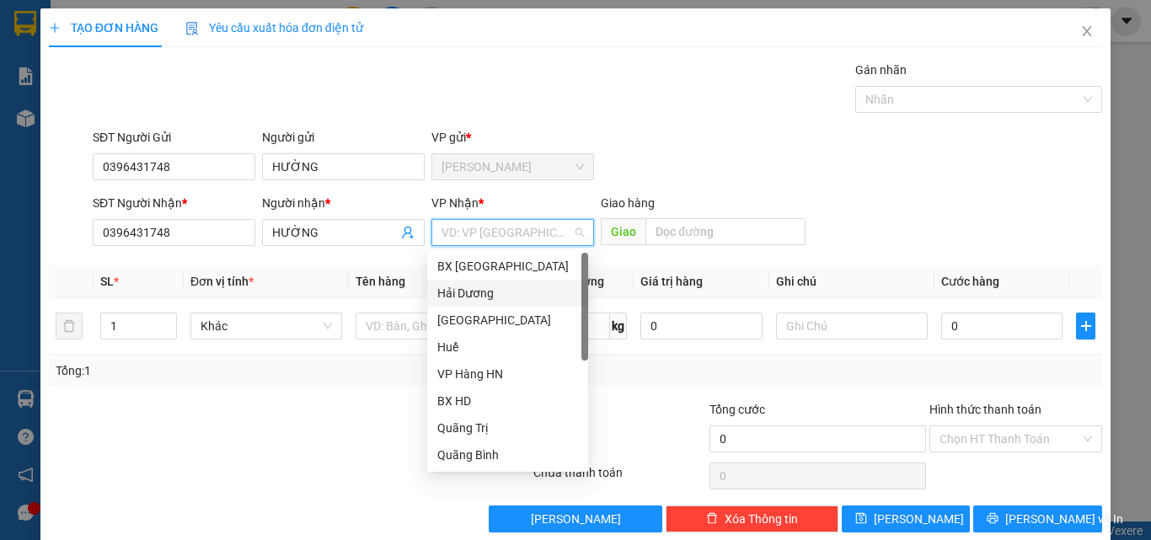
click at [481, 288] on div "Hải Dương" at bounding box center [507, 293] width 141 height 19
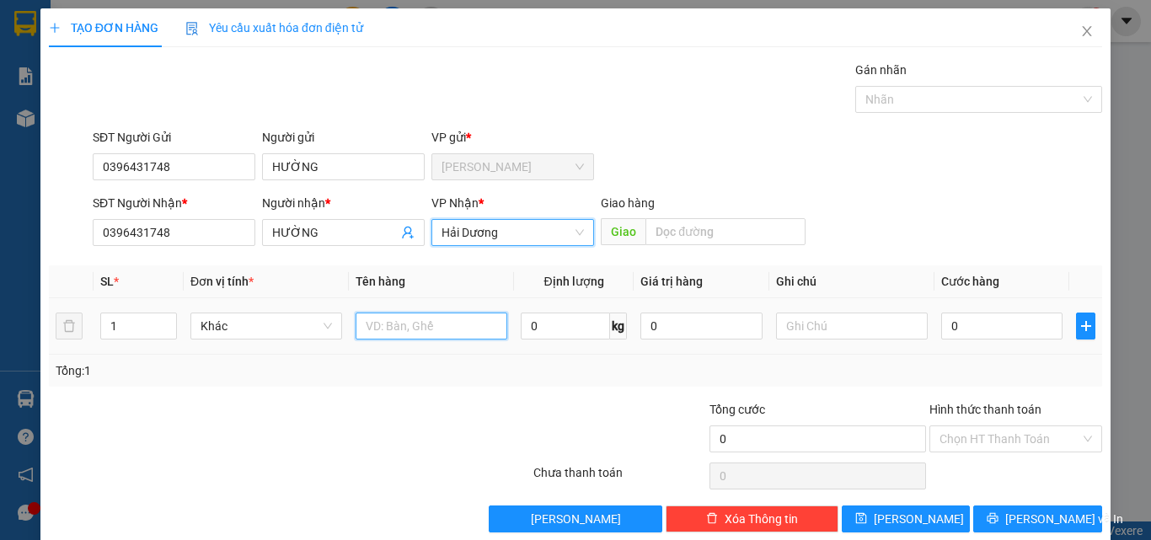
click at [407, 324] on input "text" at bounding box center [432, 326] width 152 height 27
click at [393, 320] on input "text" at bounding box center [432, 326] width 152 height 27
type input "CƯỚC A10"
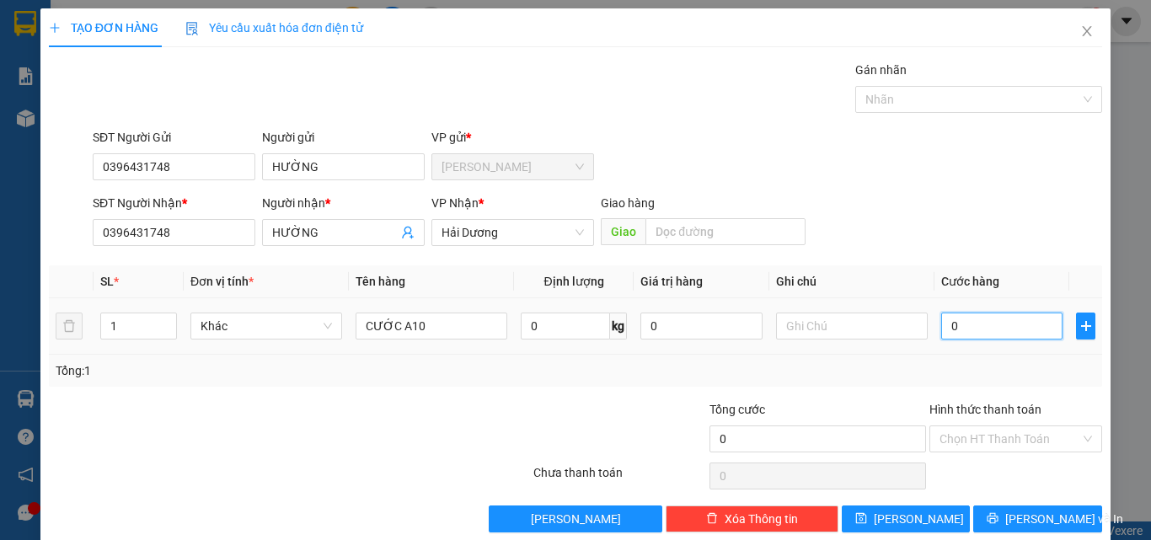
click at [962, 333] on input "0" at bounding box center [1001, 326] width 121 height 27
type input "1"
type input "15"
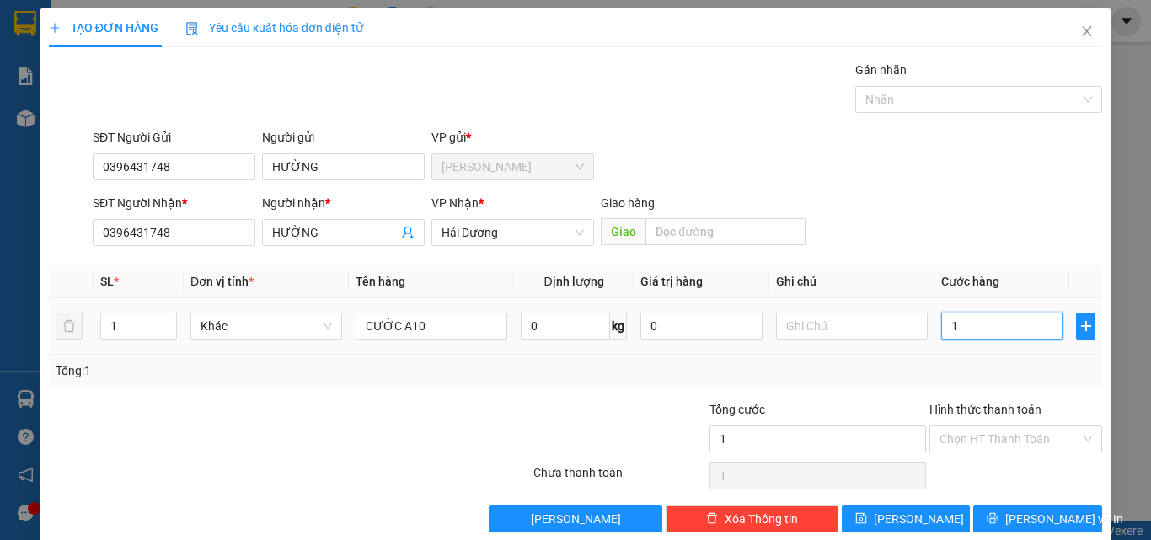
type input "15"
type input "150"
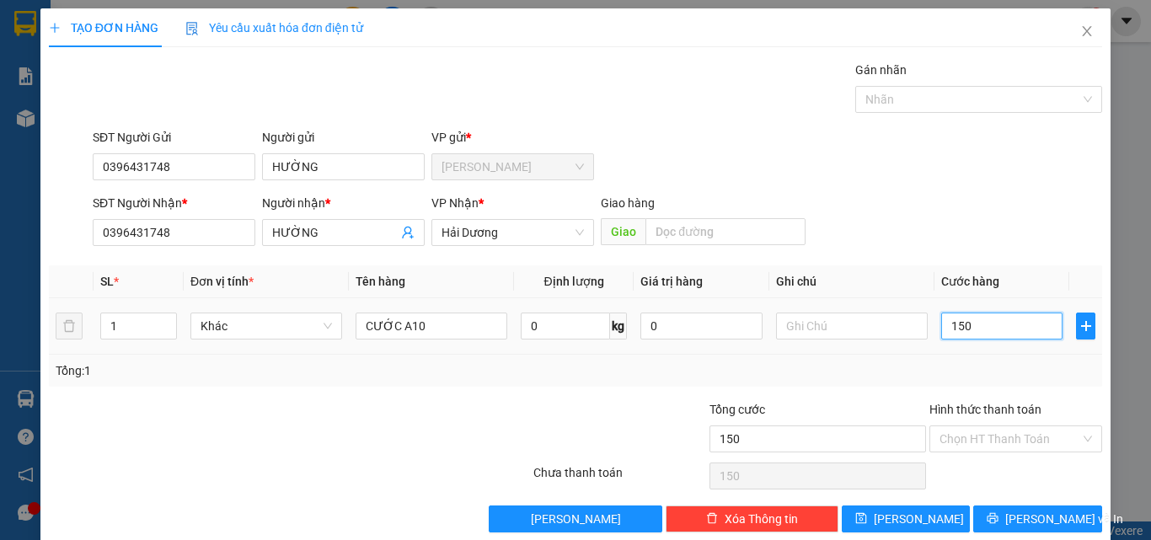
type input "1.500"
type input "15.000"
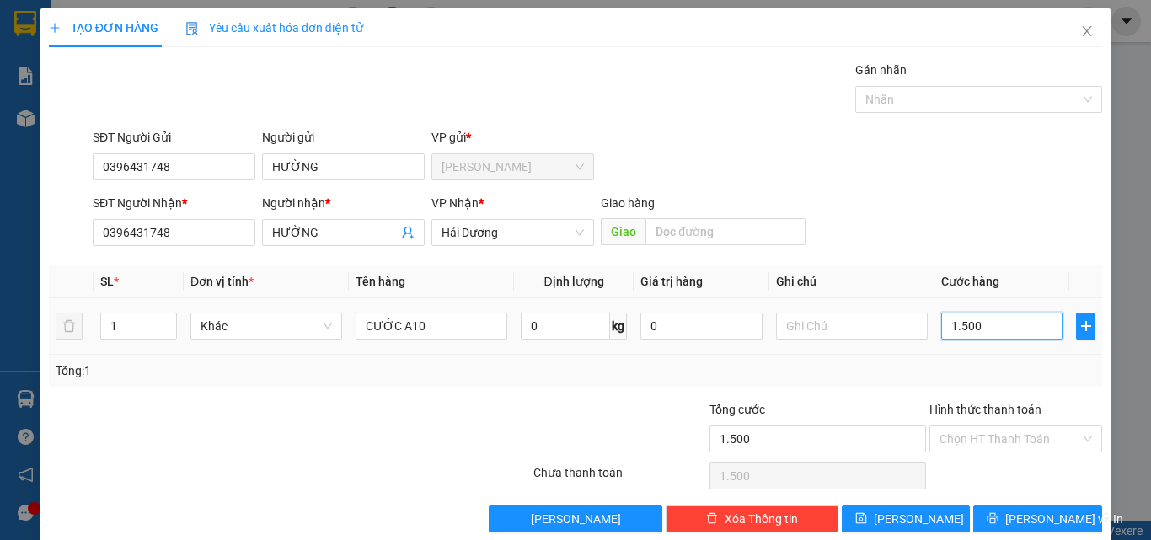
type input "15.000"
type input "150.000"
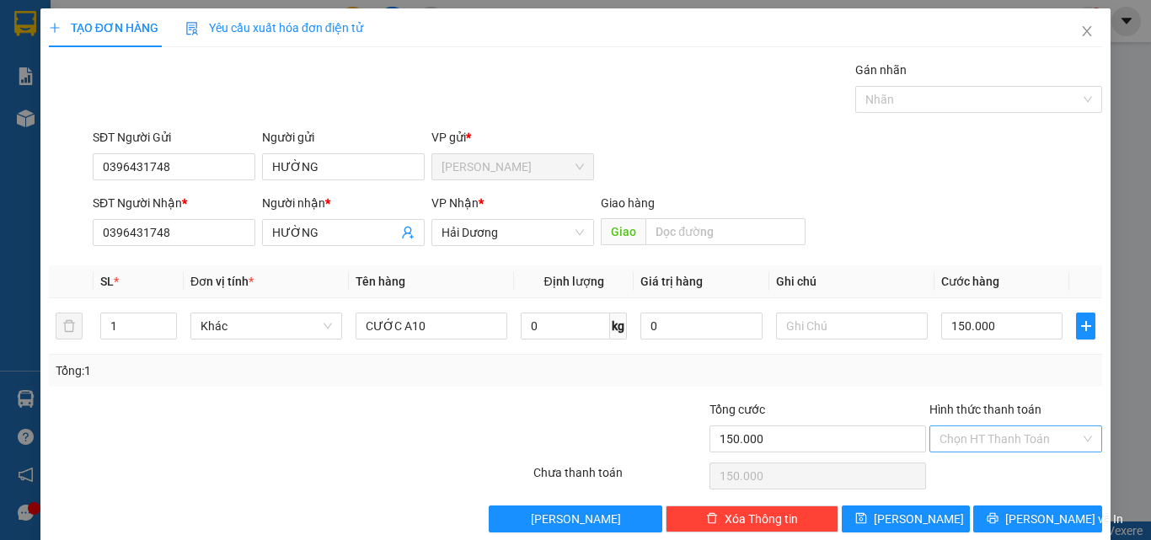
click at [952, 444] on input "Hình thức thanh toán" at bounding box center [1010, 438] width 141 height 25
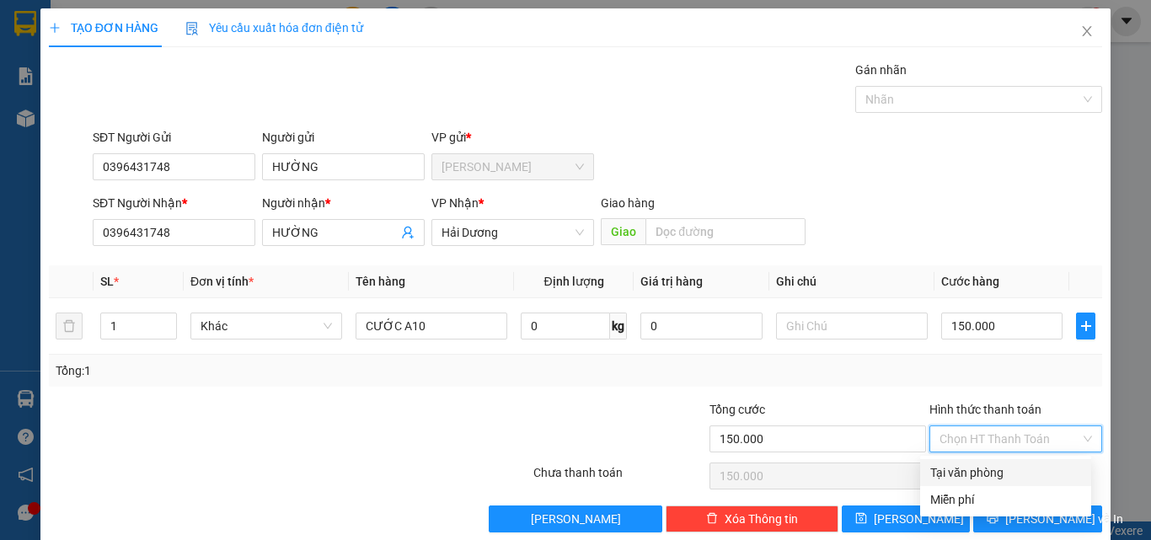
click at [952, 465] on div "Tại văn phòng" at bounding box center [1005, 472] width 151 height 19
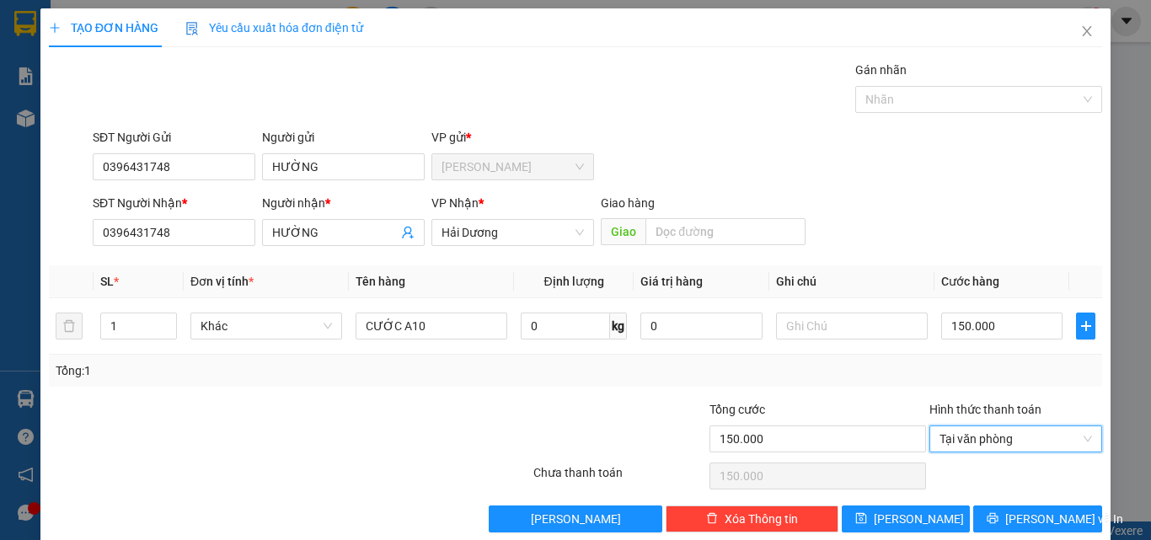
type input "0"
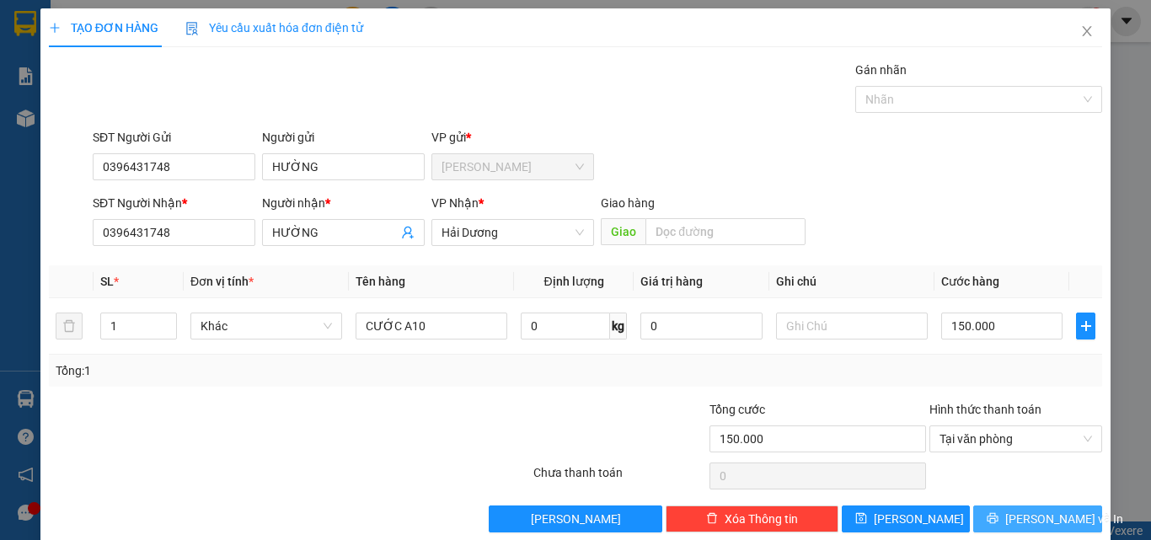
click at [1015, 518] on span "[PERSON_NAME] và In" at bounding box center [1064, 519] width 118 height 19
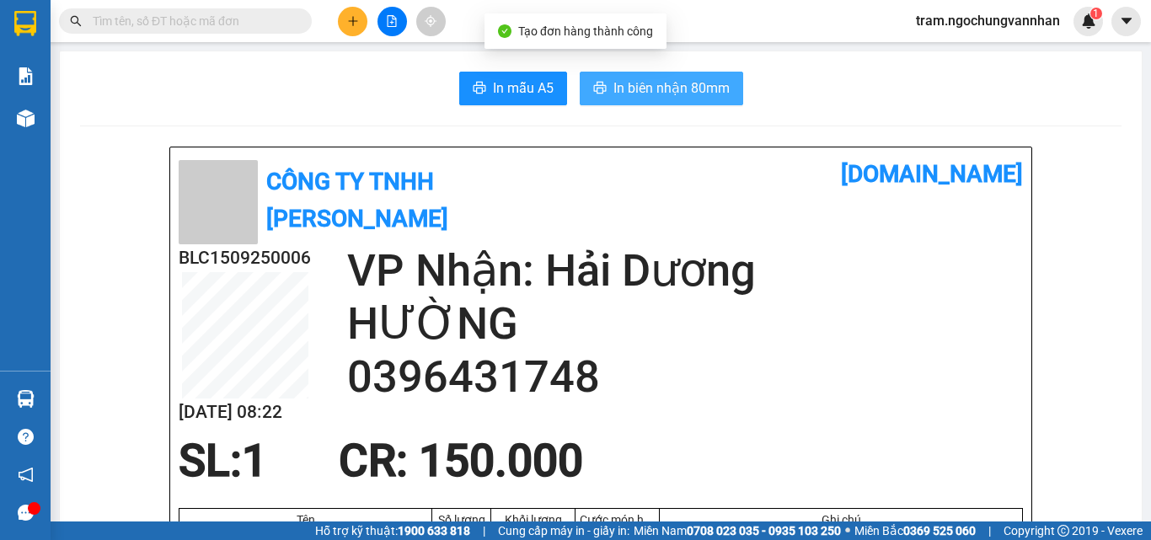
click at [676, 89] on span "In biên nhận 80mm" at bounding box center [671, 88] width 116 height 21
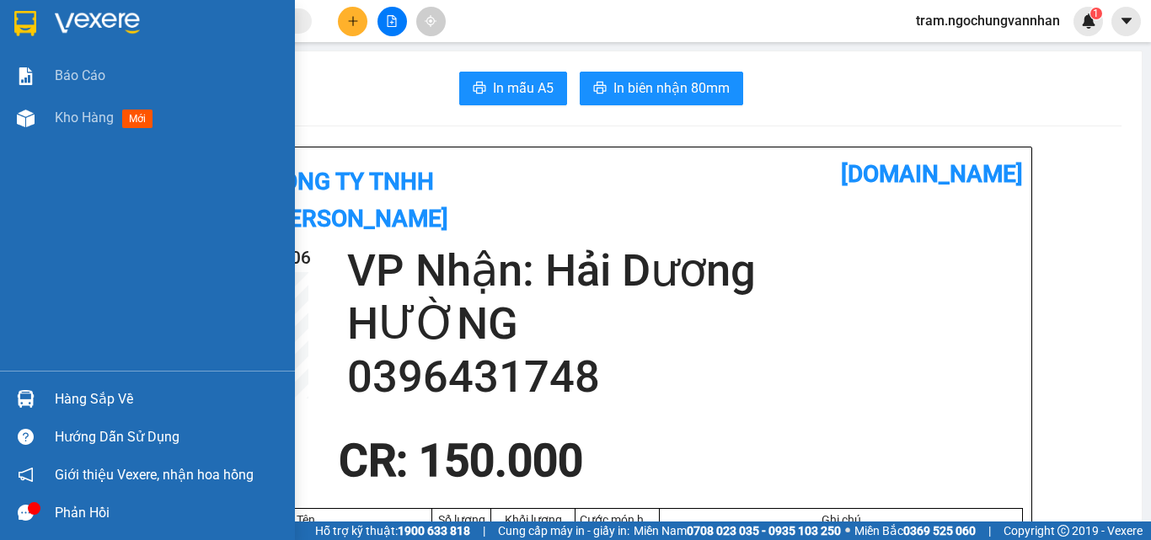
click at [58, 122] on span "Kho hàng" at bounding box center [84, 118] width 59 height 16
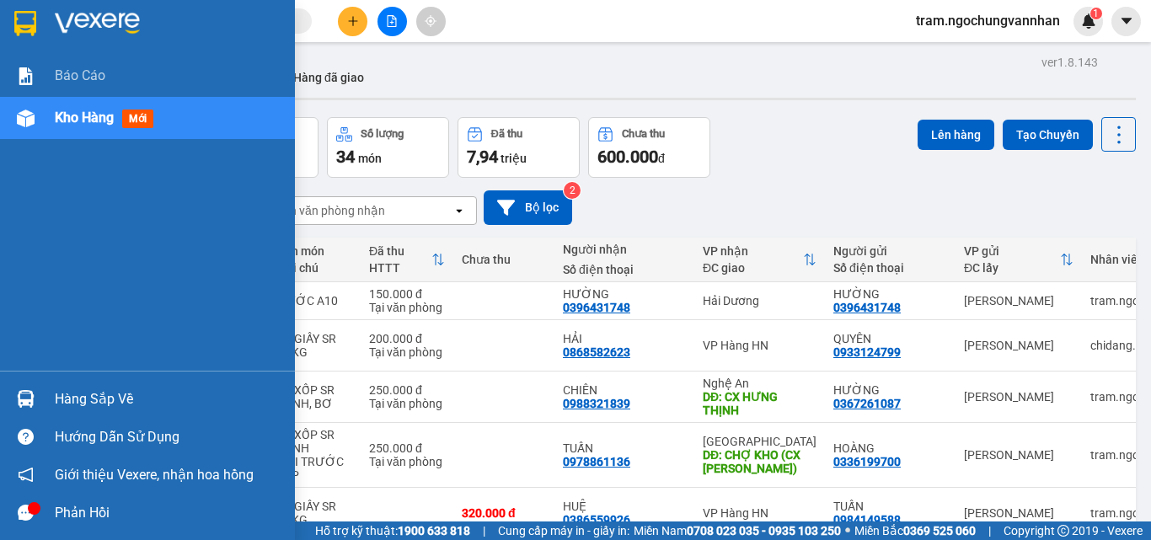
drag, startPoint x: 40, startPoint y: 137, endPoint x: 71, endPoint y: 119, distance: 35.6
click at [41, 137] on div "Kho hàng mới" at bounding box center [147, 118] width 295 height 42
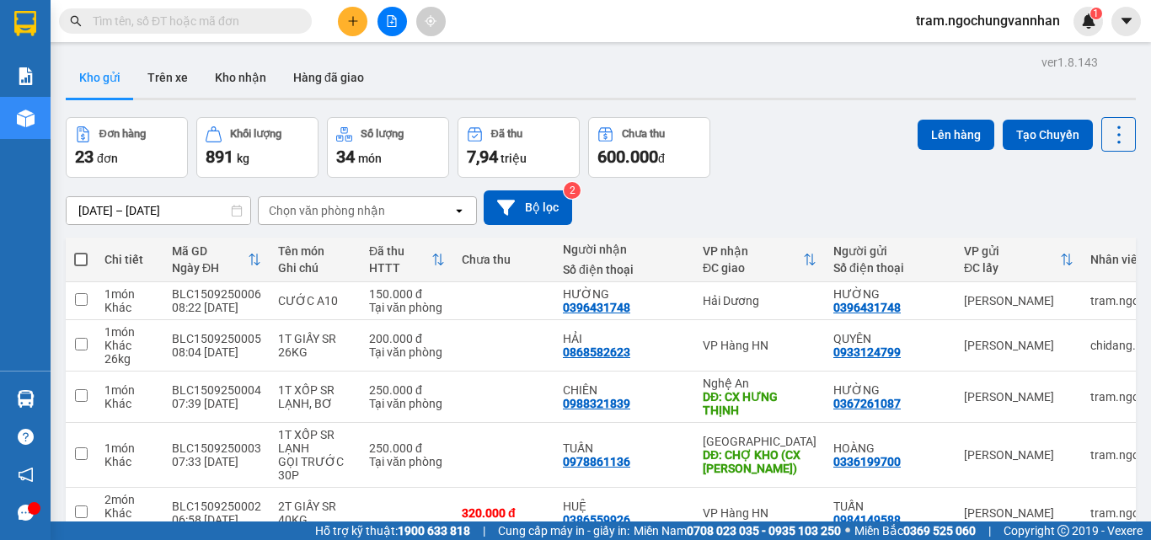
click at [78, 254] on span at bounding box center [80, 259] width 13 height 13
click at [81, 251] on input "checkbox" at bounding box center [81, 251] width 0 height 0
checkbox input "true"
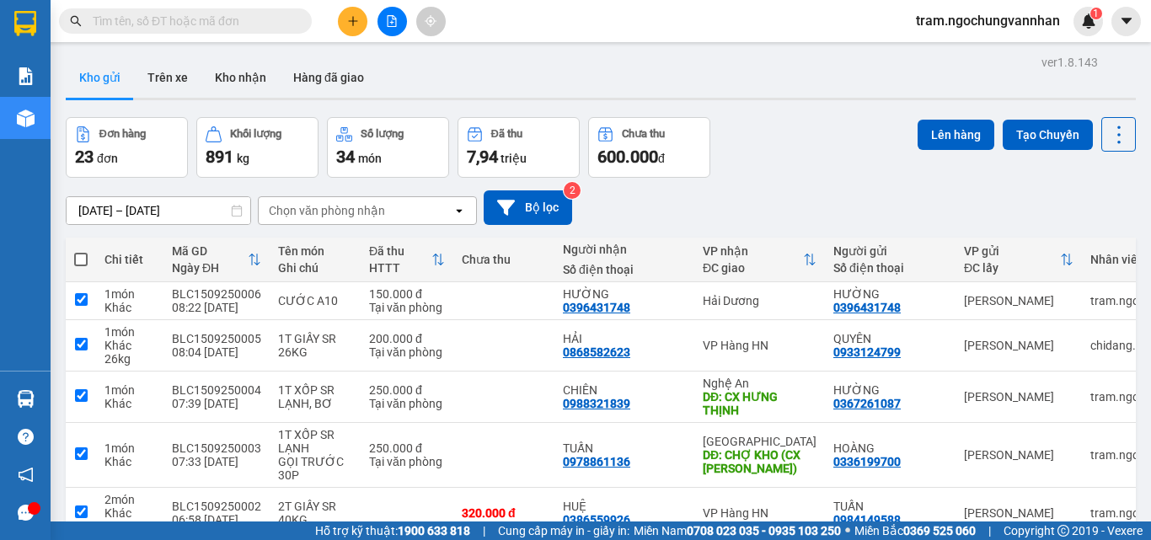
checkbox input "true"
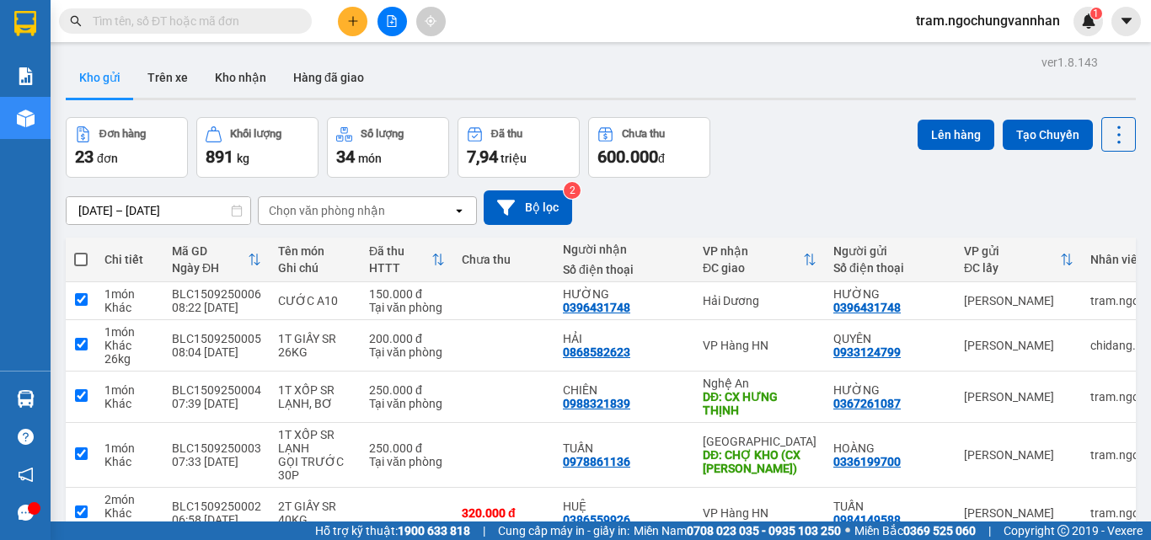
checkbox input "true"
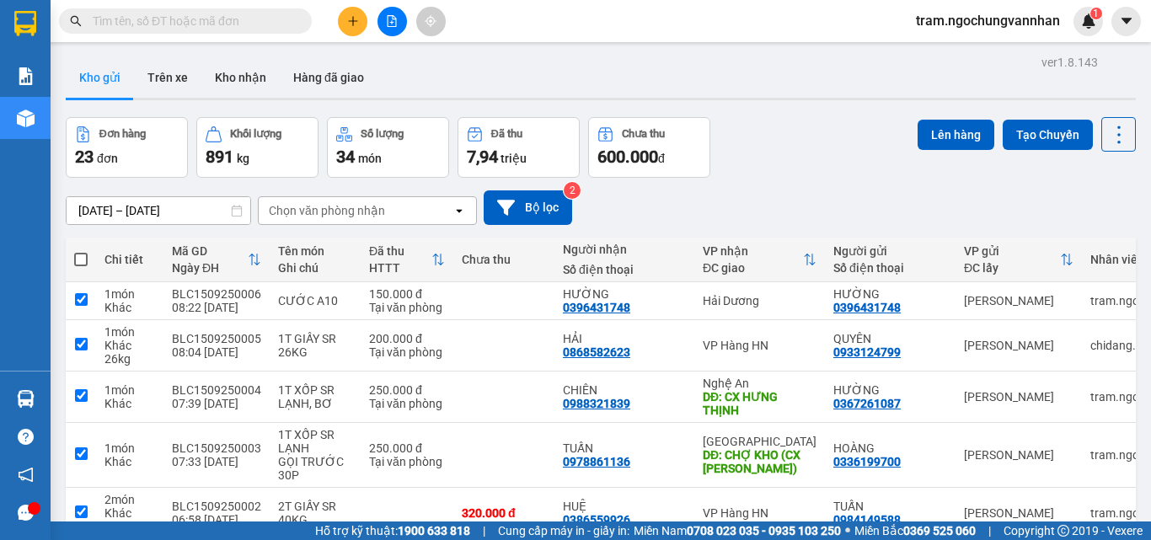
checkbox input "true"
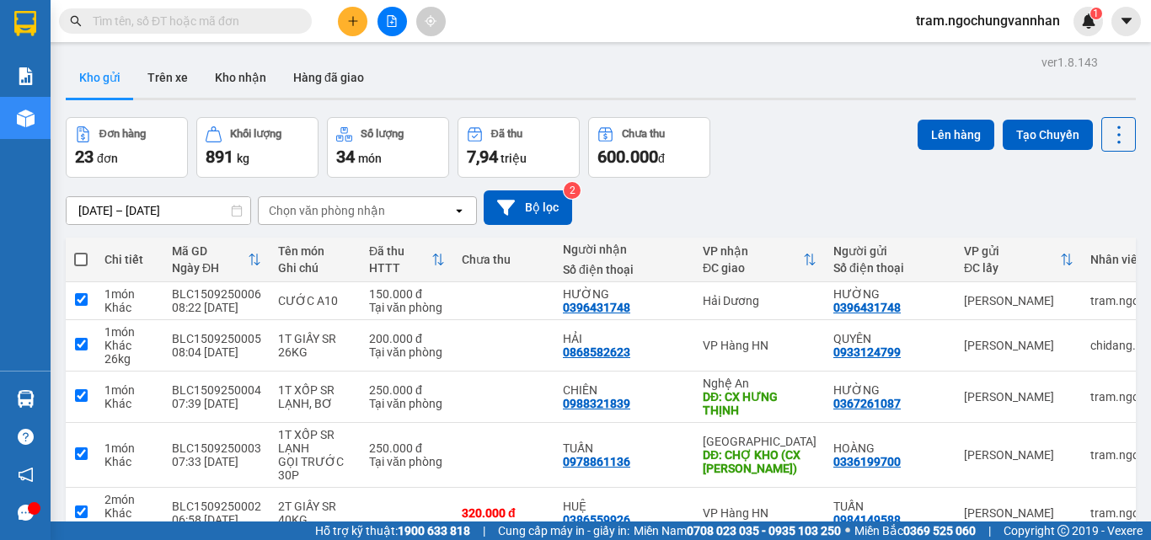
checkbox input "true"
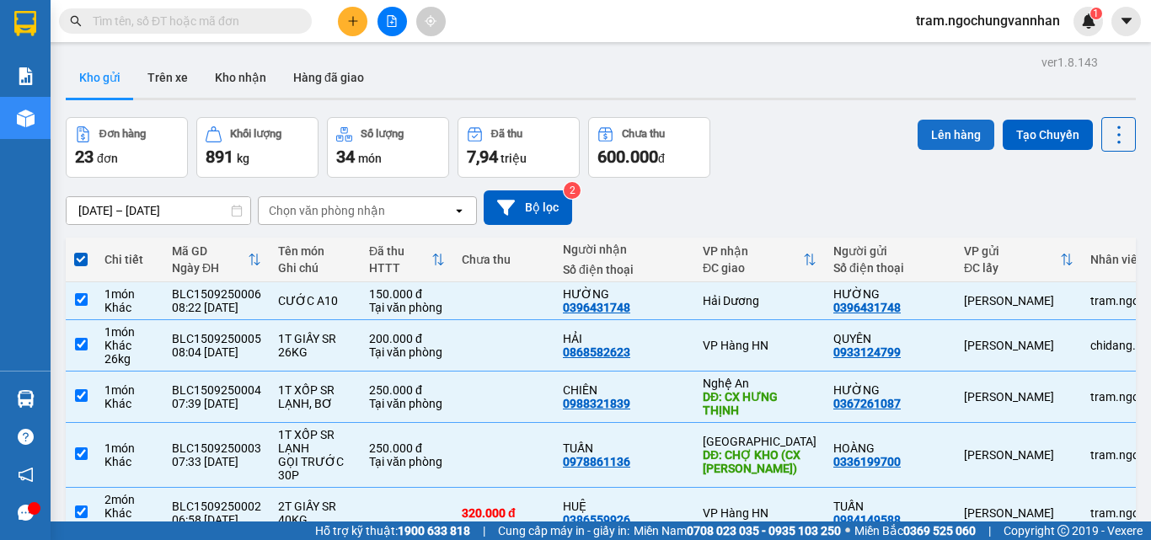
click at [926, 134] on button "Lên hàng" at bounding box center [956, 135] width 77 height 30
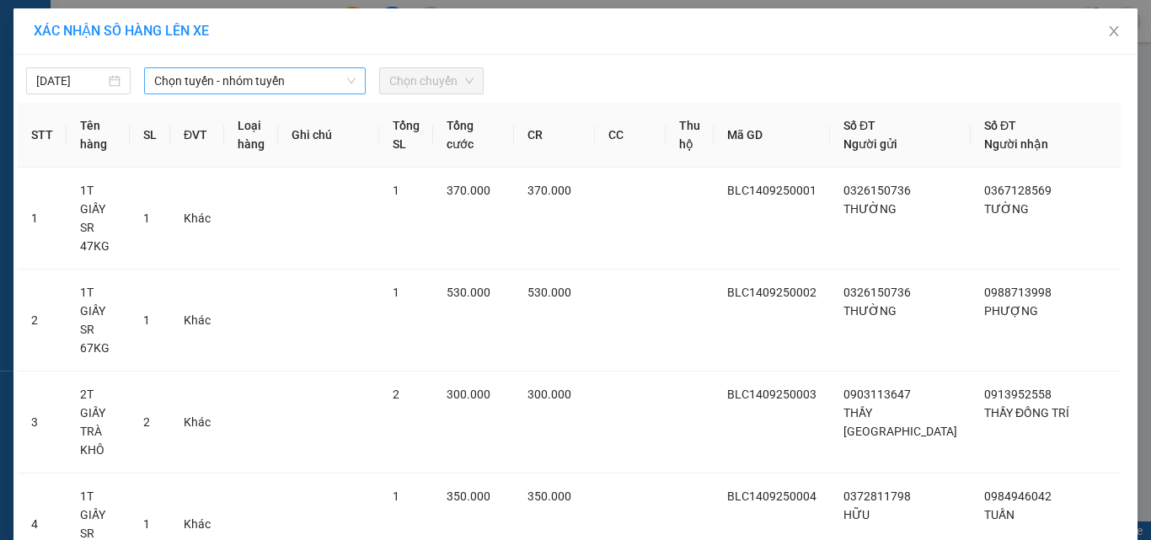
drag, startPoint x: 174, startPoint y: 74, endPoint x: 189, endPoint y: 90, distance: 21.5
click at [176, 75] on span "Chọn tuyến - nhóm tuyến" at bounding box center [254, 80] width 201 height 25
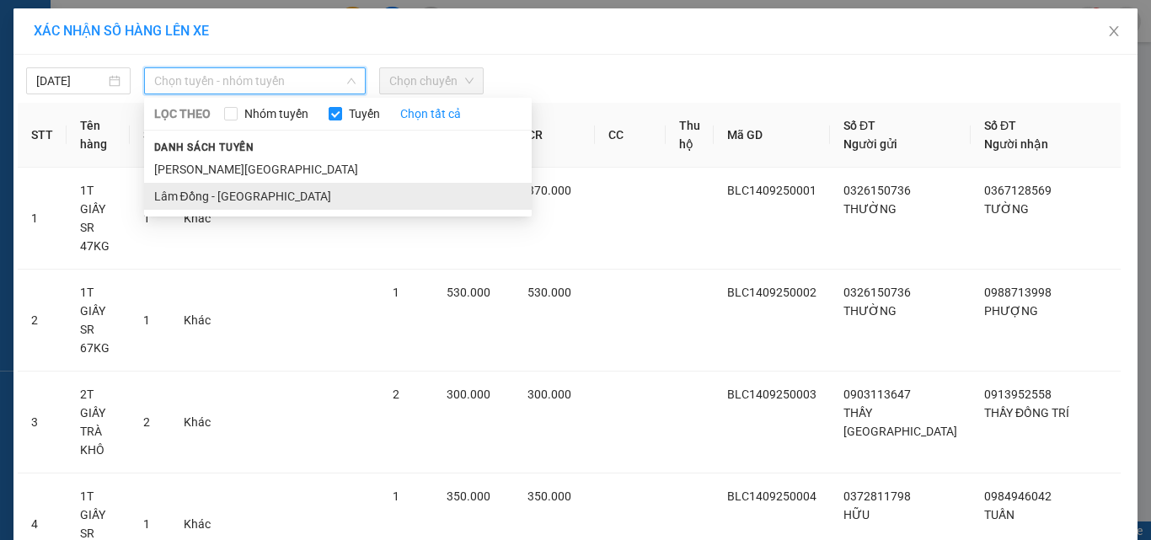
click at [223, 195] on li "Lâm Đồng - [GEOGRAPHIC_DATA]" at bounding box center [338, 196] width 388 height 27
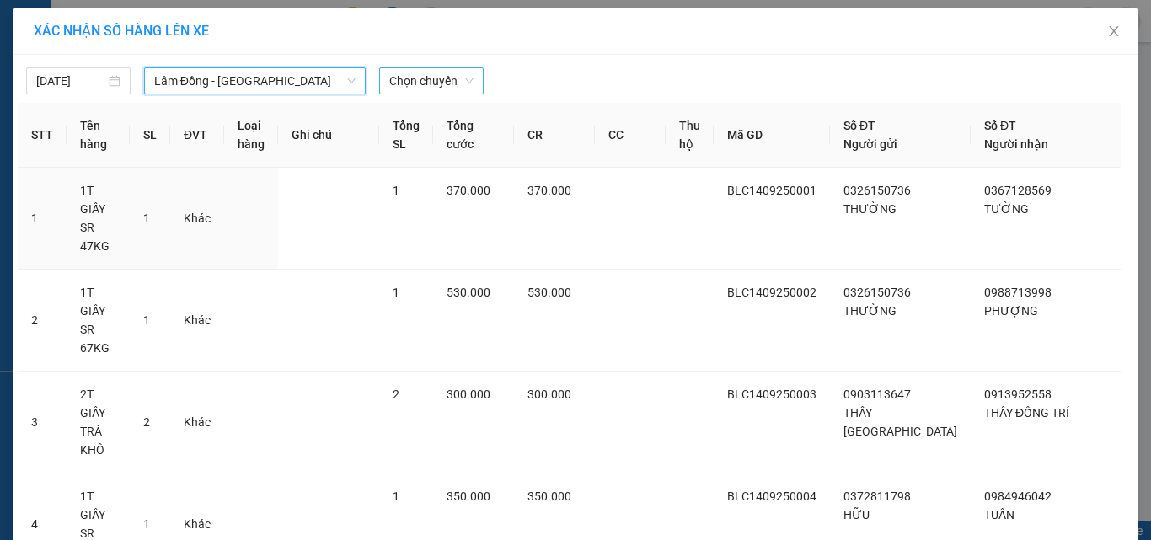
click at [436, 82] on span "Chọn chuyến" at bounding box center [431, 80] width 84 height 25
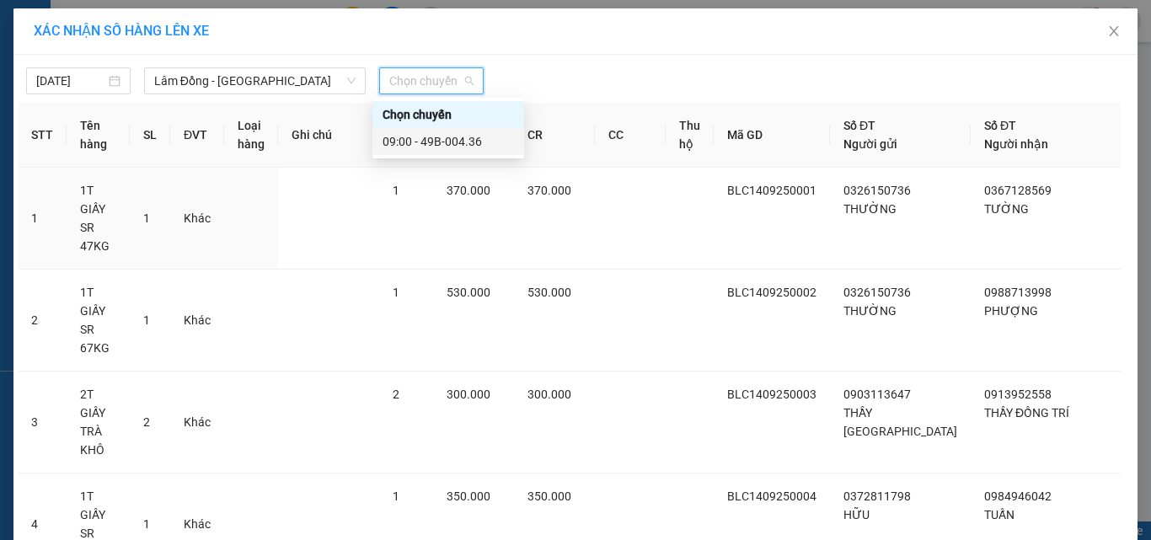
click at [458, 135] on div "09:00 - 49B-004.36" at bounding box center [448, 141] width 131 height 19
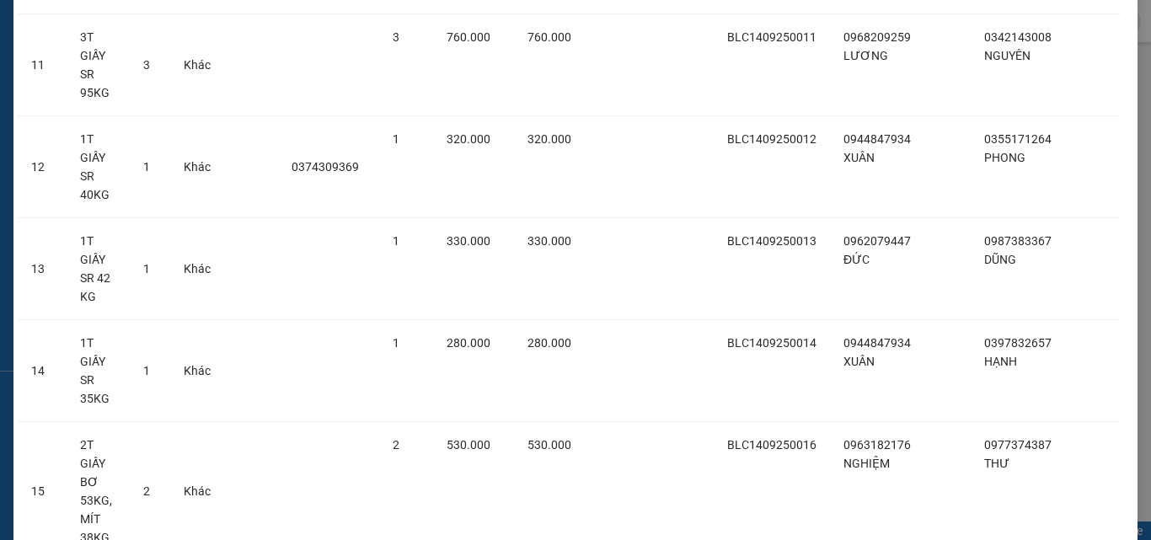
scroll to position [1305, 0]
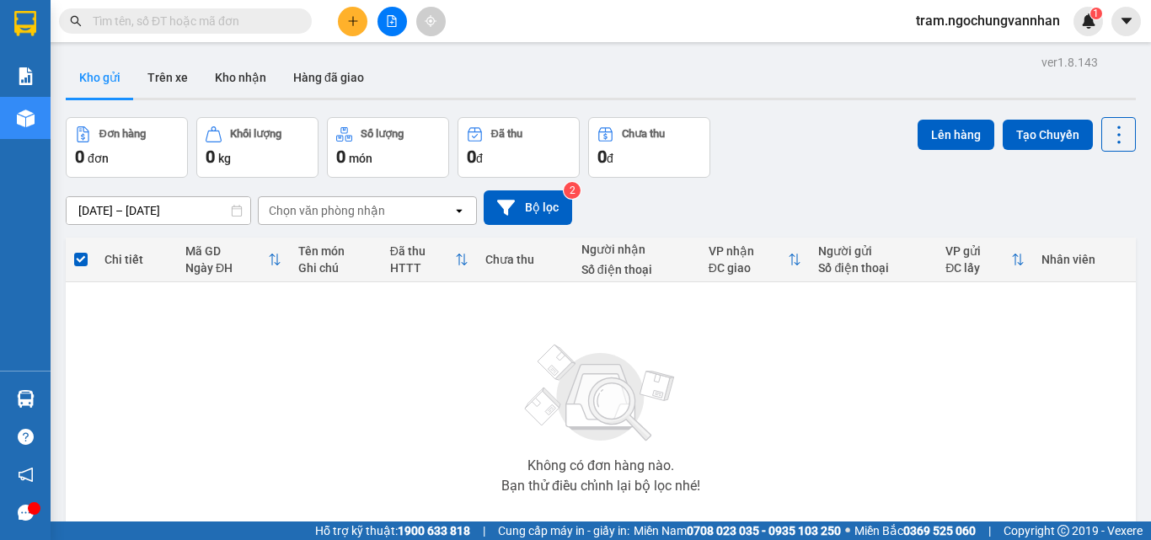
click at [388, 21] on icon "file-add" at bounding box center [392, 21] width 12 height 12
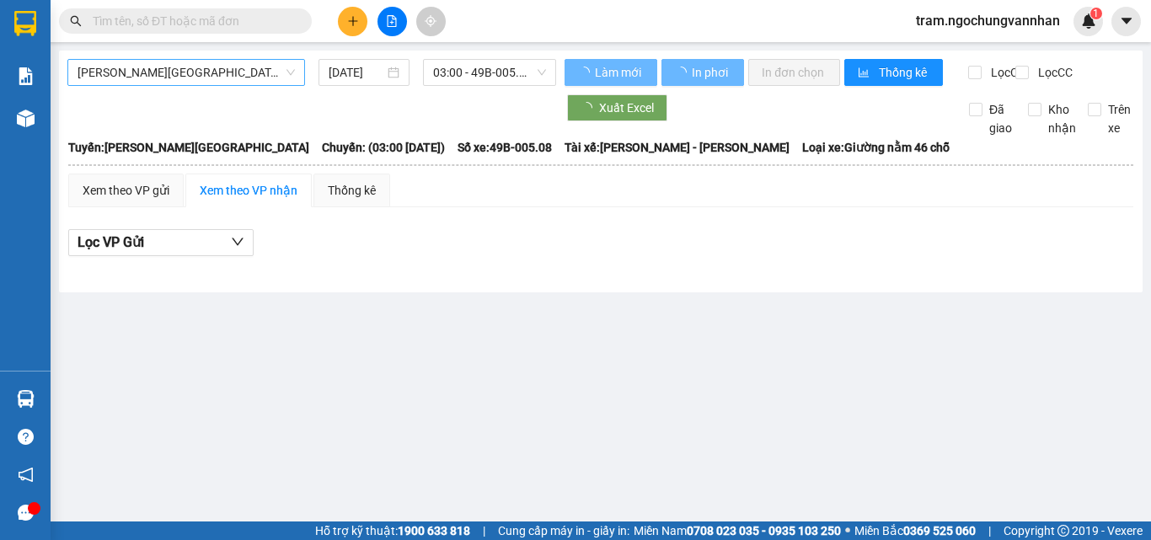
click at [181, 78] on span "[PERSON_NAME][GEOGRAPHIC_DATA]" at bounding box center [186, 72] width 217 height 25
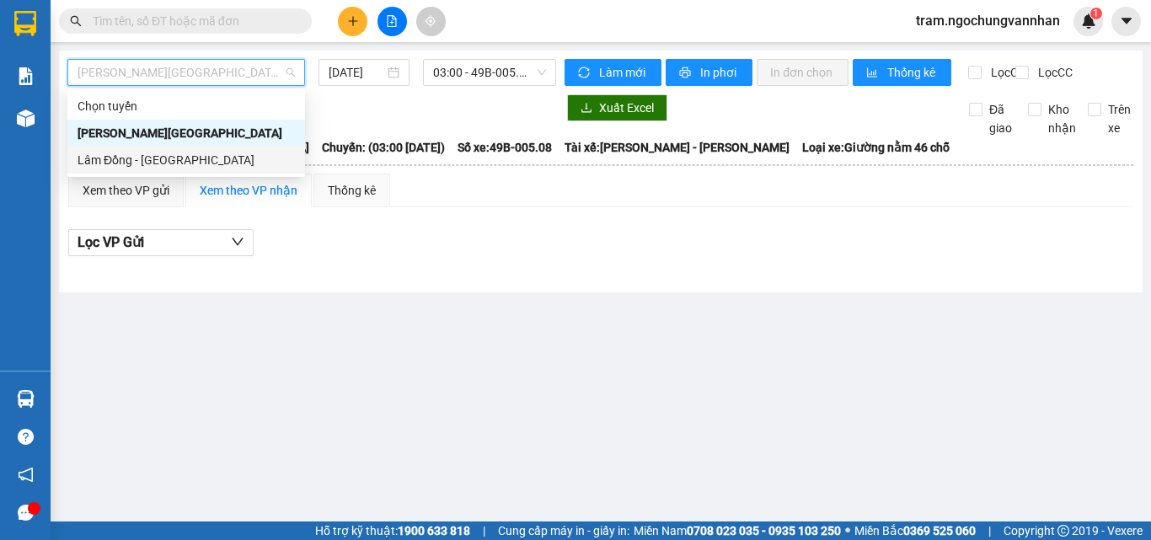
click at [168, 154] on div "Lâm Đồng - [GEOGRAPHIC_DATA]" at bounding box center [186, 160] width 217 height 19
type input "[DATE]"
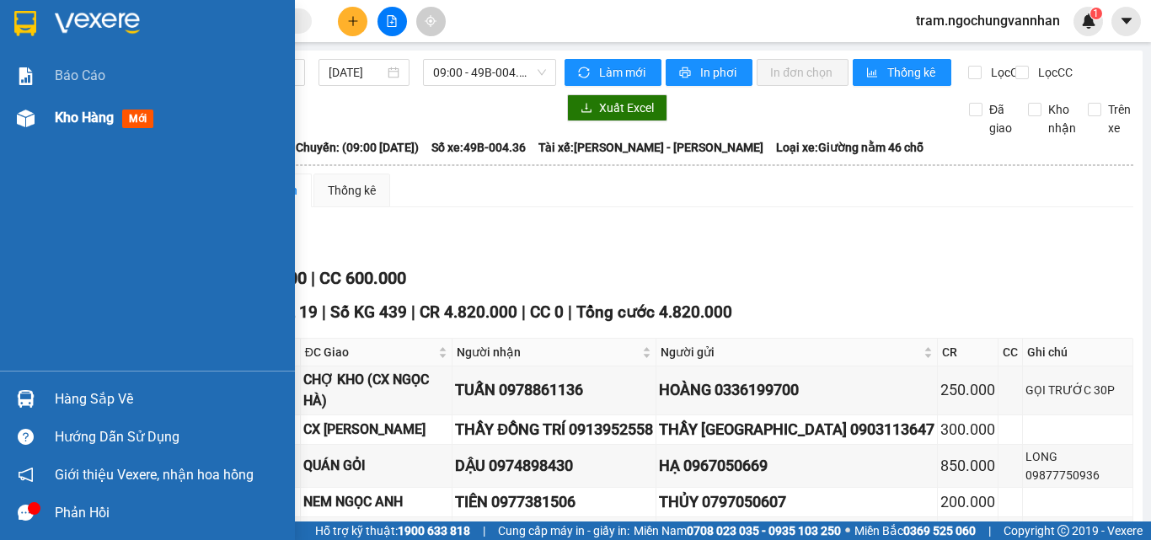
click at [71, 119] on span "Kho hàng" at bounding box center [84, 118] width 59 height 16
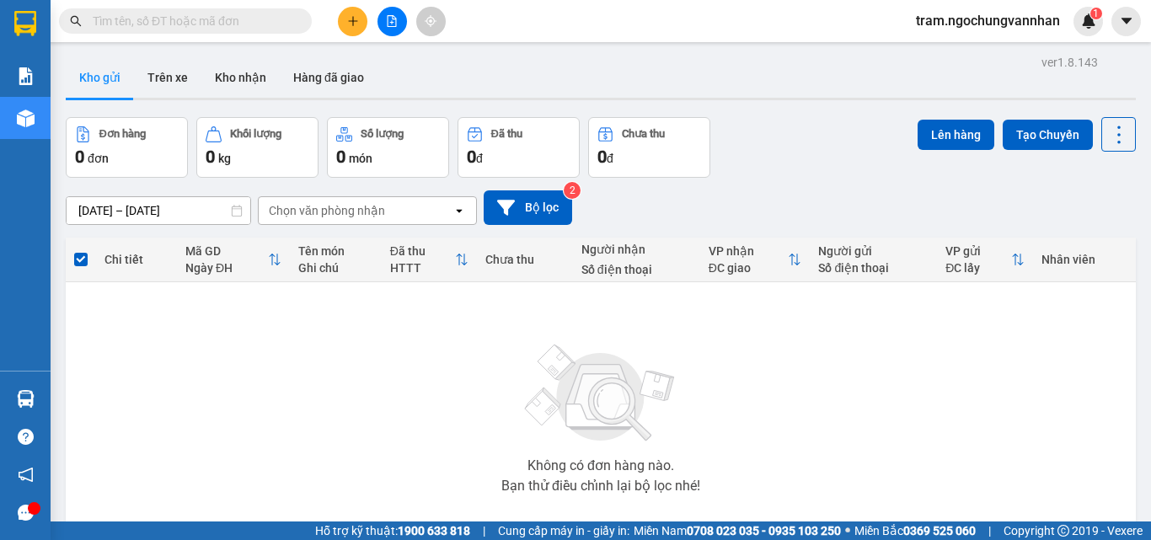
click at [388, 8] on button at bounding box center [391, 21] width 29 height 29
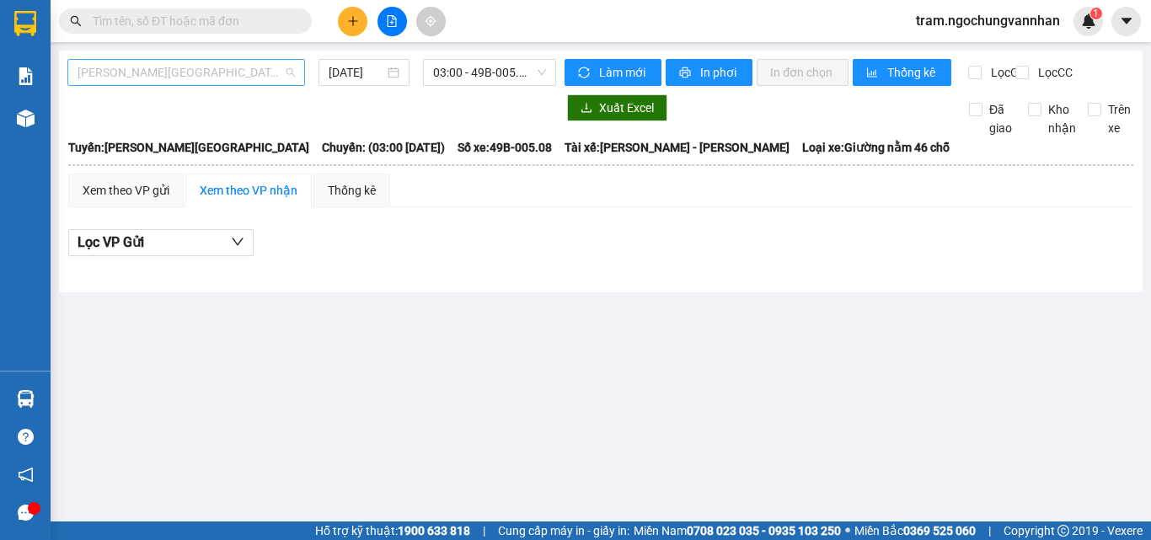
click at [183, 71] on span "[PERSON_NAME][GEOGRAPHIC_DATA]" at bounding box center [186, 72] width 217 height 25
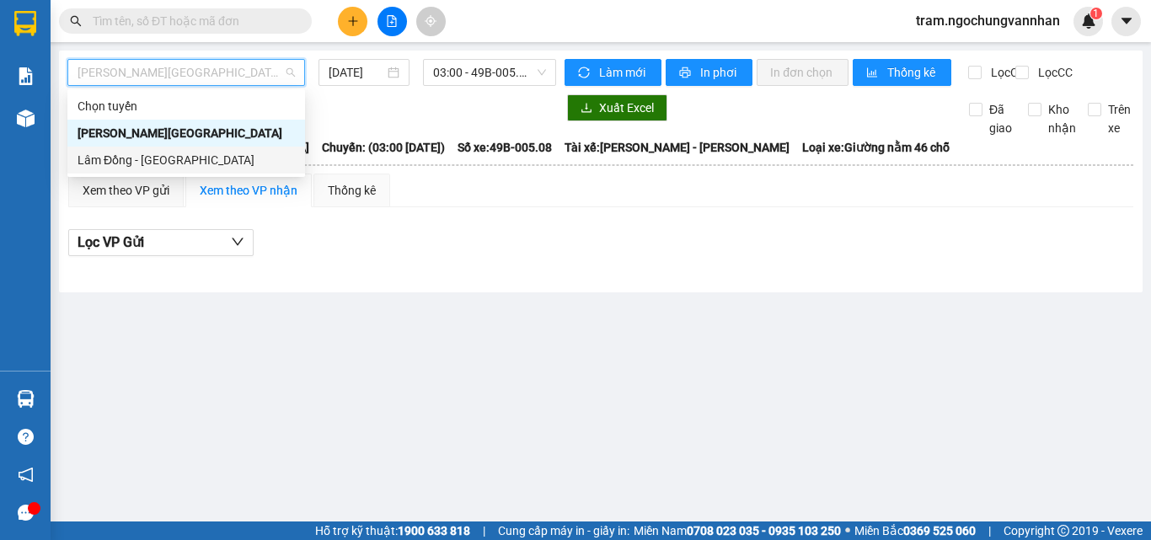
click at [182, 162] on div "Lâm Đồng - [GEOGRAPHIC_DATA]" at bounding box center [186, 160] width 217 height 19
type input "[DATE]"
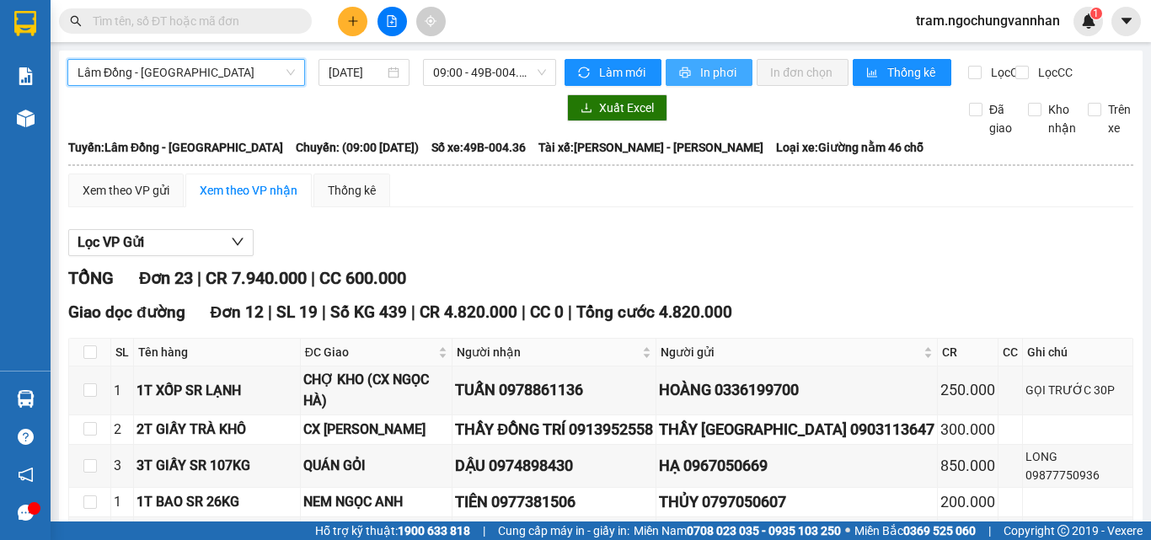
click at [724, 72] on span "In phơi" at bounding box center [719, 72] width 39 height 19
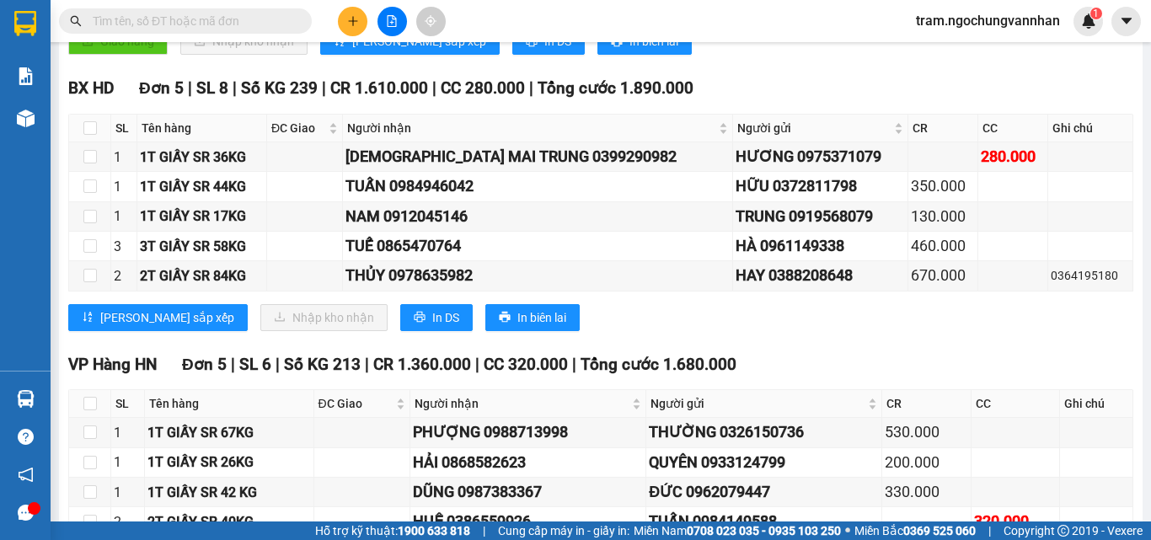
scroll to position [843, 0]
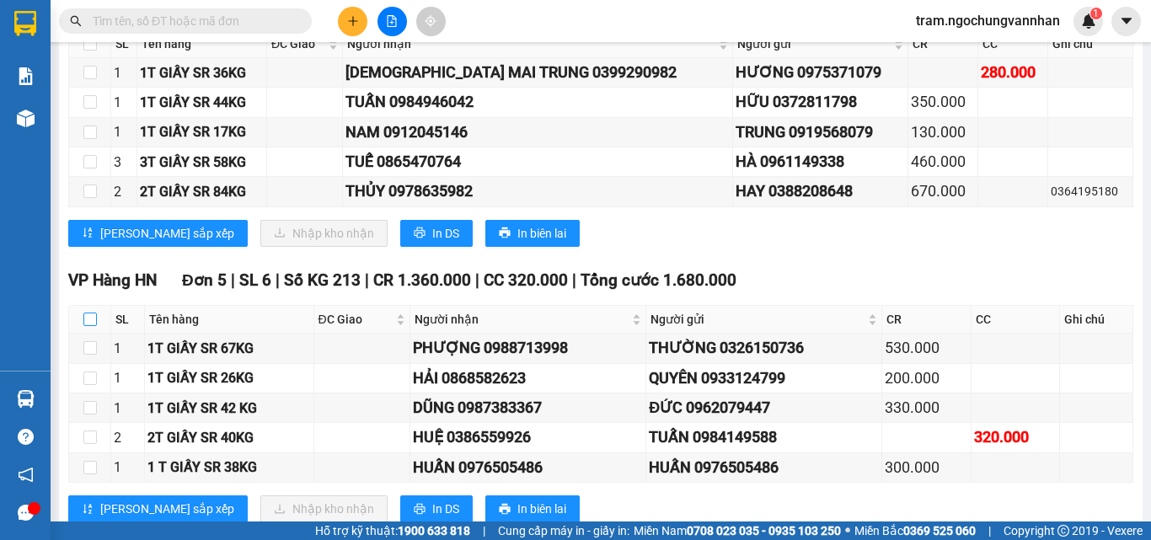
drag, startPoint x: 93, startPoint y: 336, endPoint x: 104, endPoint y: 336, distance: 11.8
click at [92, 326] on input "checkbox" at bounding box center [89, 319] width 13 height 13
checkbox input "true"
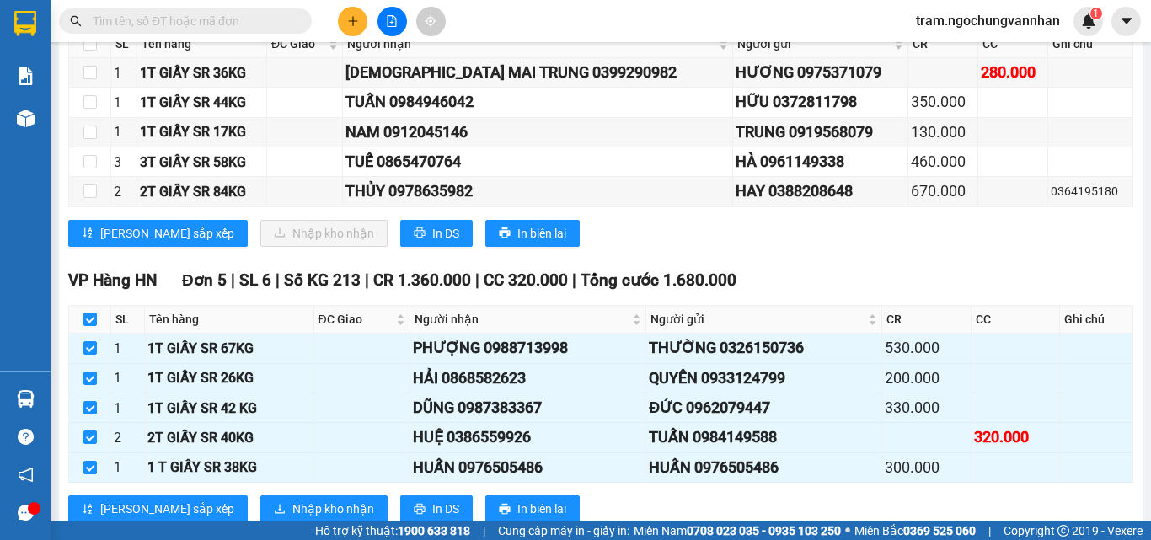
checkbox input "true"
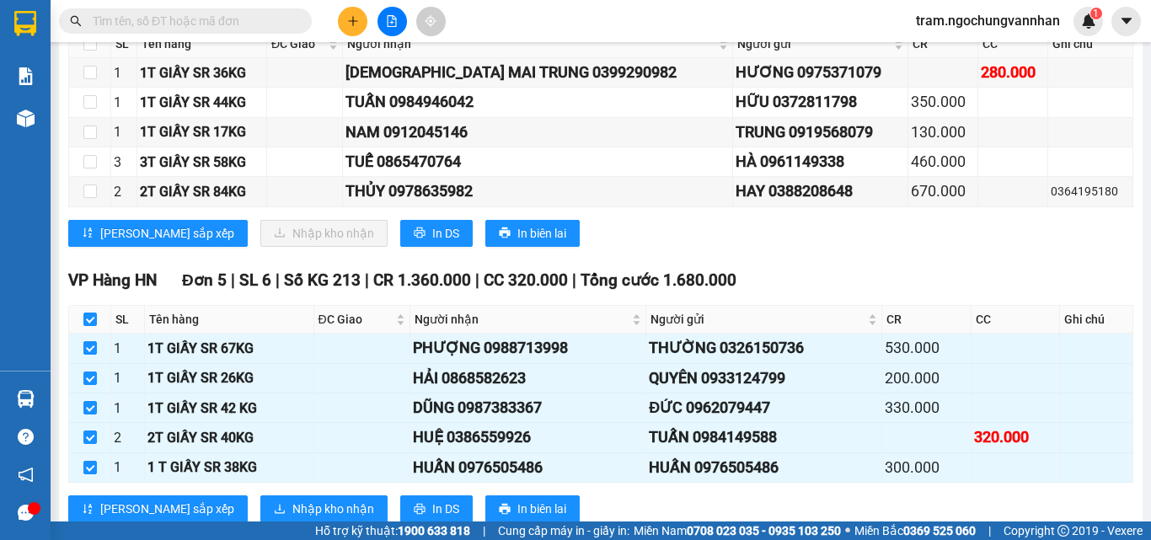
scroll to position [1062, 0]
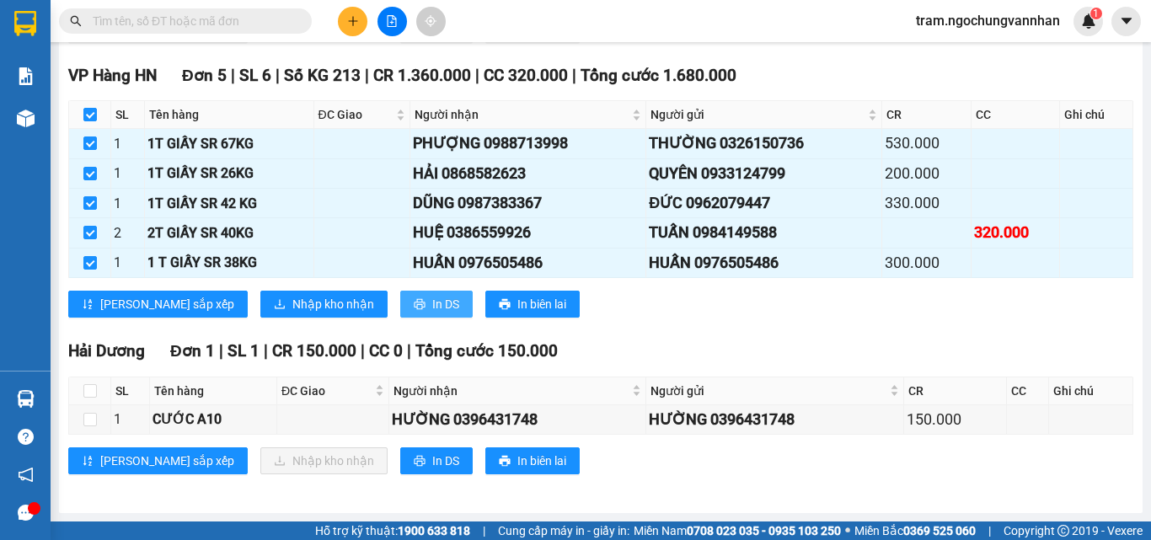
click at [432, 303] on span "In DS" at bounding box center [445, 304] width 27 height 19
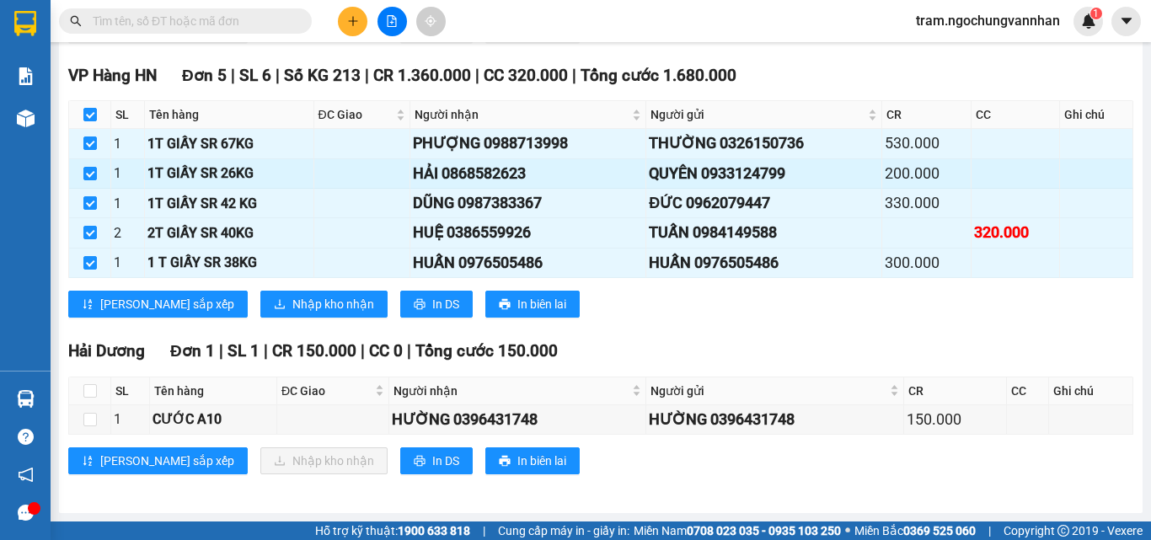
scroll to position [893, 0]
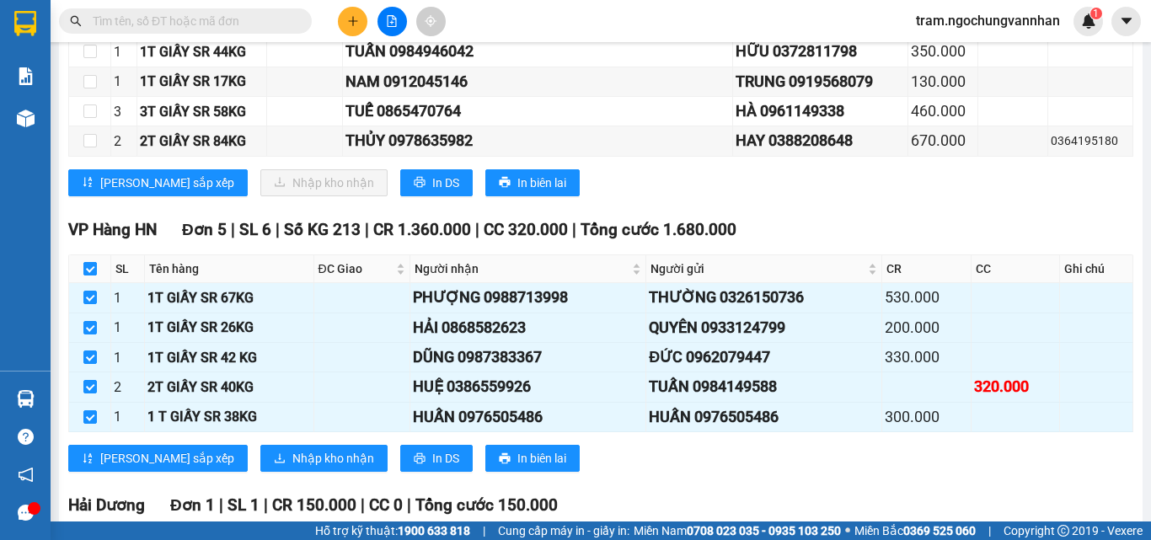
click at [88, 276] on input "checkbox" at bounding box center [89, 268] width 13 height 13
checkbox input "false"
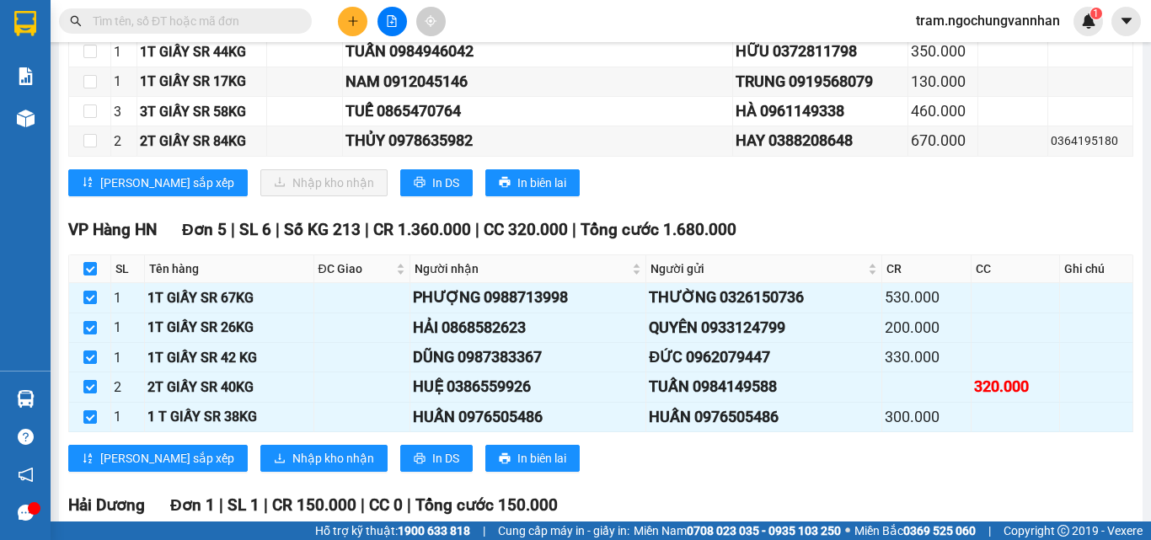
checkbox input "false"
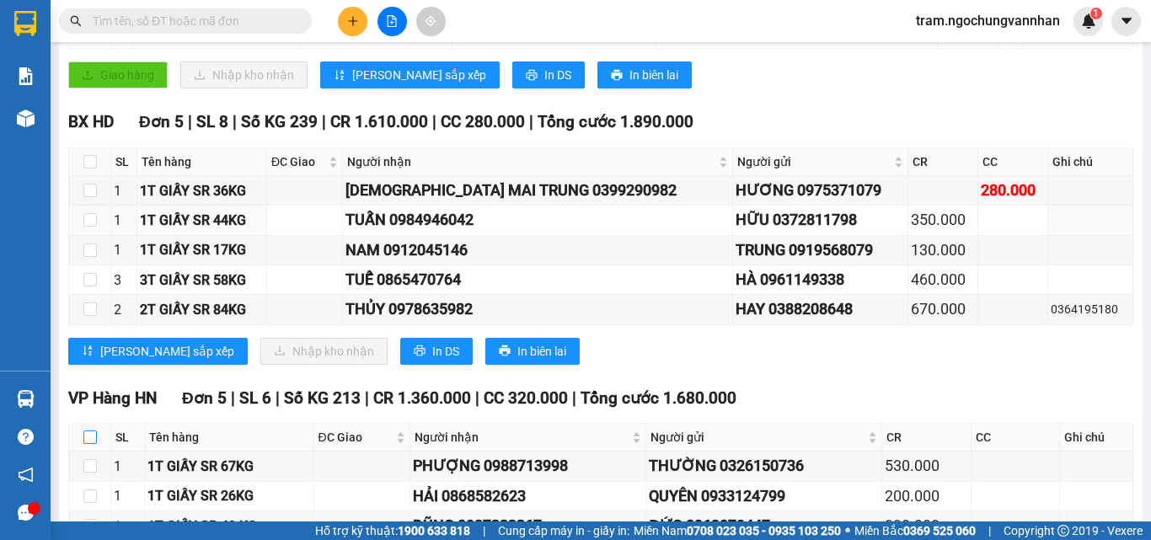
scroll to position [472, 0]
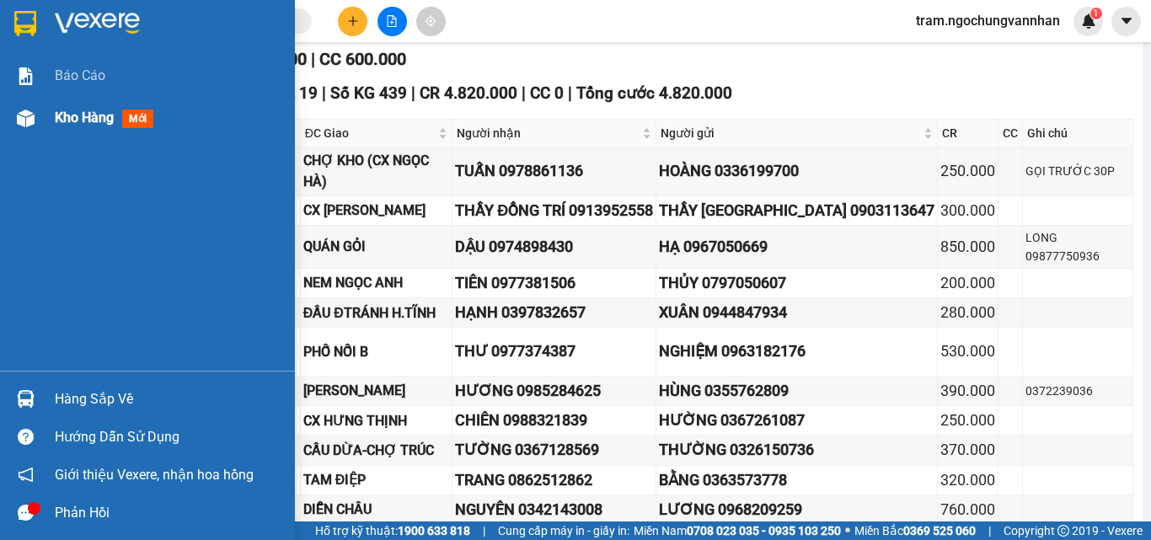
click at [67, 120] on span "Kho hàng" at bounding box center [84, 118] width 59 height 16
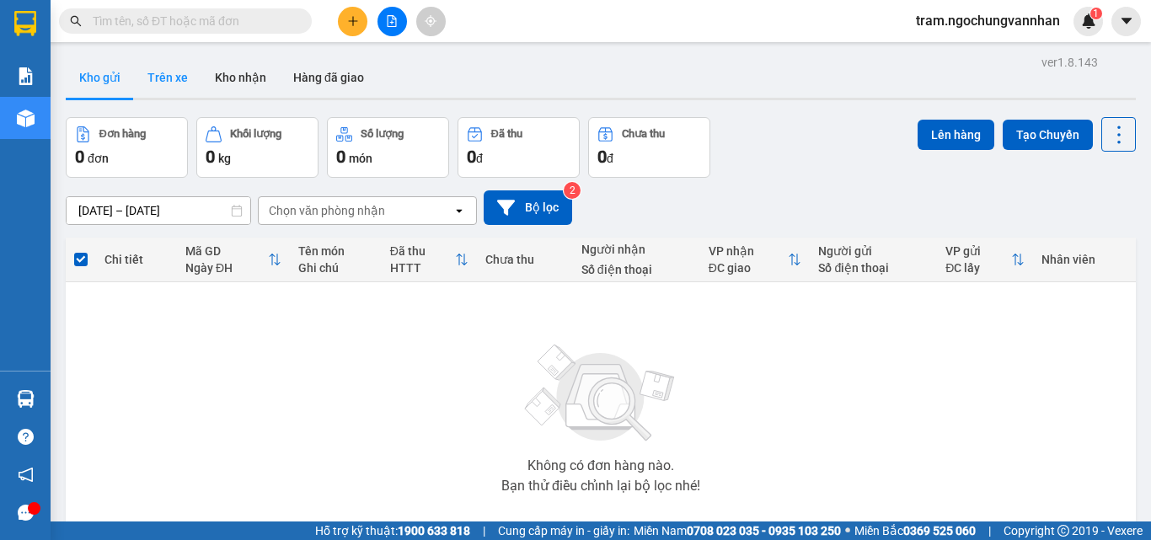
click at [166, 73] on button "Trên xe" at bounding box center [167, 77] width 67 height 40
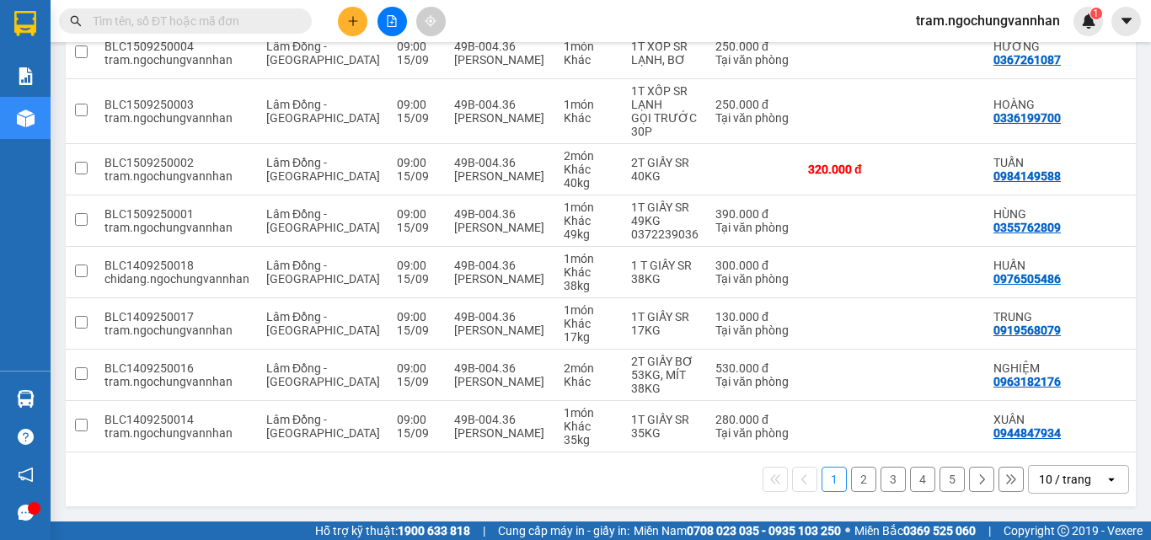
scroll to position [364, 0]
click at [1049, 484] on div "10 / trang" at bounding box center [1065, 479] width 52 height 17
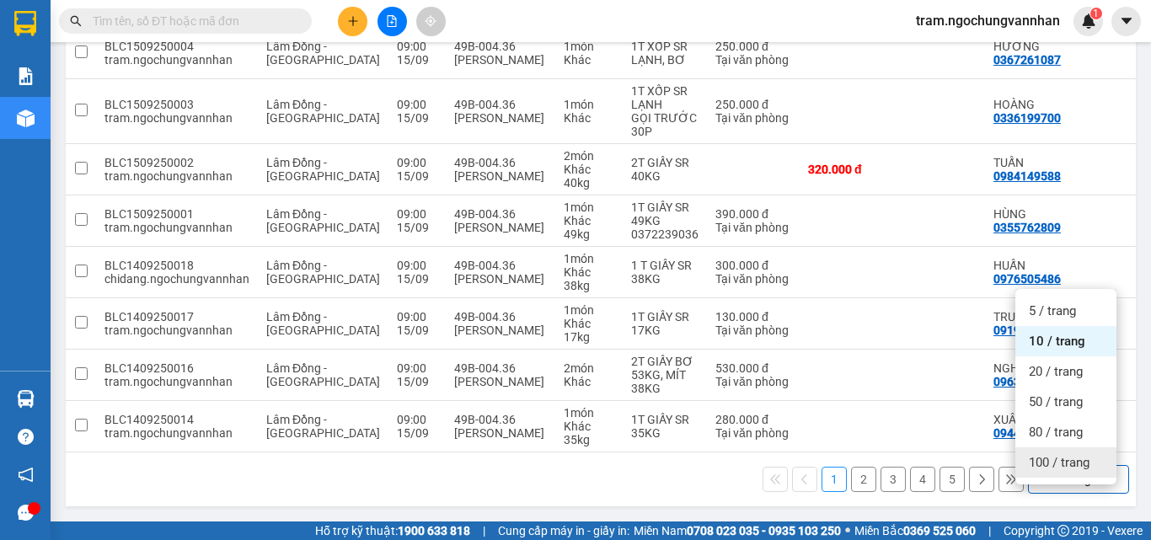
click at [1039, 454] on span "100 / trang" at bounding box center [1059, 462] width 61 height 17
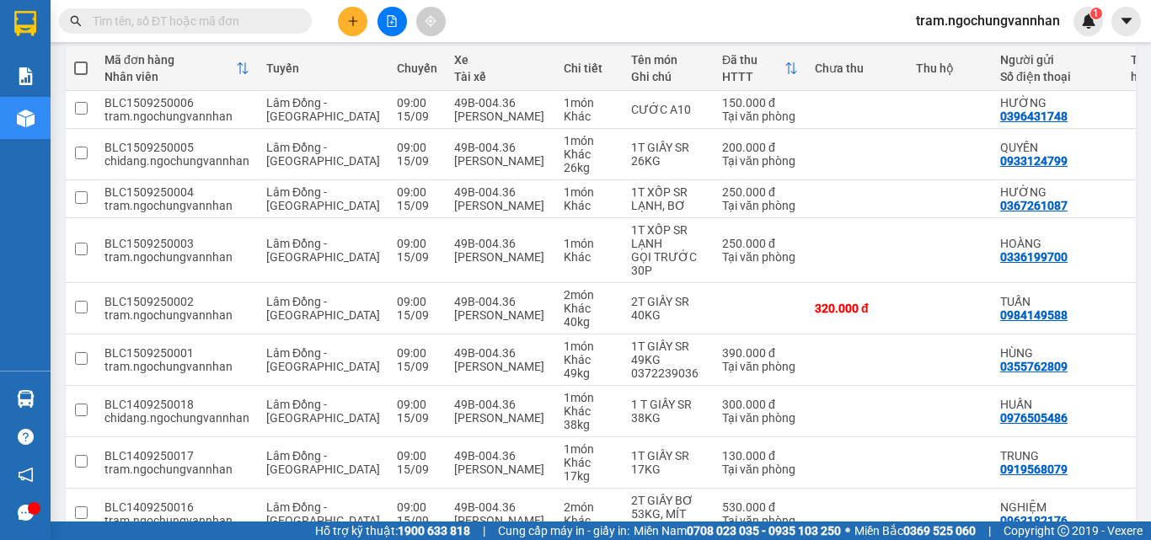
scroll to position [187, 0]
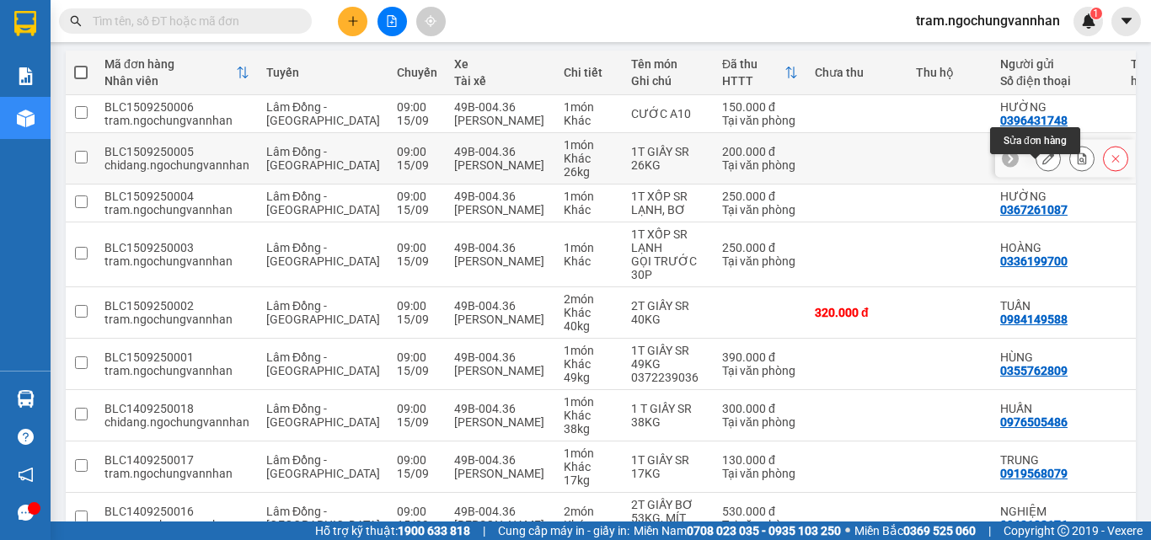
click at [1042, 164] on icon at bounding box center [1048, 159] width 12 height 12
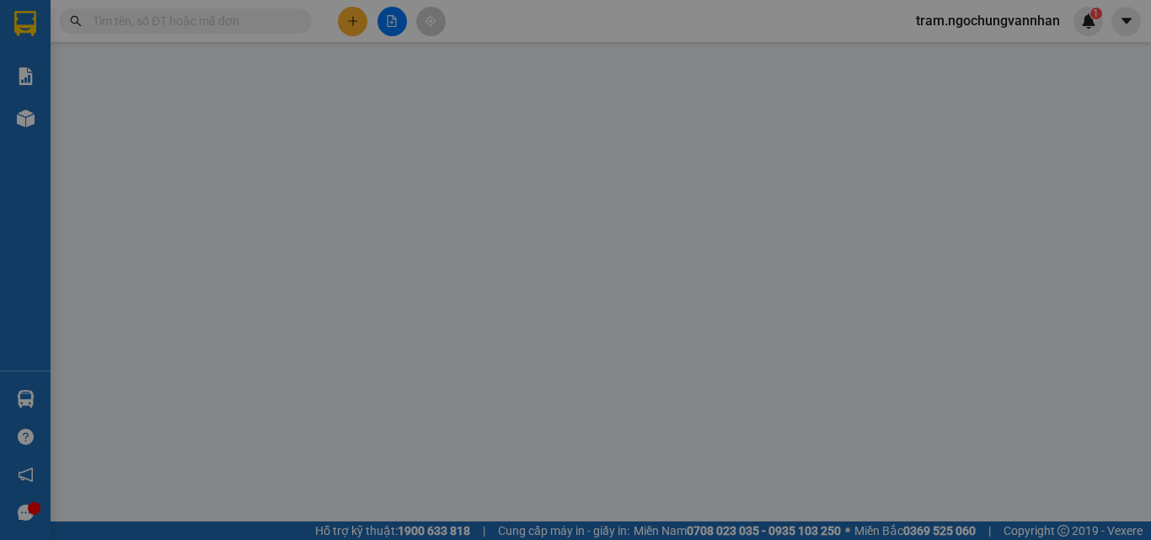
type input "0933124799"
type input "0868582623"
type input "200.000"
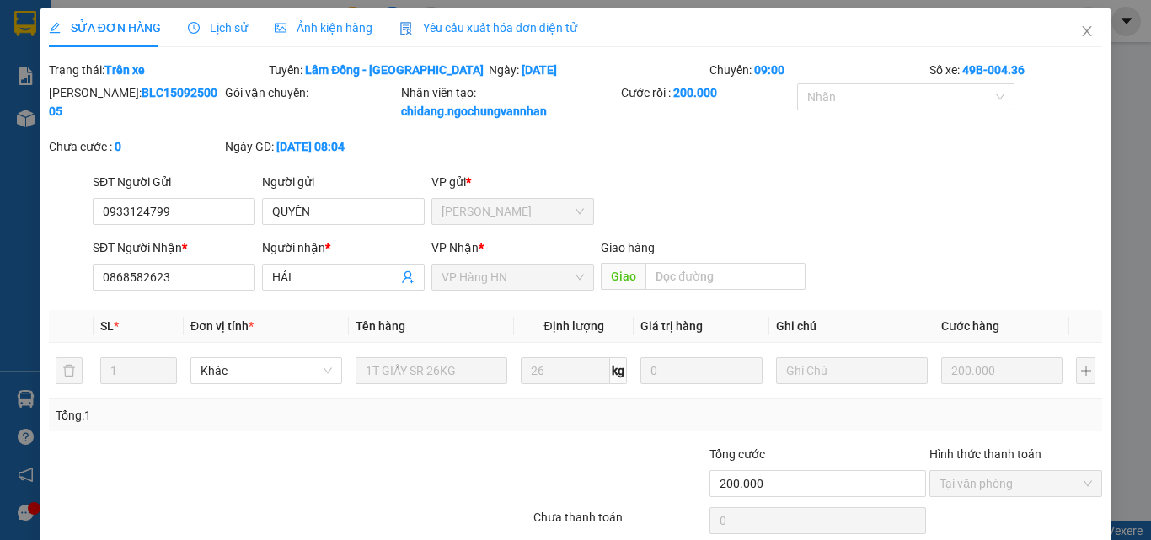
click at [501, 28] on span "Yêu cầu xuất hóa đơn điện tử" at bounding box center [488, 27] width 178 height 13
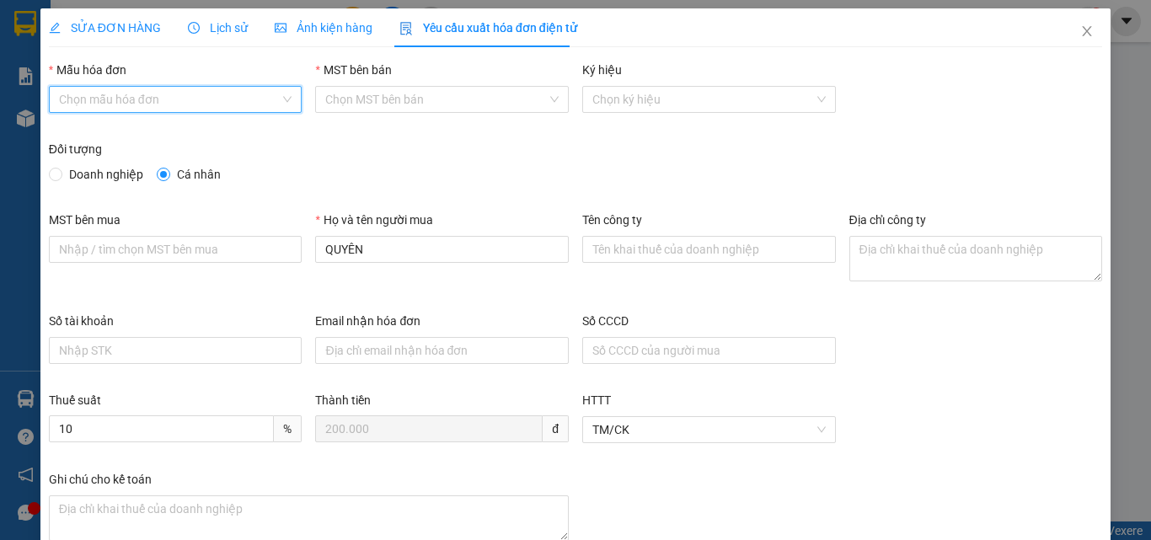
drag, startPoint x: 172, startPoint y: 97, endPoint x: 169, endPoint y: 124, distance: 27.1
click at [172, 98] on input "Mẫu hóa đơn" at bounding box center [170, 99] width 222 height 25
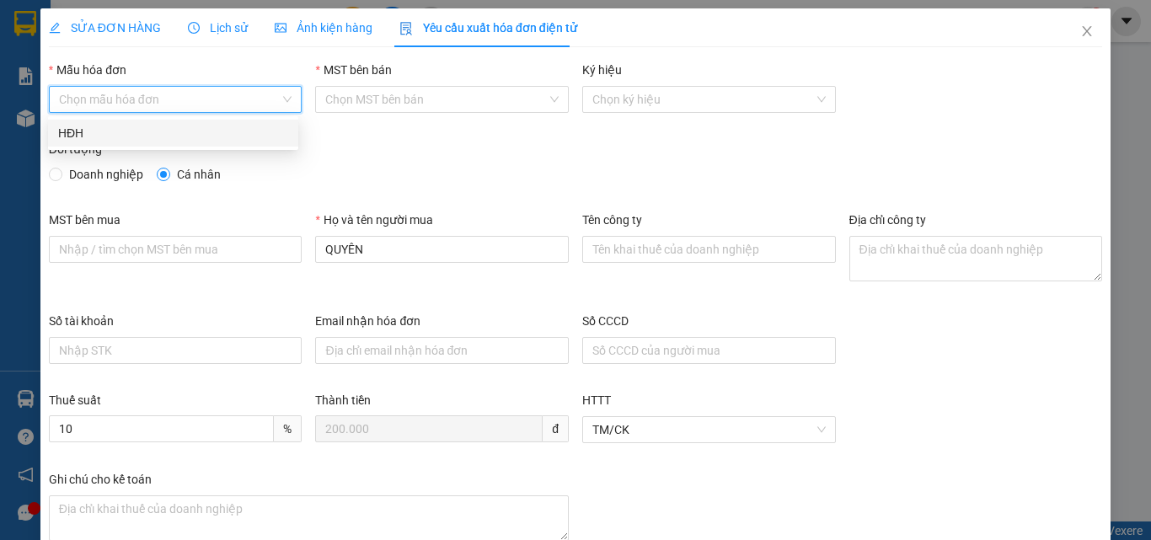
click at [157, 134] on div "HĐH" at bounding box center [173, 133] width 230 height 19
type input "8"
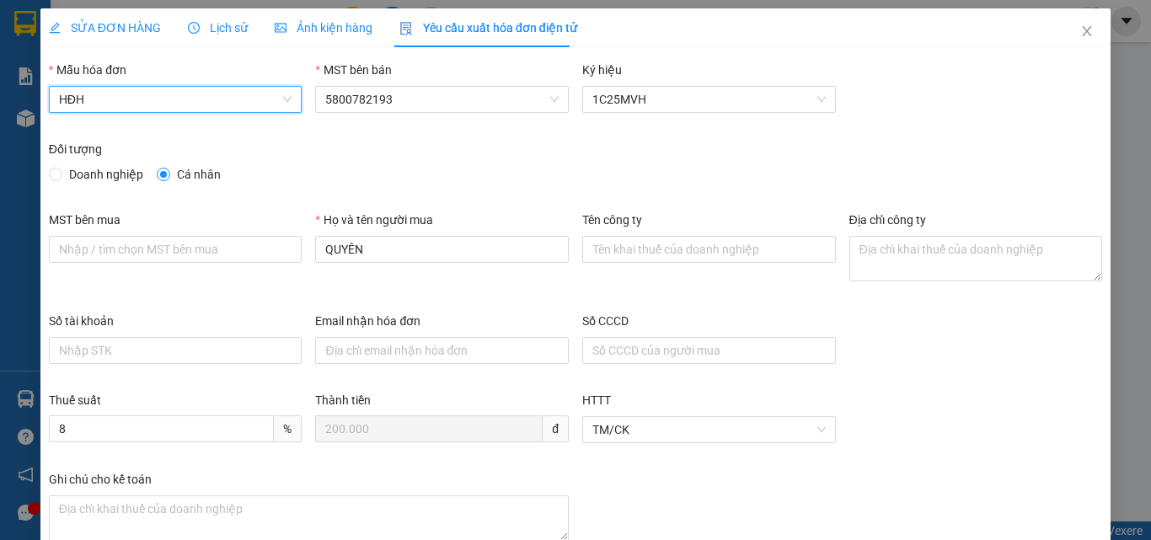
scroll to position [104, 0]
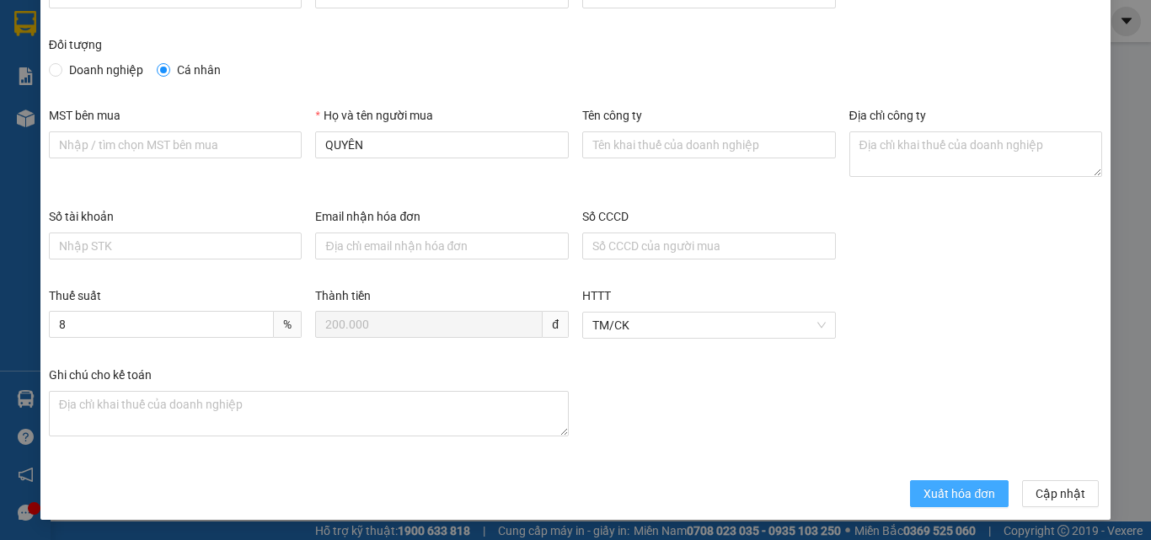
click at [946, 488] on span "Xuất hóa đơn" at bounding box center [960, 494] width 72 height 19
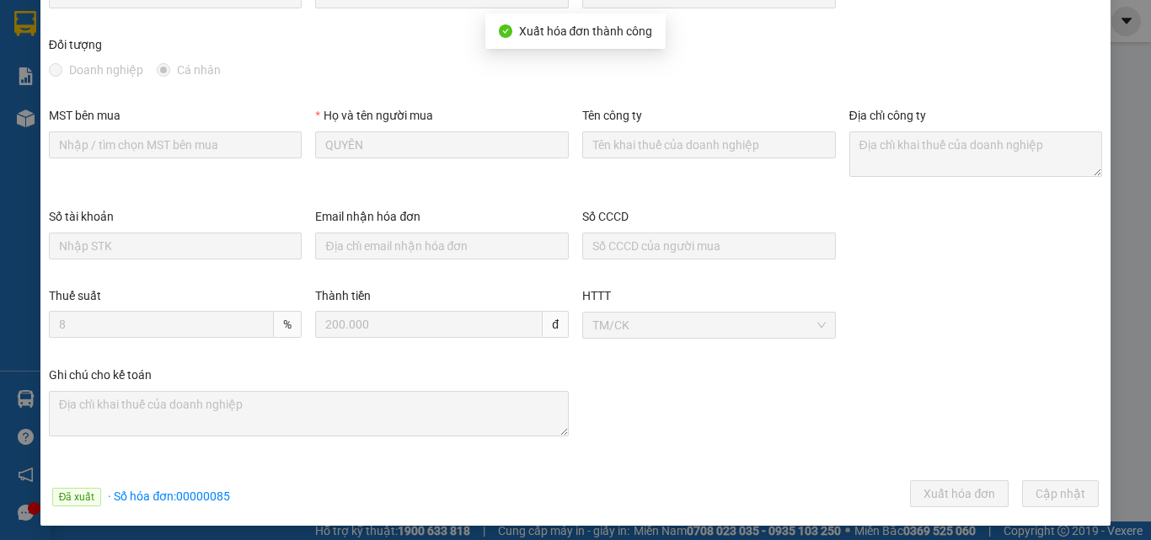
scroll to position [0, 0]
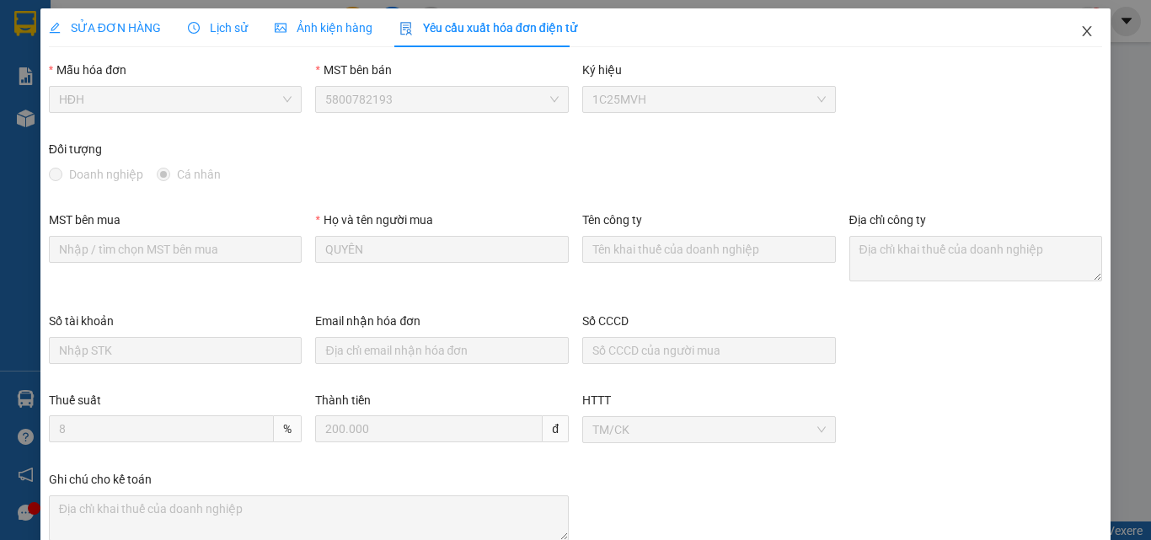
click at [1083, 29] on icon "close" at bounding box center [1087, 31] width 9 height 10
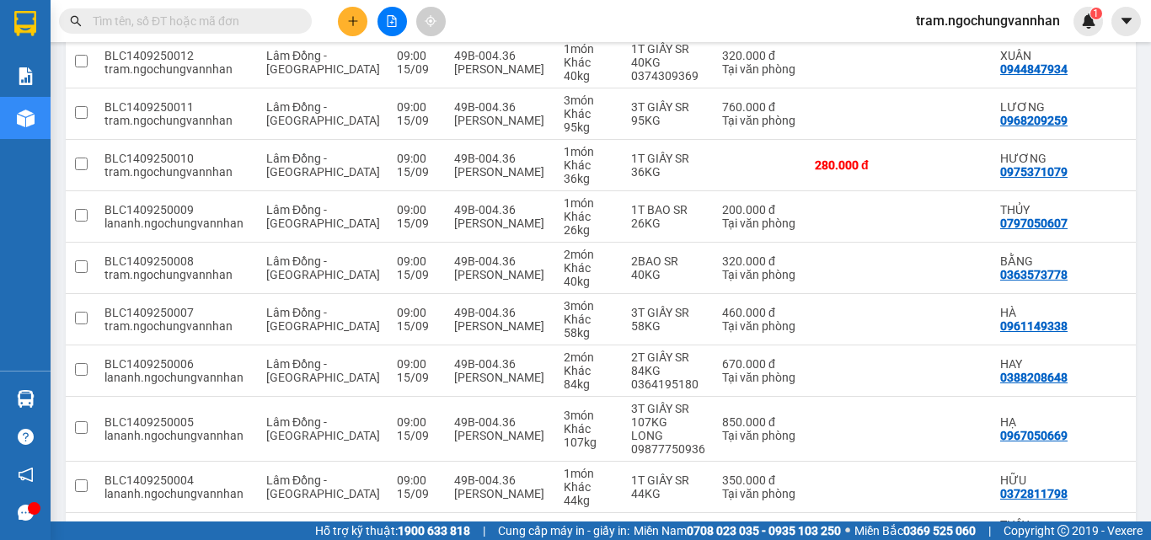
scroll to position [806, 0]
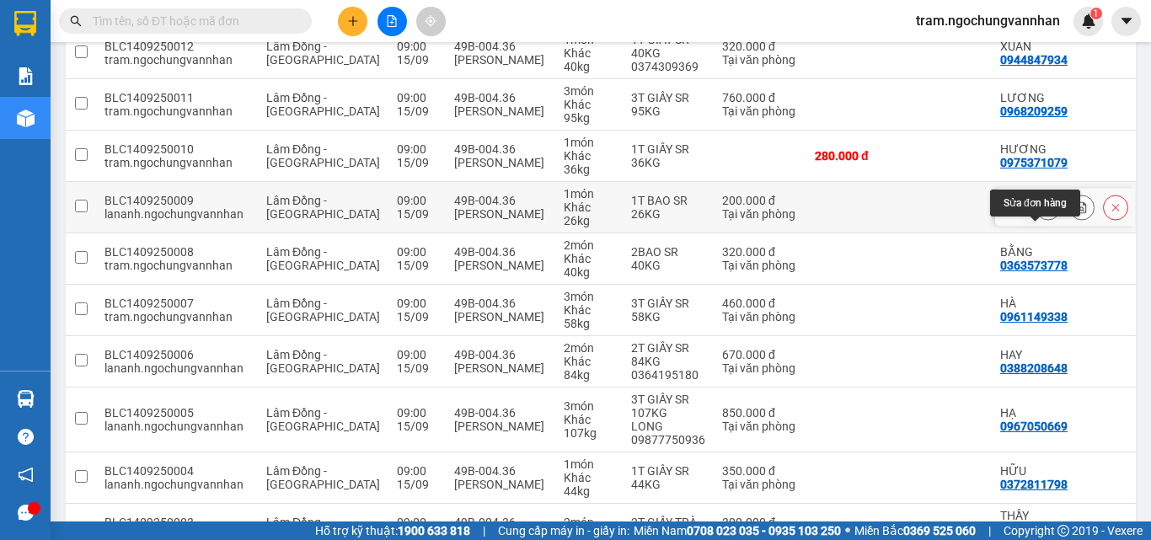
click at [1042, 213] on icon at bounding box center [1048, 207] width 12 height 12
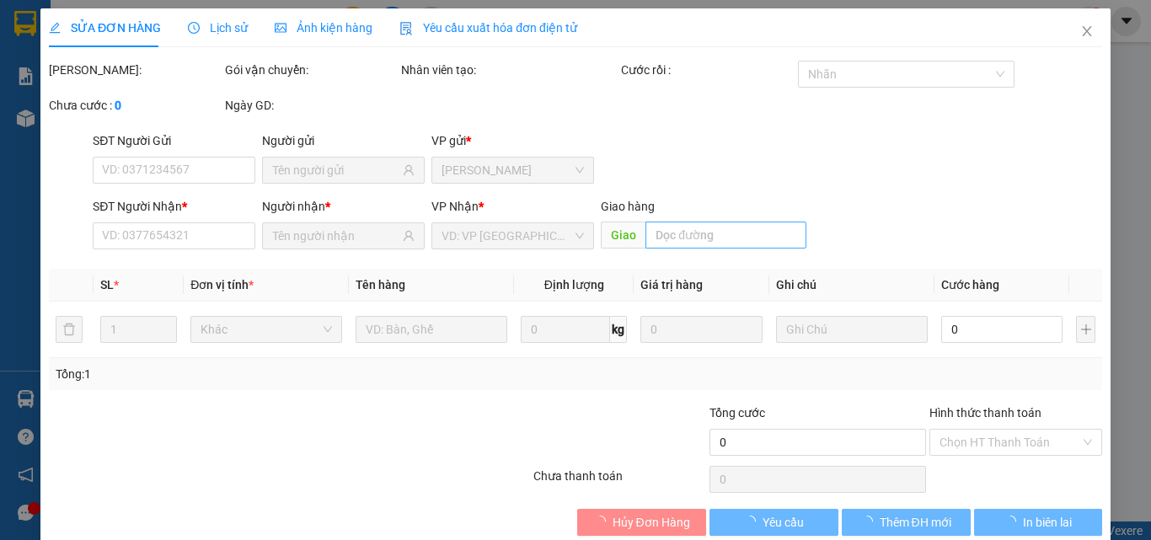
type input "0797050607"
type input "0977381506"
type input "NEM NGỌC ANH"
type input "200.000"
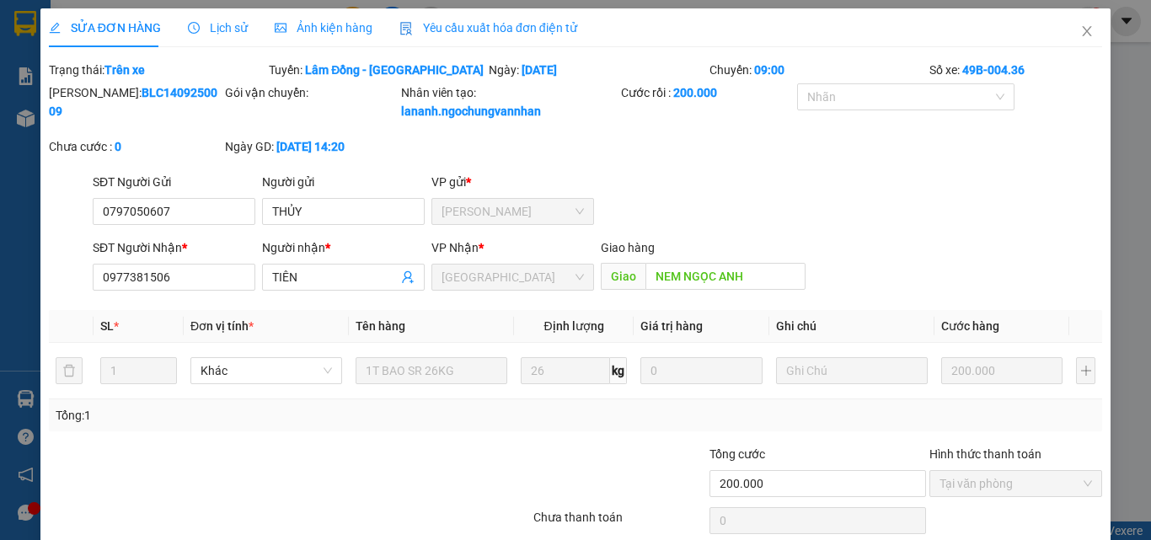
click at [468, 25] on span "Yêu cầu xuất hóa đơn điện tử" at bounding box center [488, 27] width 178 height 13
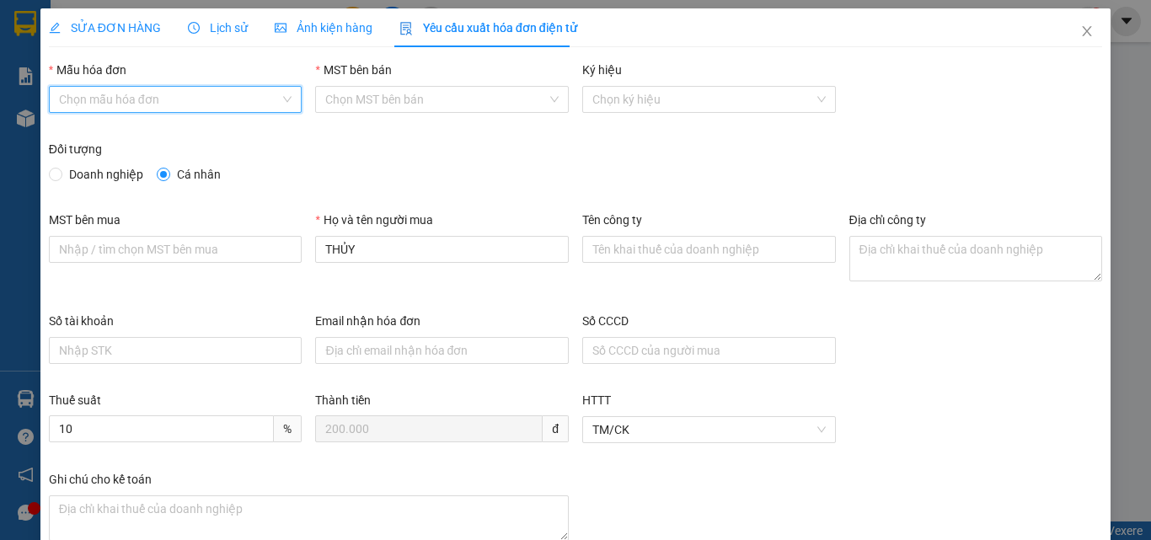
click at [238, 100] on input "Mẫu hóa đơn" at bounding box center [170, 99] width 222 height 25
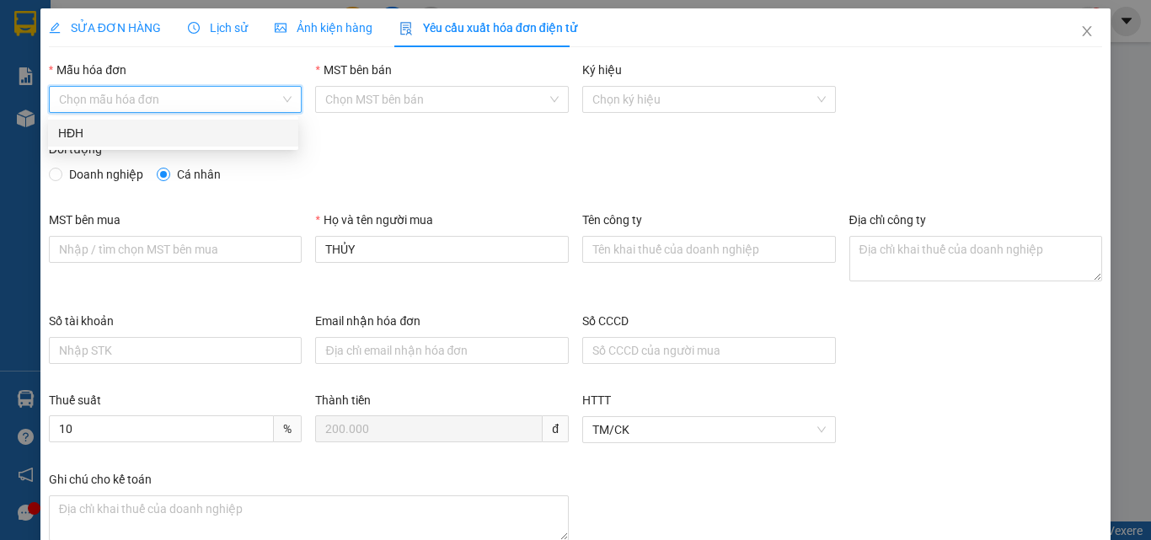
click at [213, 130] on div "HĐH" at bounding box center [173, 133] width 230 height 19
type input "8"
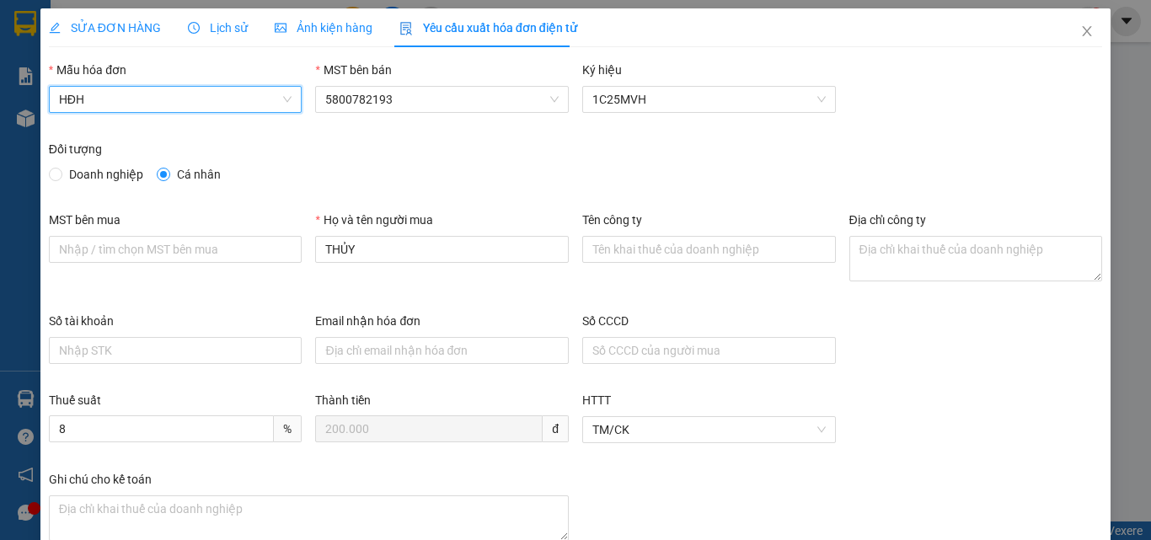
scroll to position [104, 0]
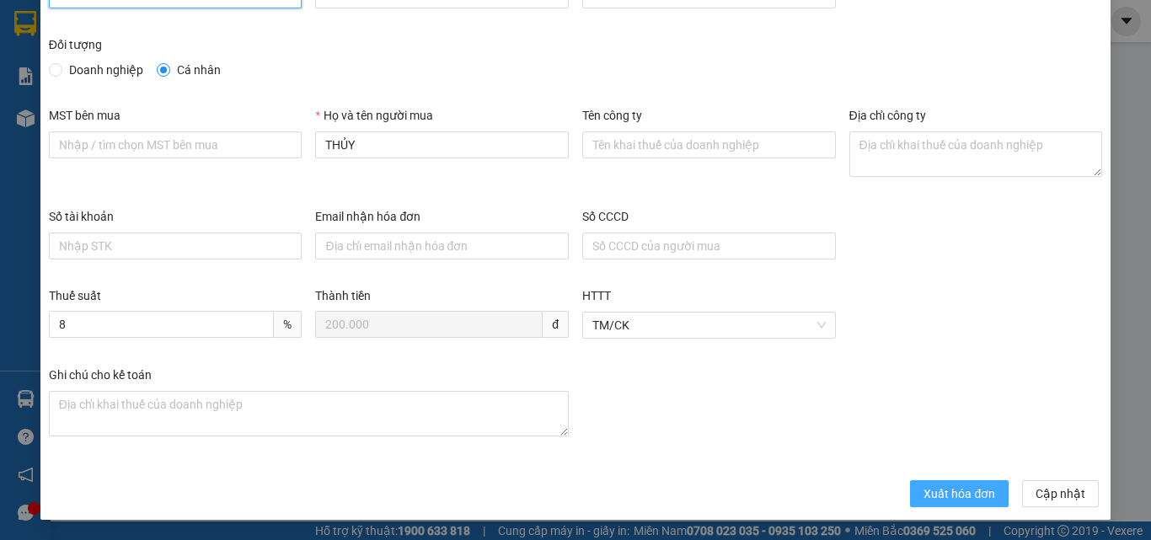
click at [940, 485] on span "Xuất hóa đơn" at bounding box center [960, 494] width 72 height 19
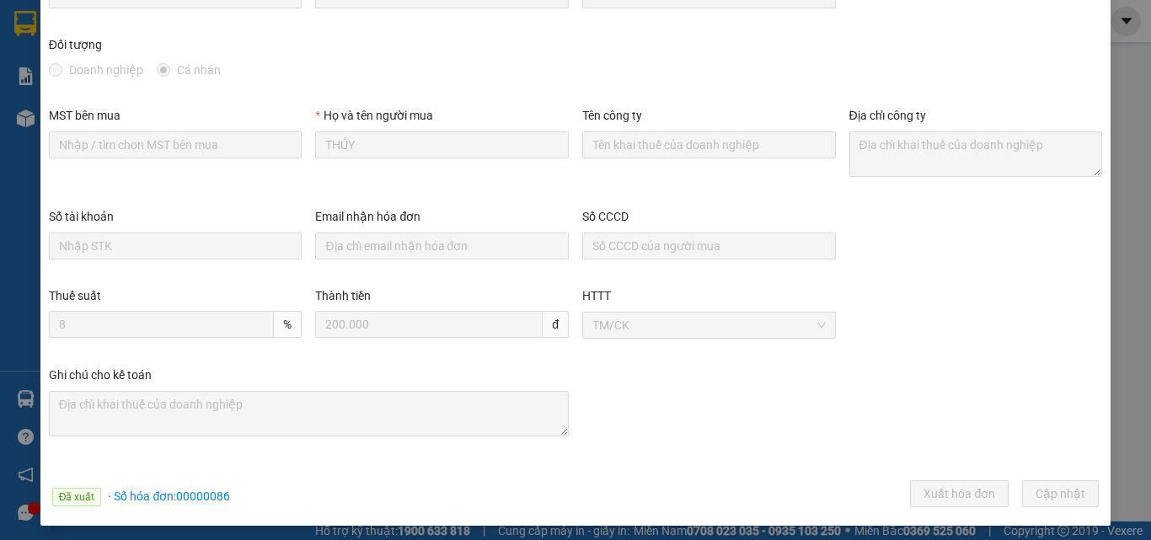
scroll to position [0, 0]
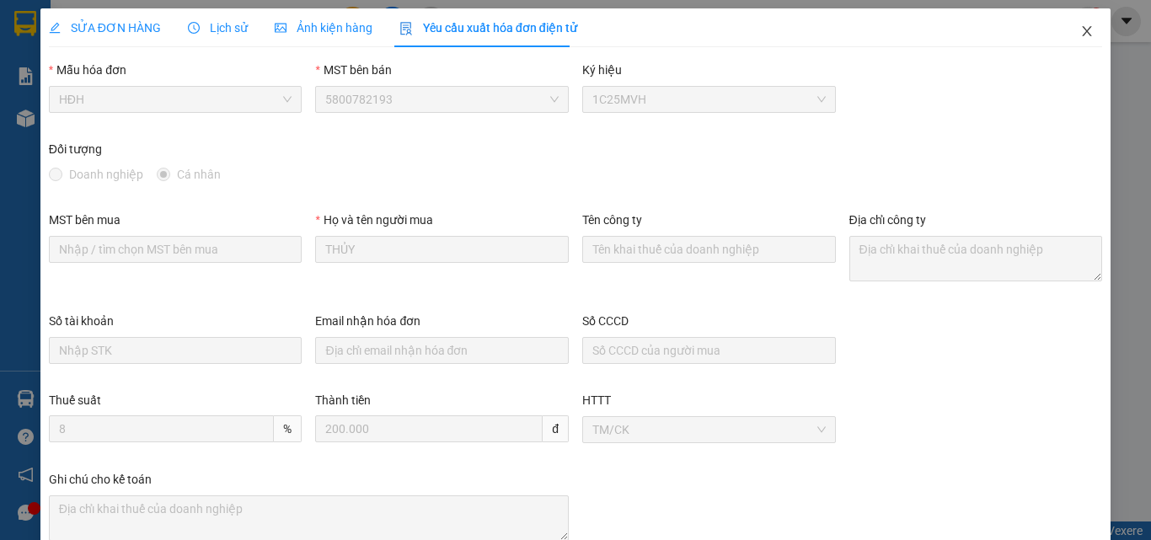
click at [1083, 33] on icon "close" at bounding box center [1087, 31] width 9 height 10
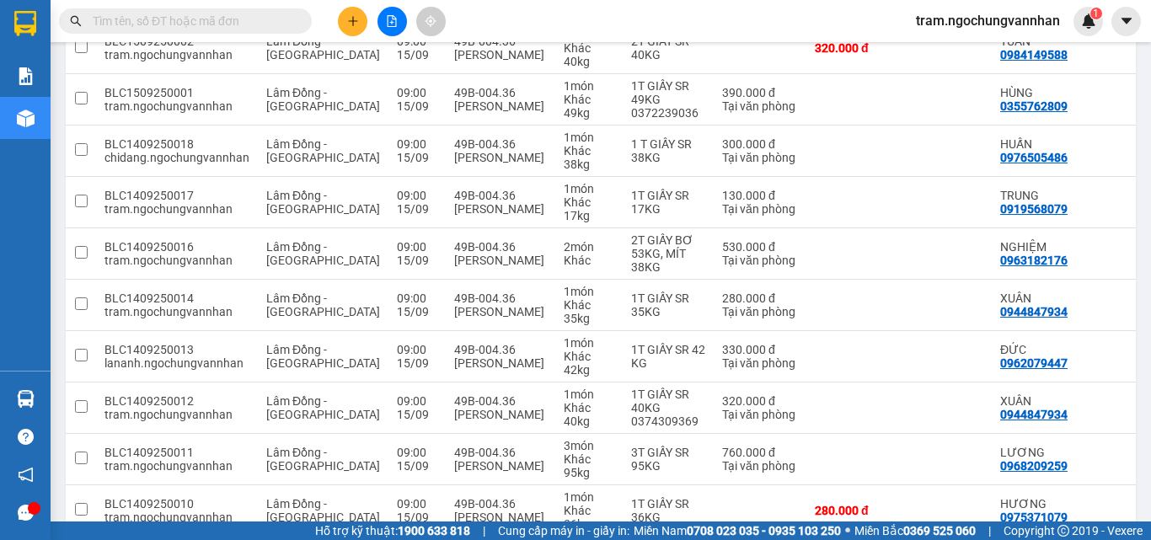
scroll to position [447, 0]
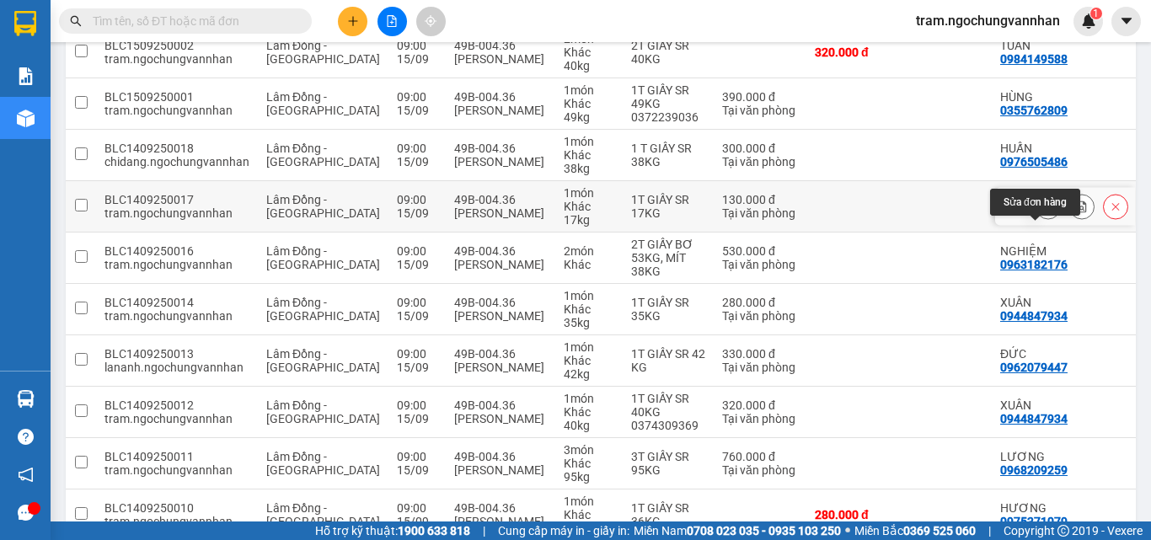
click at [1042, 212] on icon at bounding box center [1048, 207] width 12 height 12
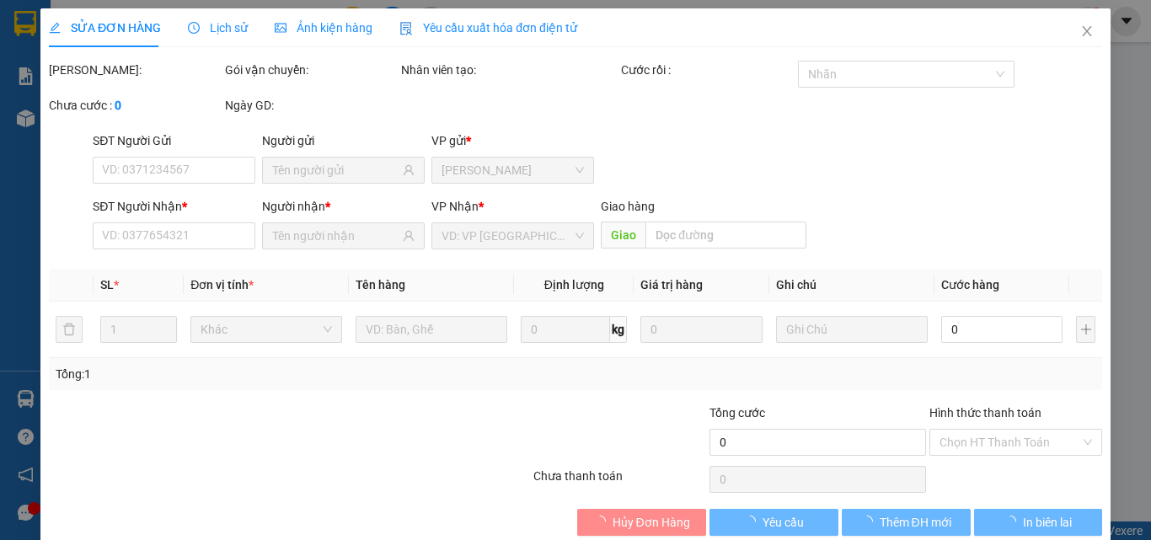
type input "0919568079"
type input "0912045146"
type input "130.000"
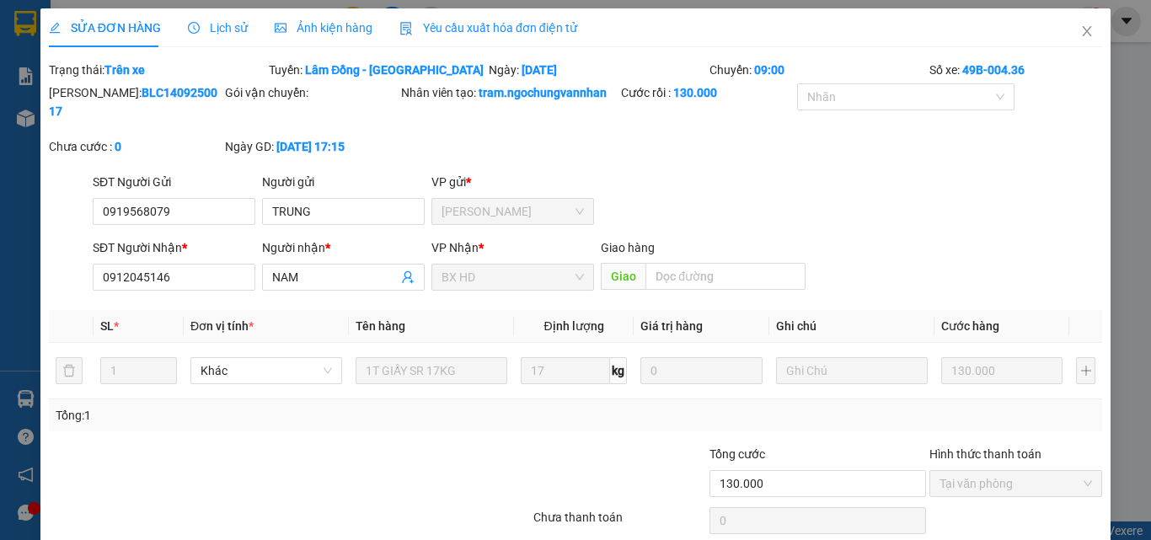
click at [516, 29] on span "Yêu cầu xuất hóa đơn điện tử" at bounding box center [488, 27] width 178 height 13
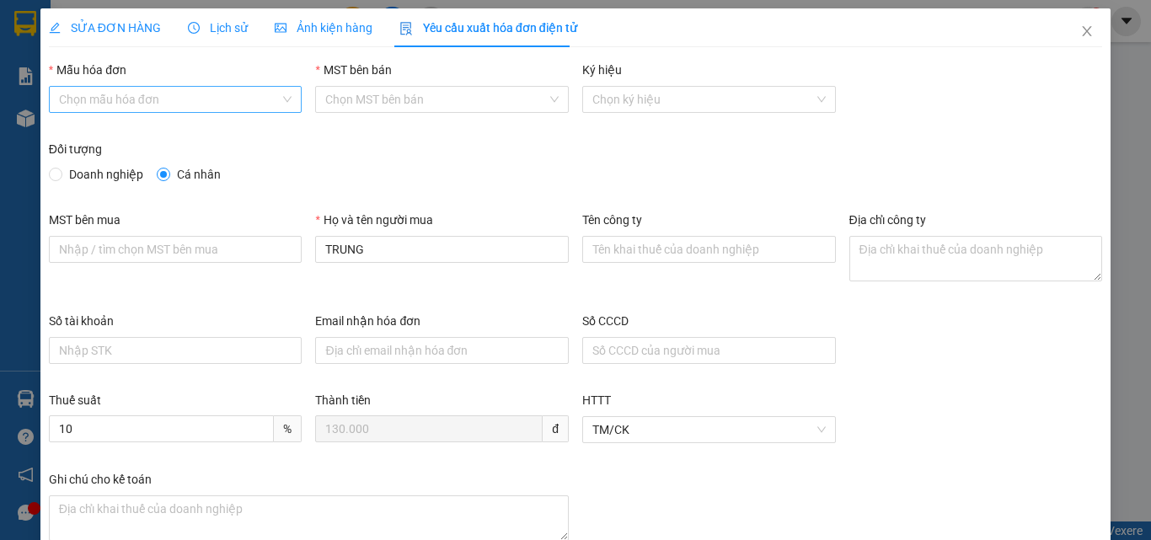
drag, startPoint x: 237, startPoint y: 96, endPoint x: 230, endPoint y: 108, distance: 13.6
click at [236, 97] on input "Mẫu hóa đơn" at bounding box center [170, 99] width 222 height 25
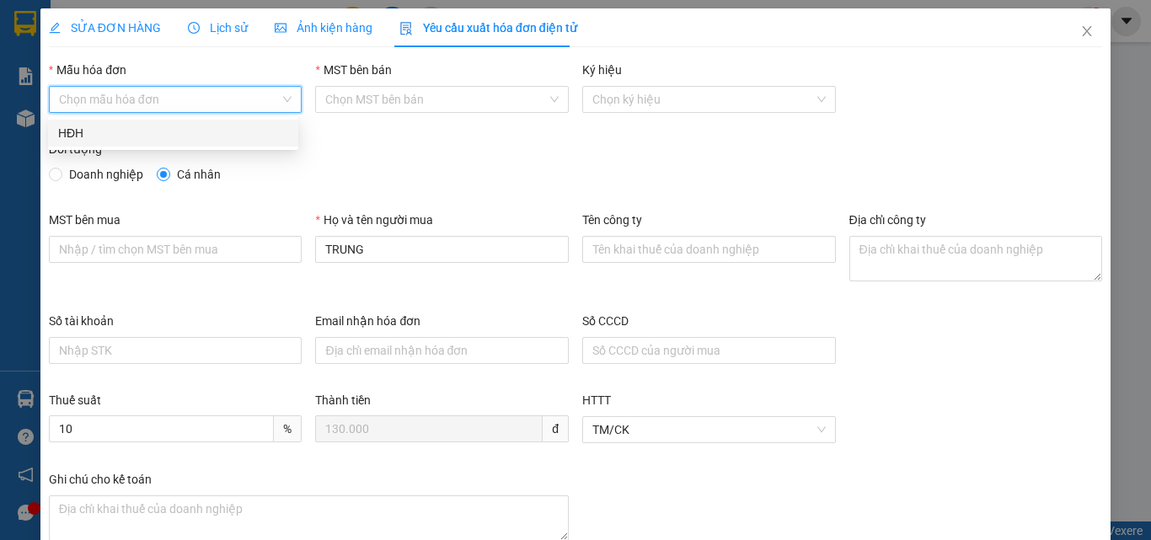
click at [159, 128] on div "HĐH" at bounding box center [173, 133] width 230 height 19
type input "8"
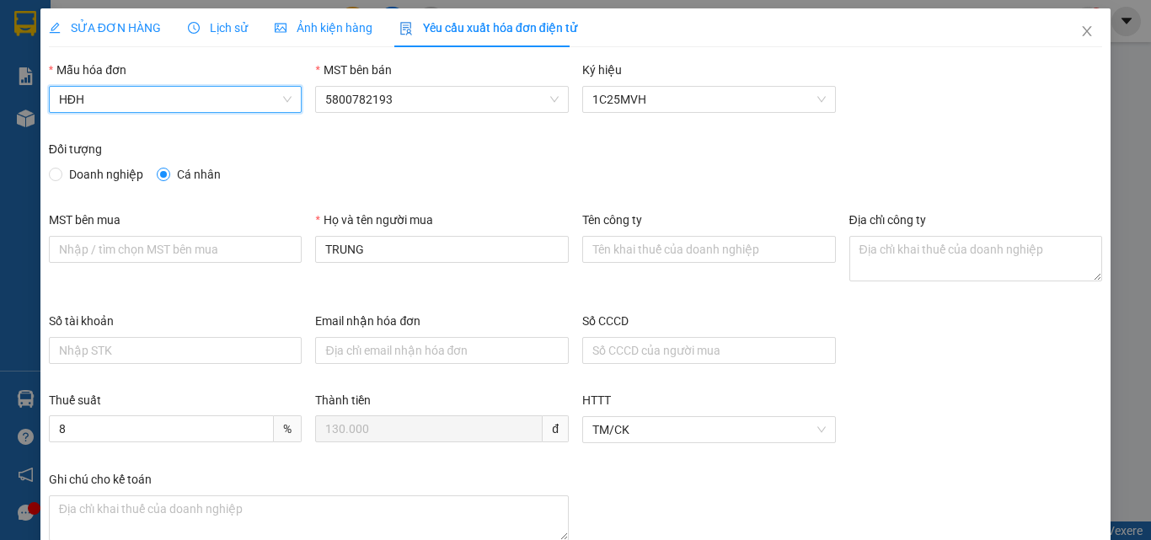
scroll to position [104, 0]
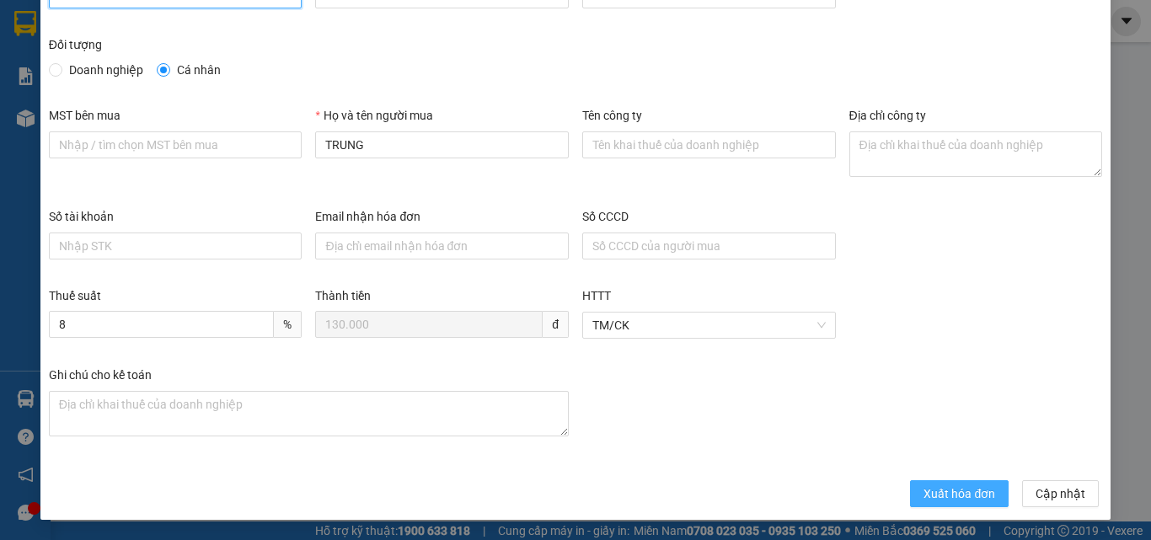
click at [942, 485] on span "Xuất hóa đơn" at bounding box center [960, 494] width 72 height 19
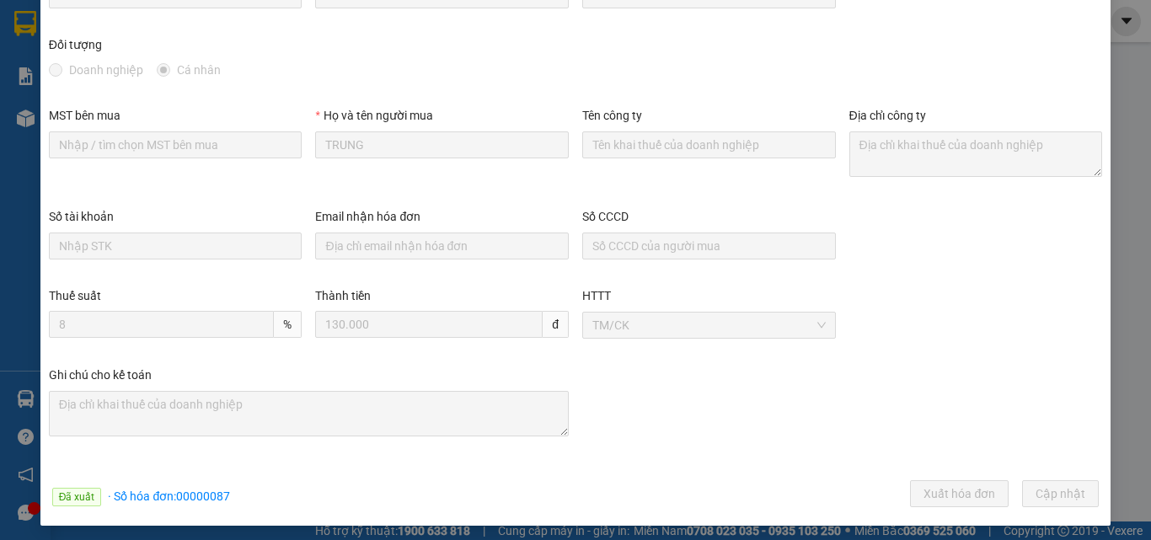
scroll to position [0, 0]
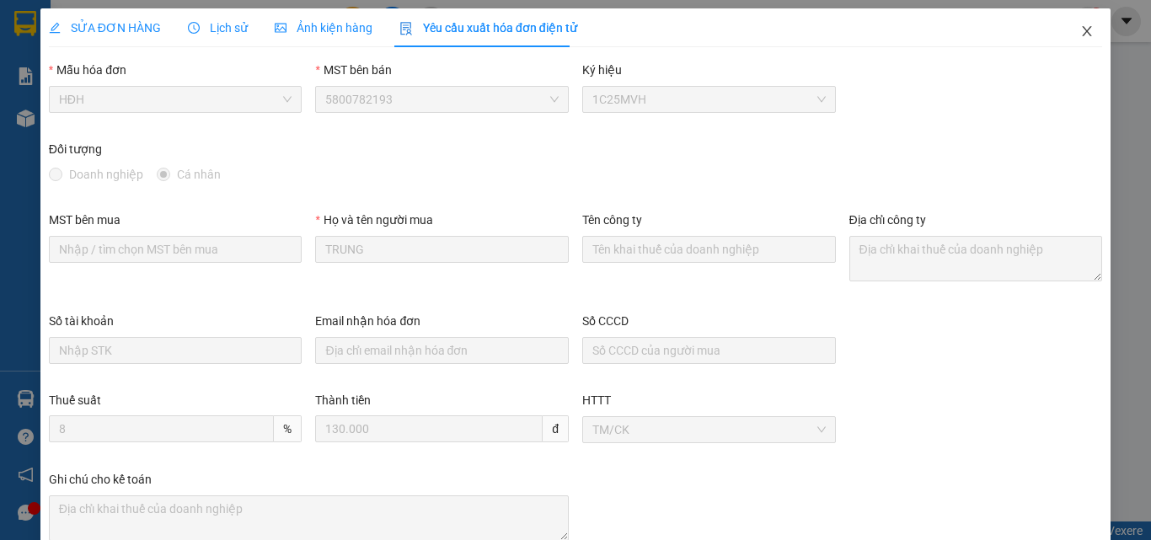
click at [1080, 26] on icon "close" at bounding box center [1086, 30] width 13 height 13
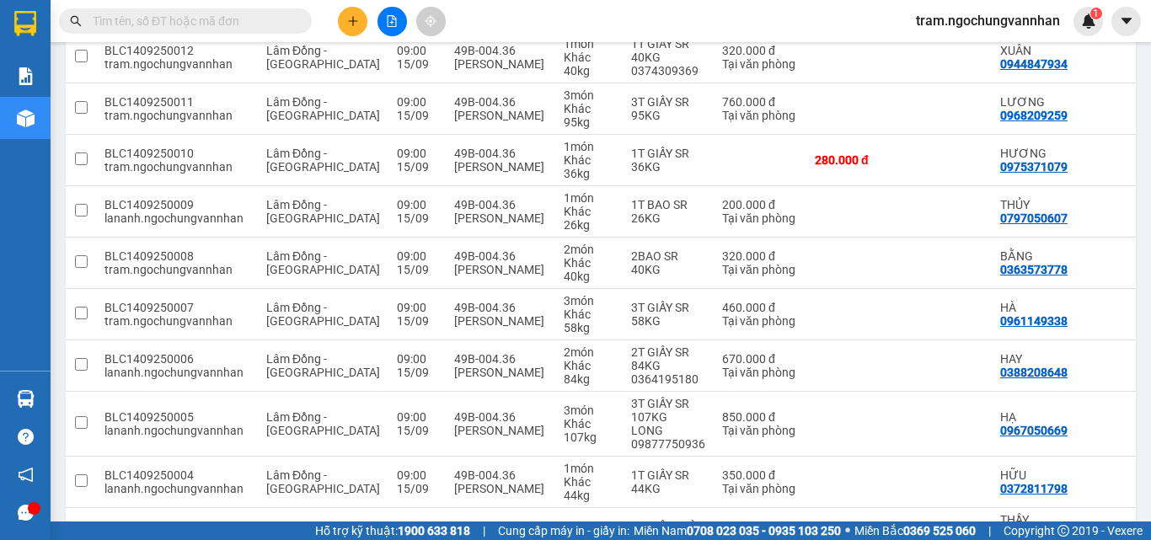
scroll to position [811, 0]
